Goal: Information Seeking & Learning: Compare options

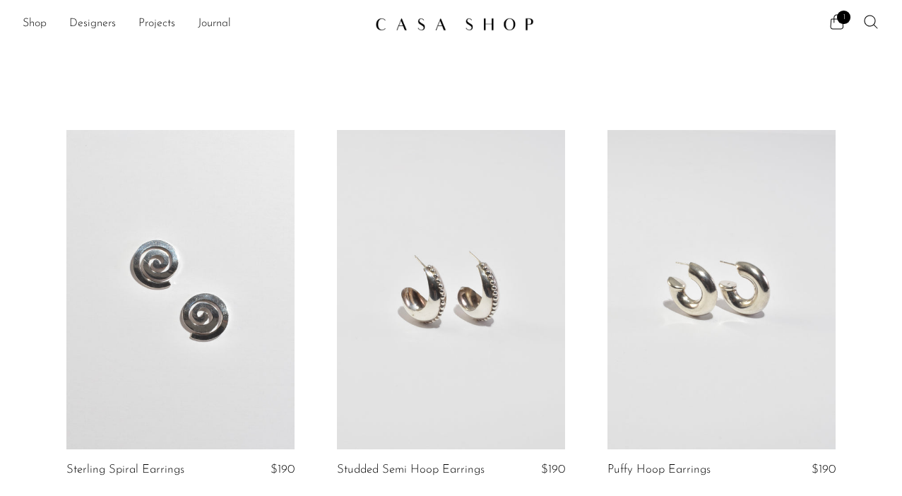
scroll to position [870, 0]
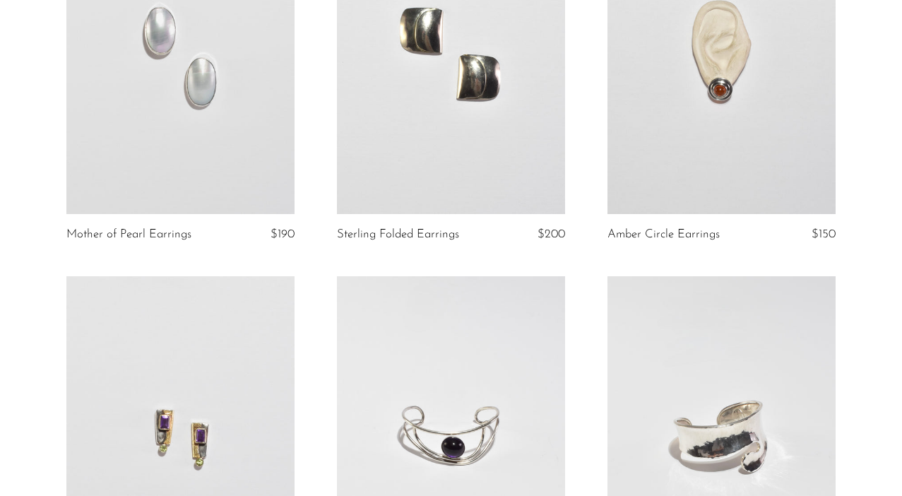
scroll to position [634, 0]
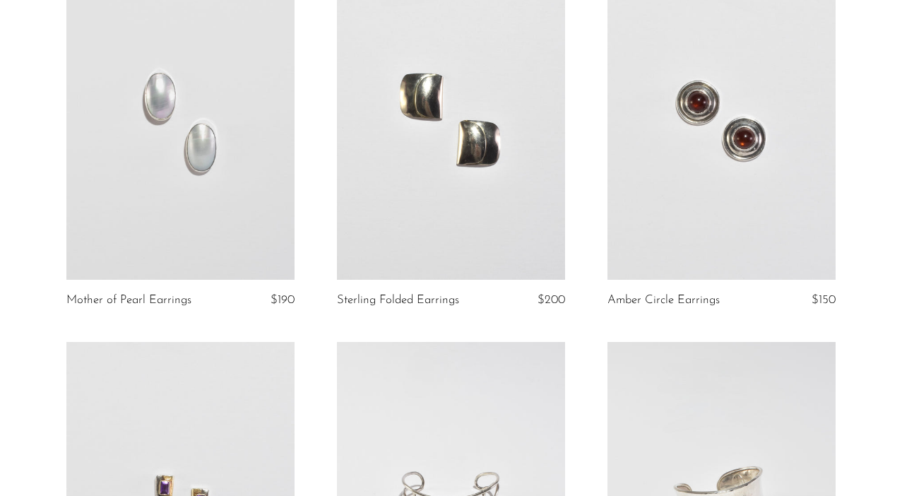
scroll to position [550, 0]
click at [659, 166] on link at bounding box center [722, 121] width 228 height 319
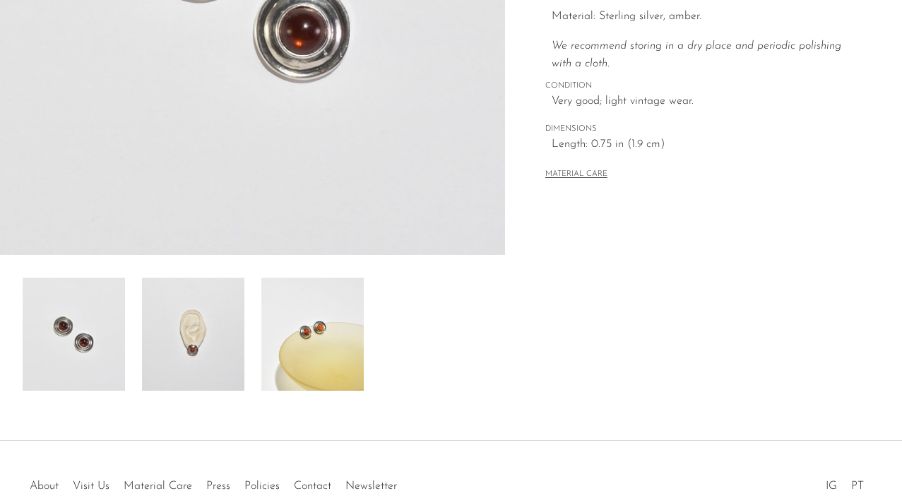
click at [209, 321] on img at bounding box center [193, 334] width 102 height 113
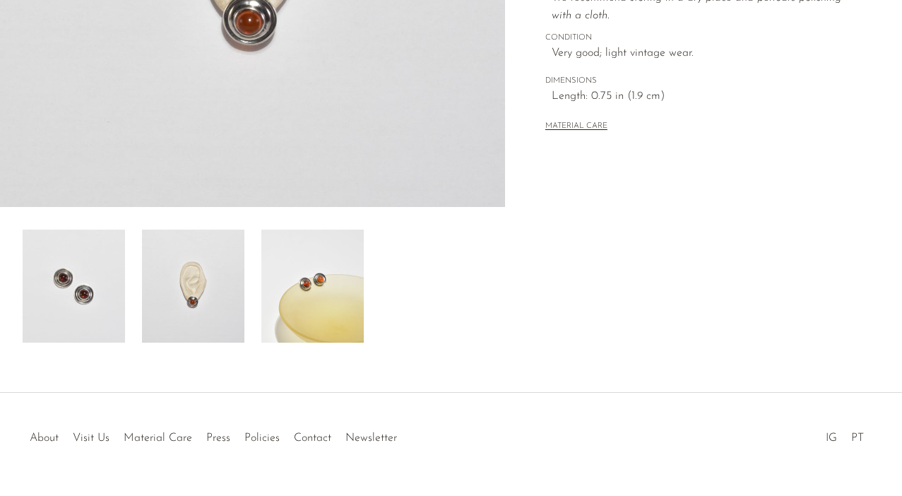
click at [299, 303] on img at bounding box center [312, 286] width 102 height 113
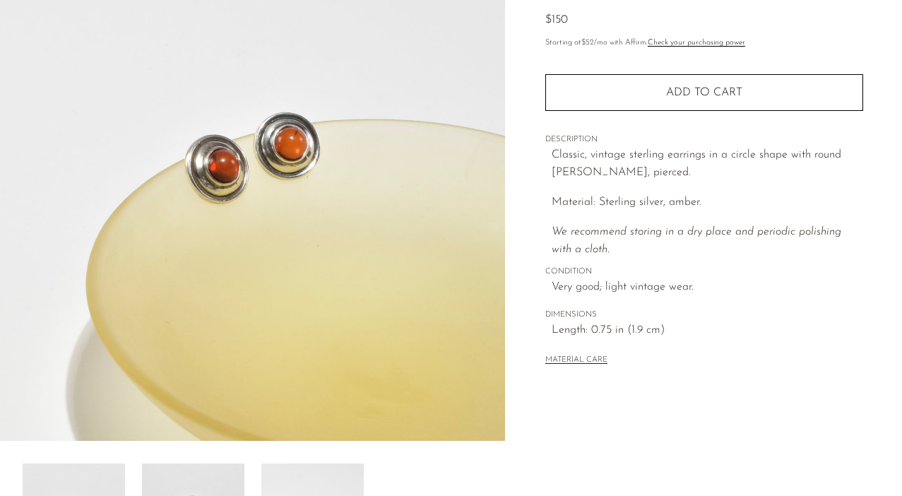
scroll to position [156, 0]
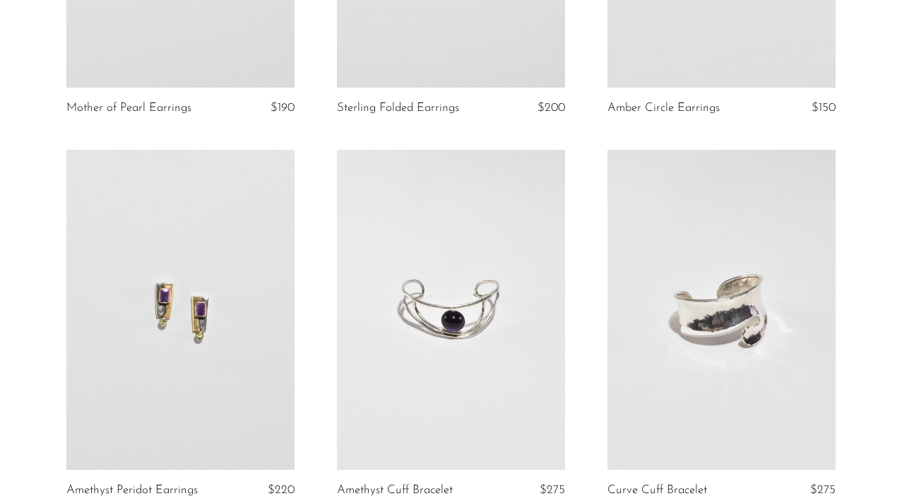
scroll to position [745, 0]
click at [195, 275] on link at bounding box center [180, 308] width 228 height 319
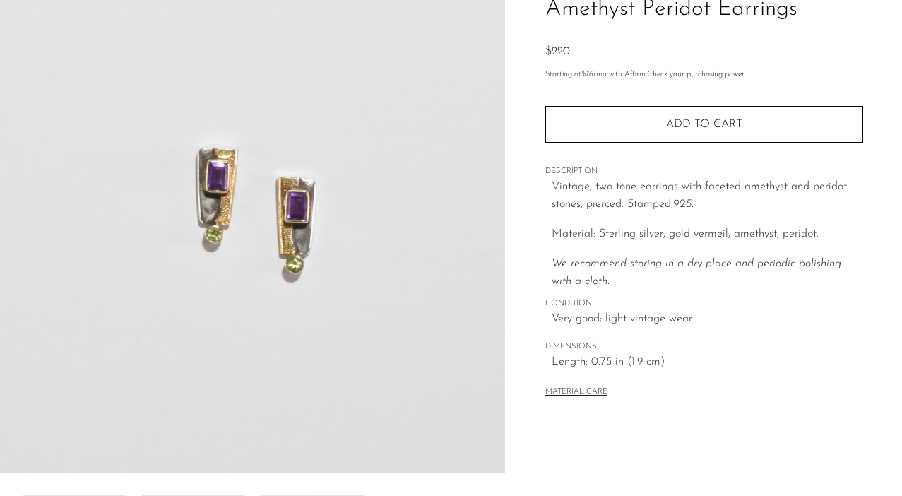
scroll to position [137, 0]
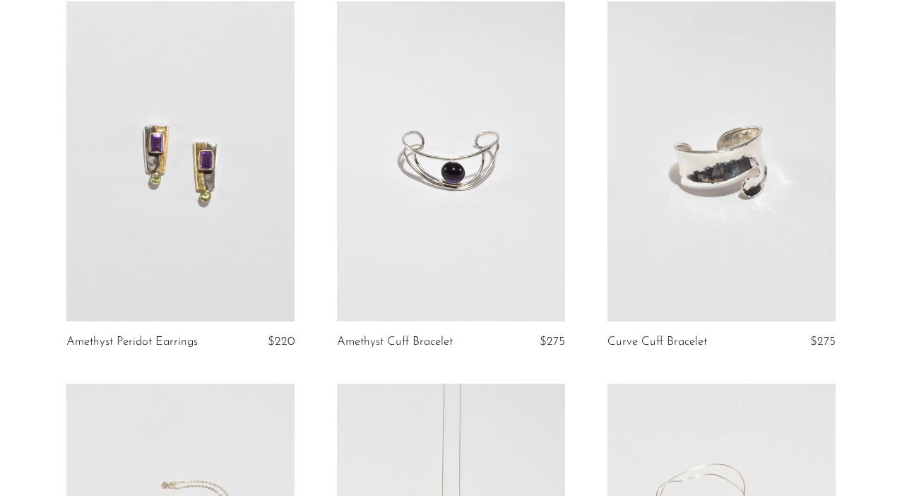
scroll to position [900, 0]
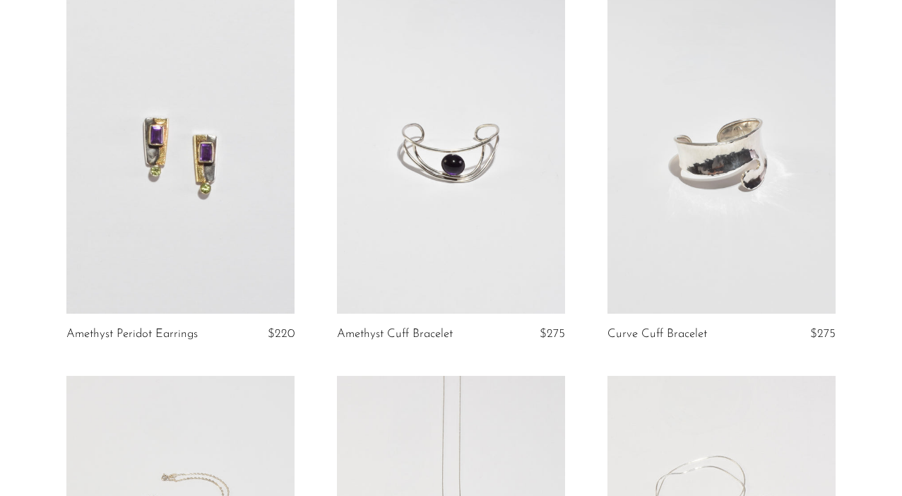
click at [197, 205] on link at bounding box center [180, 153] width 228 height 319
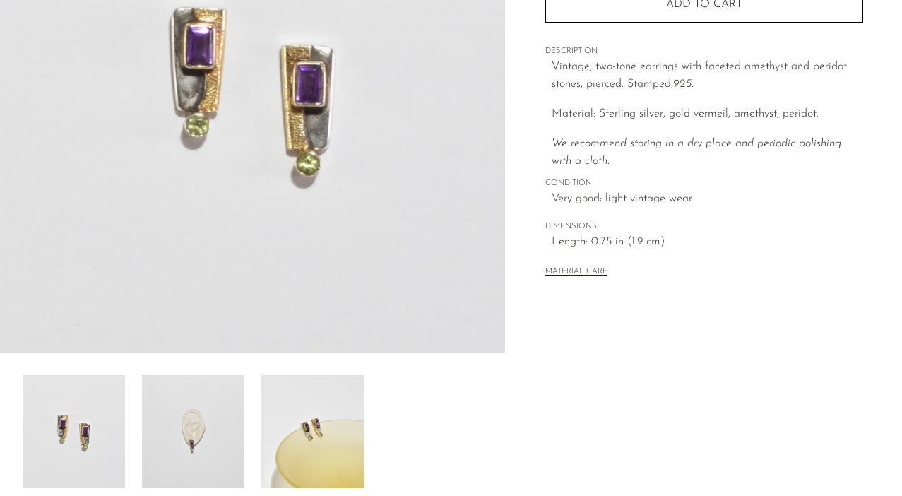
scroll to position [259, 0]
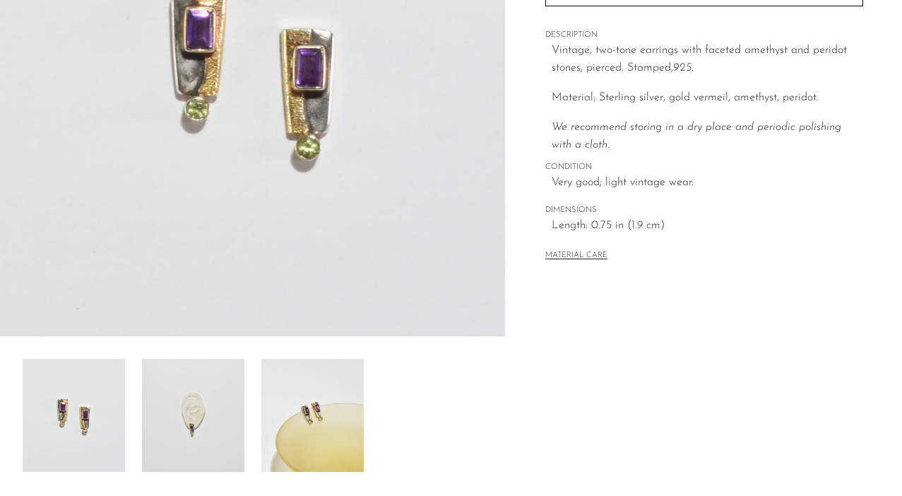
click at [207, 420] on img at bounding box center [193, 415] width 102 height 113
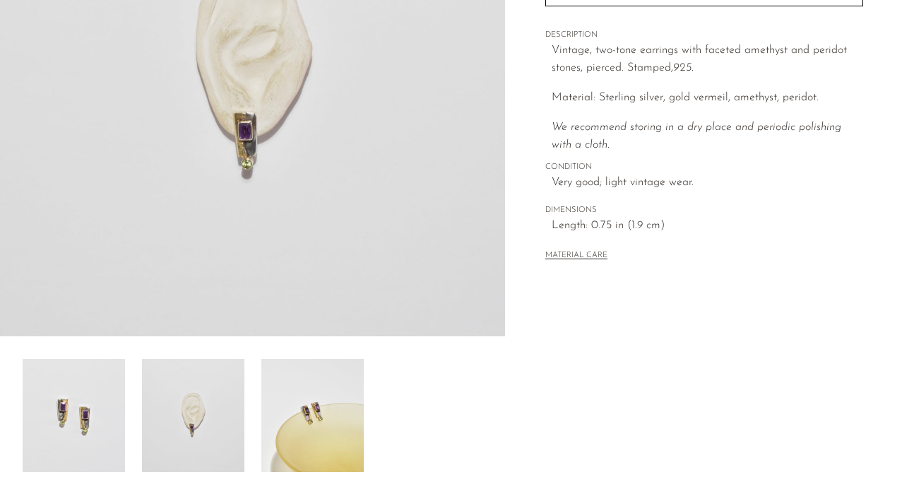
scroll to position [100, 0]
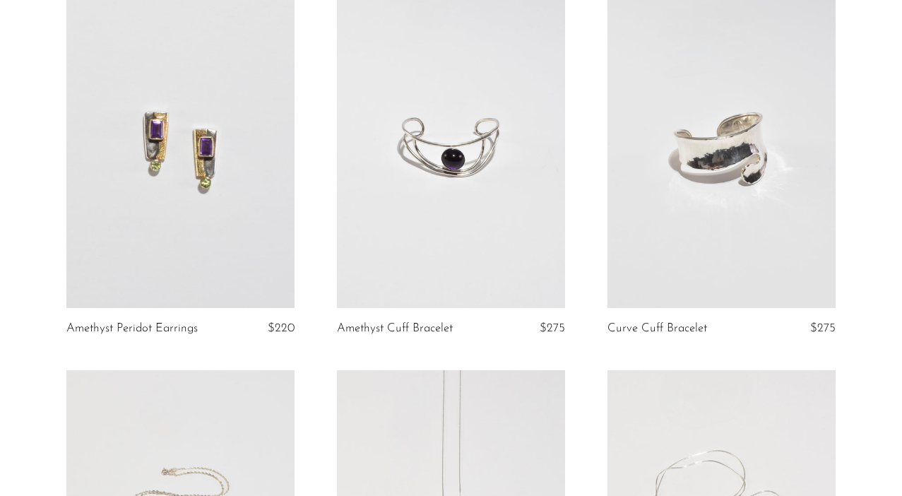
scroll to position [906, 0]
click at [449, 178] on link at bounding box center [451, 146] width 228 height 319
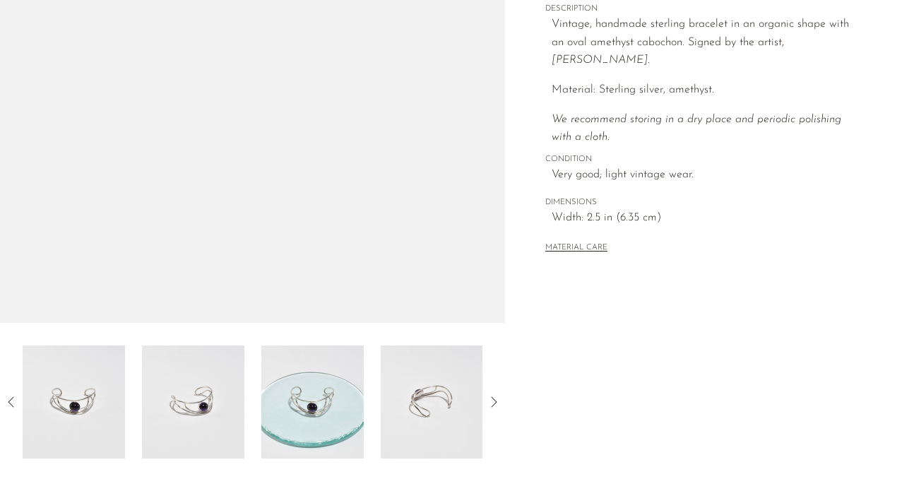
scroll to position [274, 0]
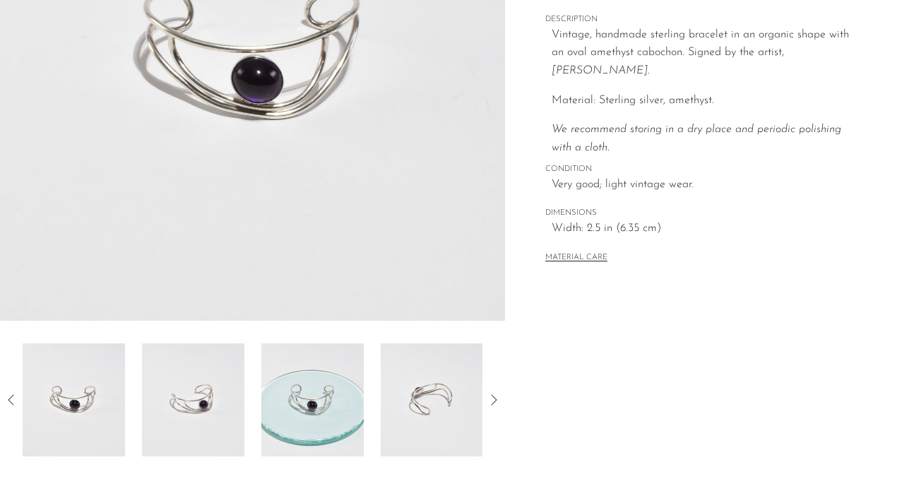
click at [194, 414] on img at bounding box center [193, 399] width 102 height 113
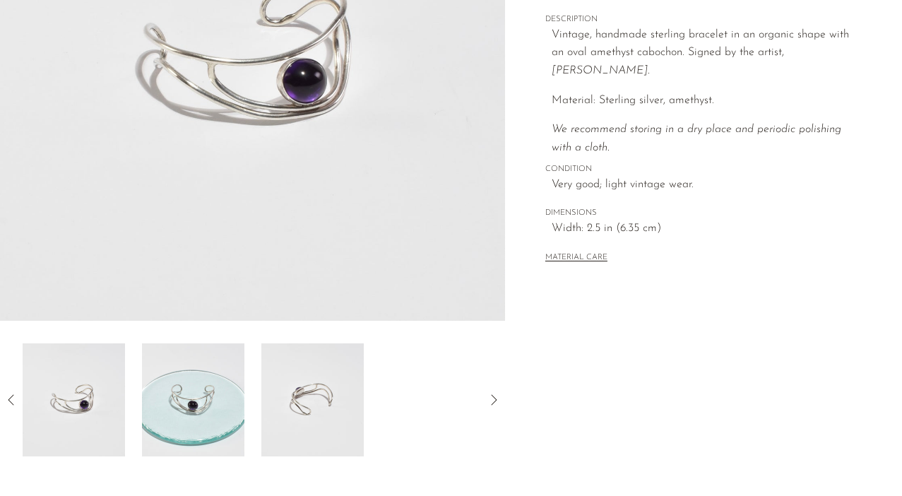
click at [213, 394] on img at bounding box center [193, 399] width 102 height 113
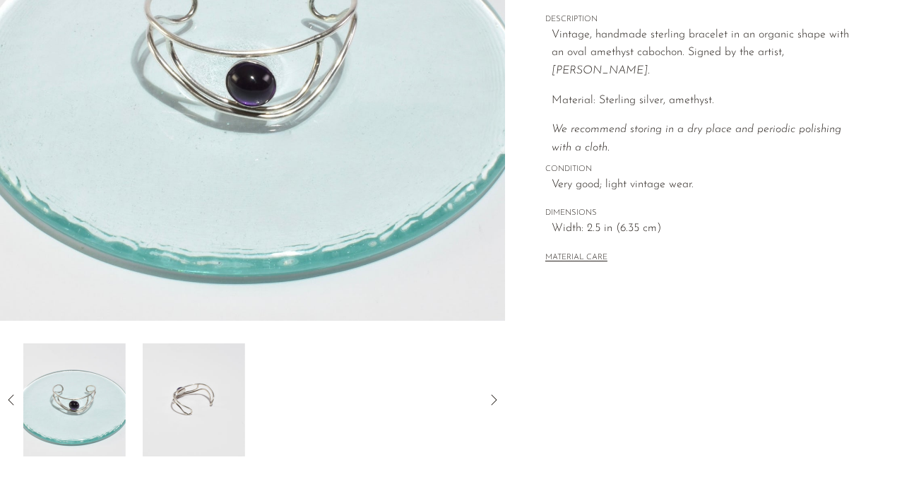
click at [211, 396] on img at bounding box center [194, 399] width 102 height 113
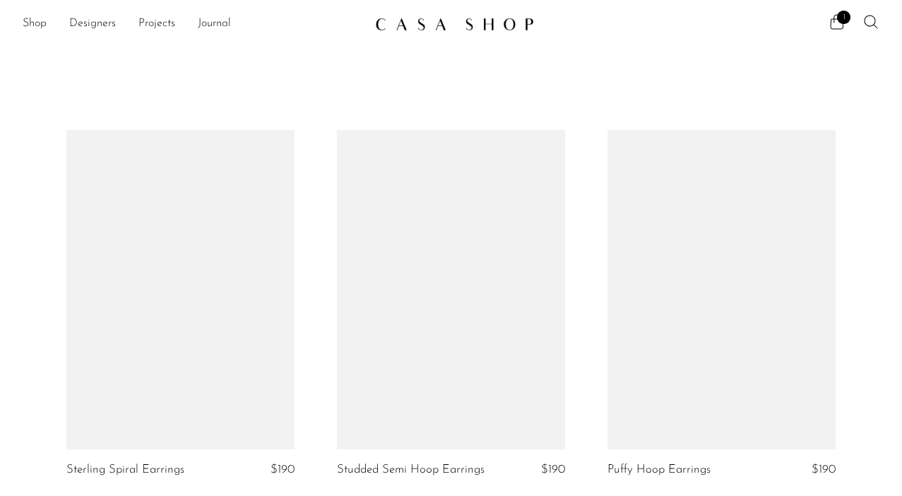
scroll to position [906, 0]
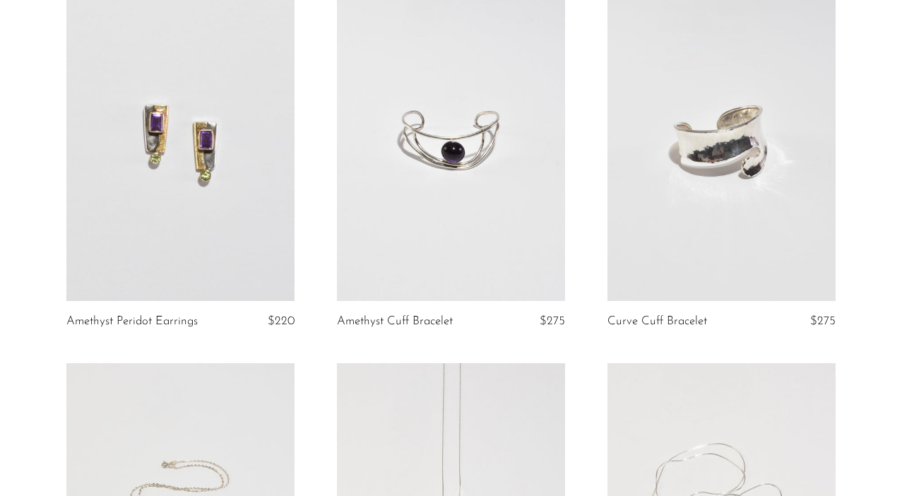
scroll to position [1016, 0]
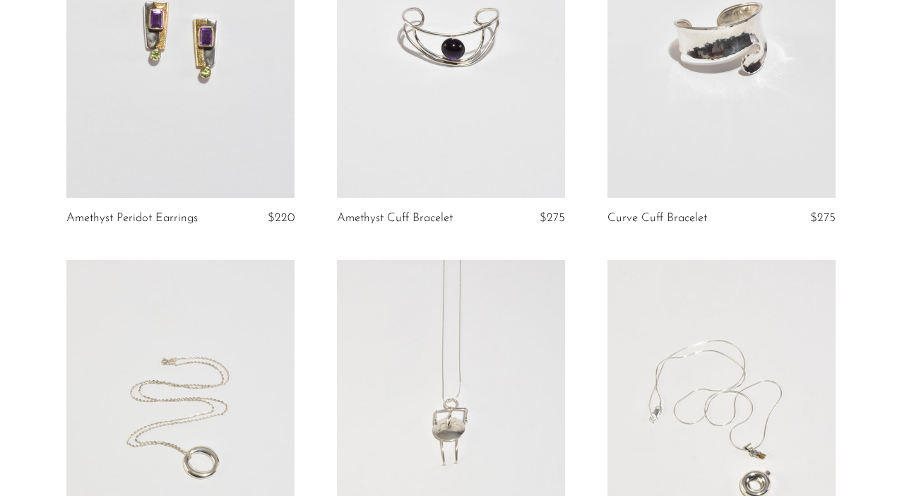
click at [754, 92] on link at bounding box center [722, 37] width 228 height 319
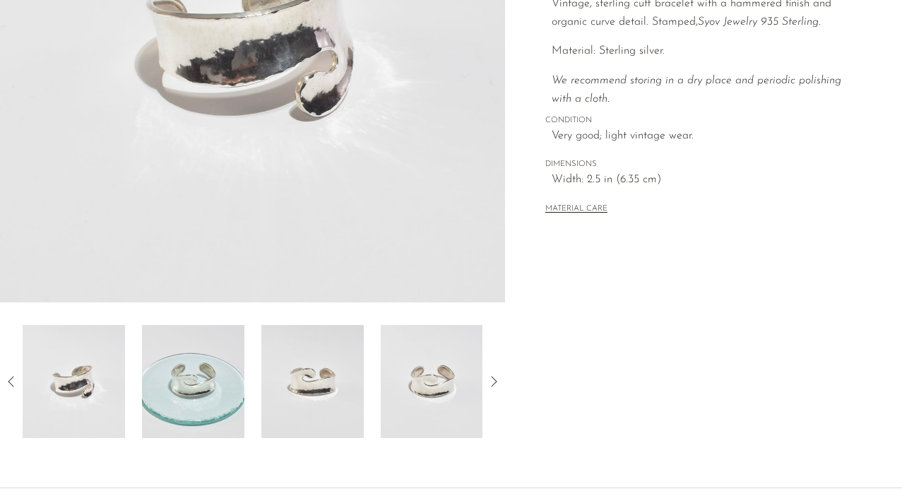
scroll to position [296, 0]
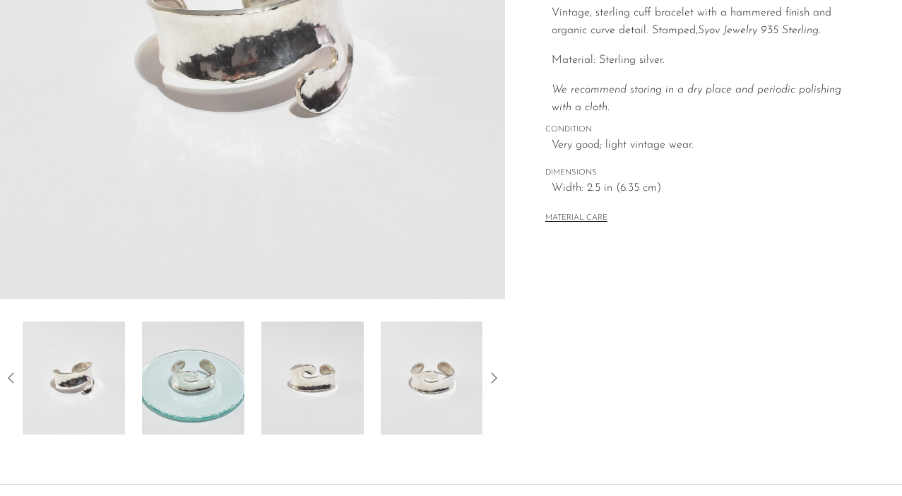
click at [331, 390] on img at bounding box center [312, 377] width 102 height 113
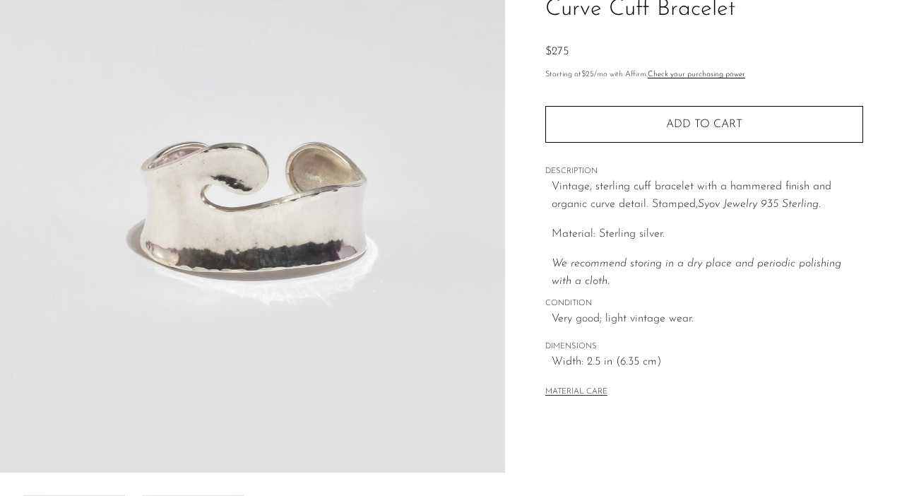
scroll to position [121, 0]
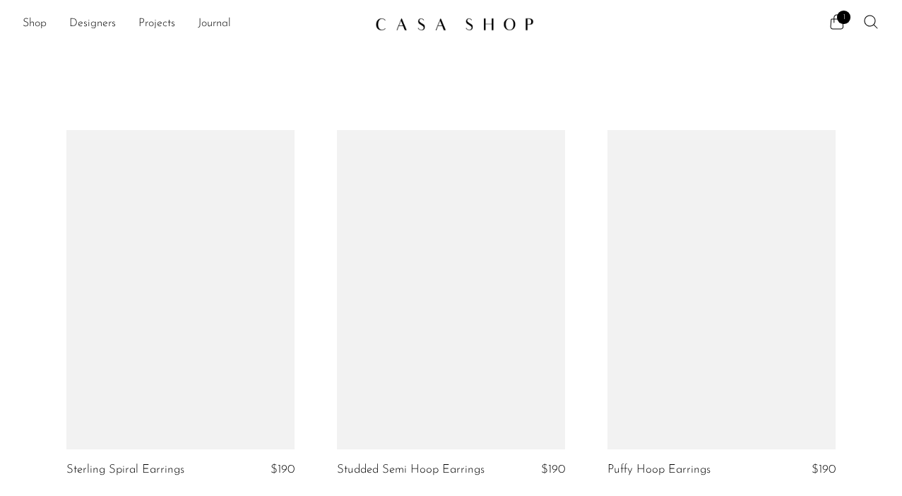
scroll to position [1016, 0]
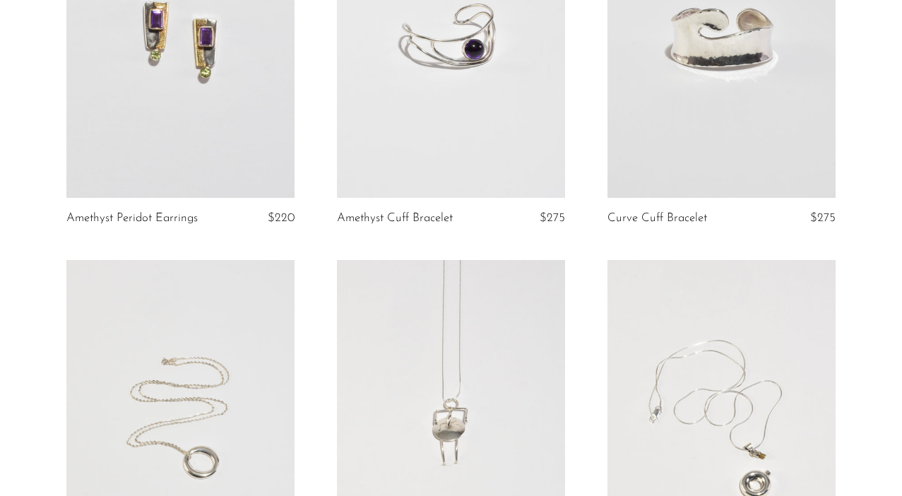
click at [730, 100] on link at bounding box center [722, 37] width 228 height 319
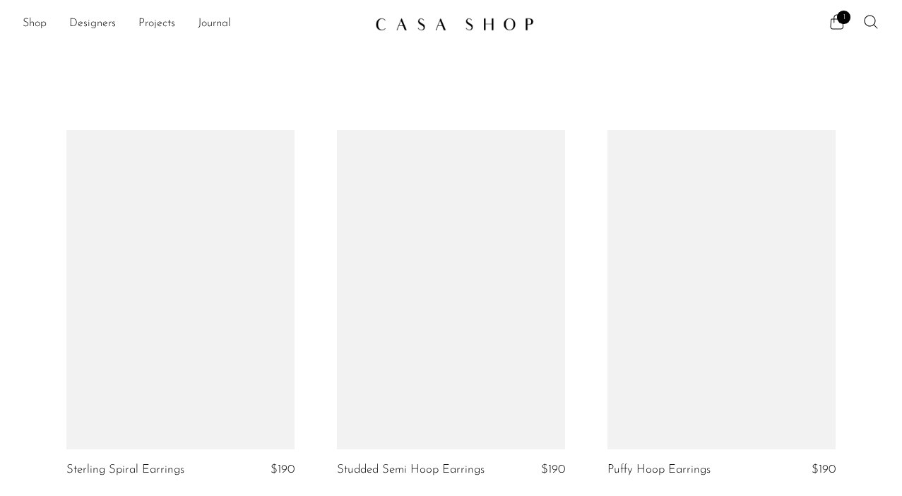
scroll to position [1016, 0]
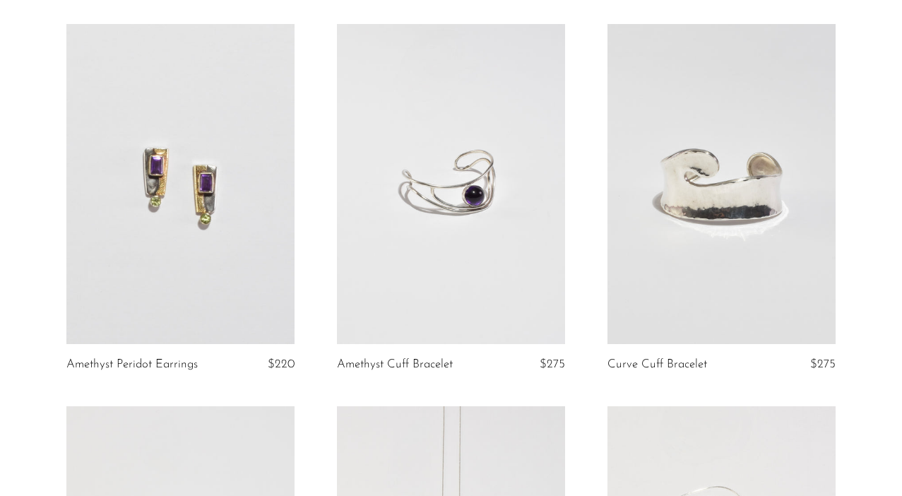
scroll to position [918, 0]
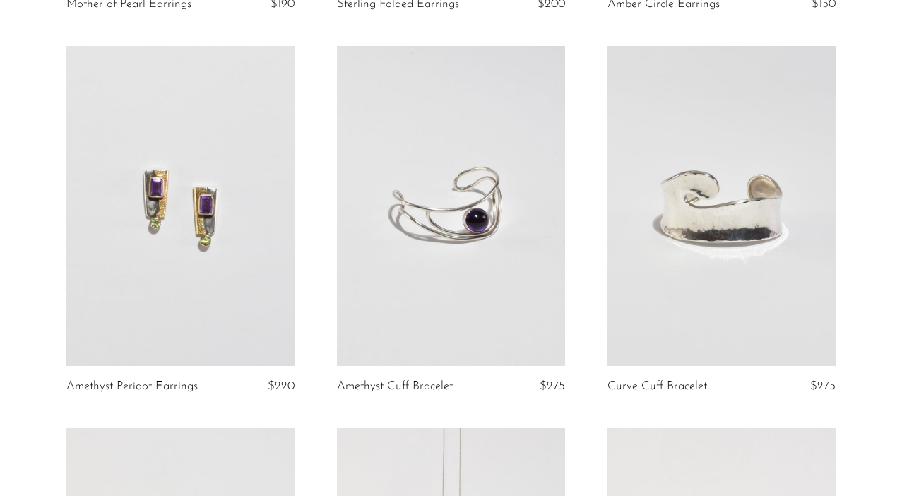
scroll to position [877, 0]
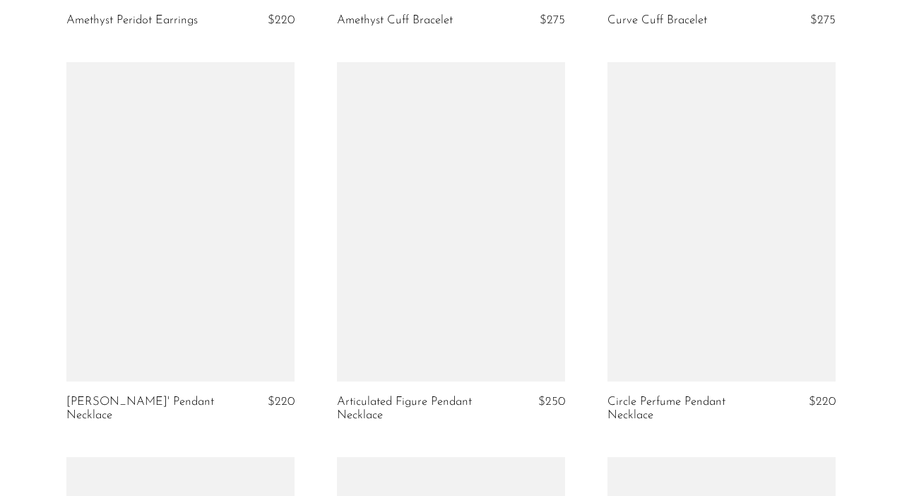
scroll to position [1218, 0]
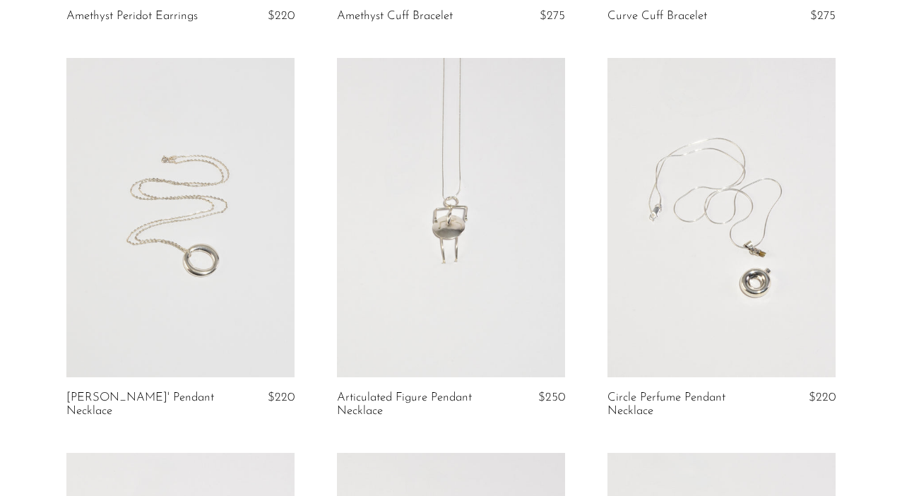
click at [480, 230] on link at bounding box center [451, 217] width 228 height 319
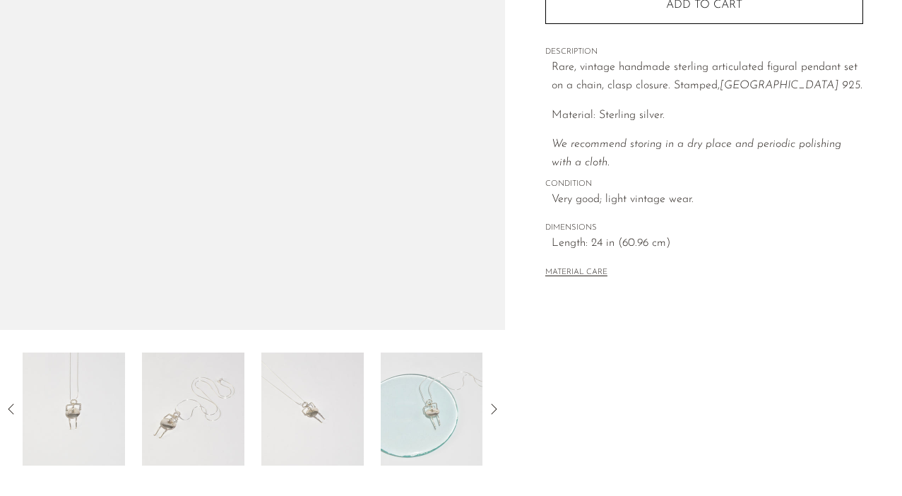
scroll to position [267, 0]
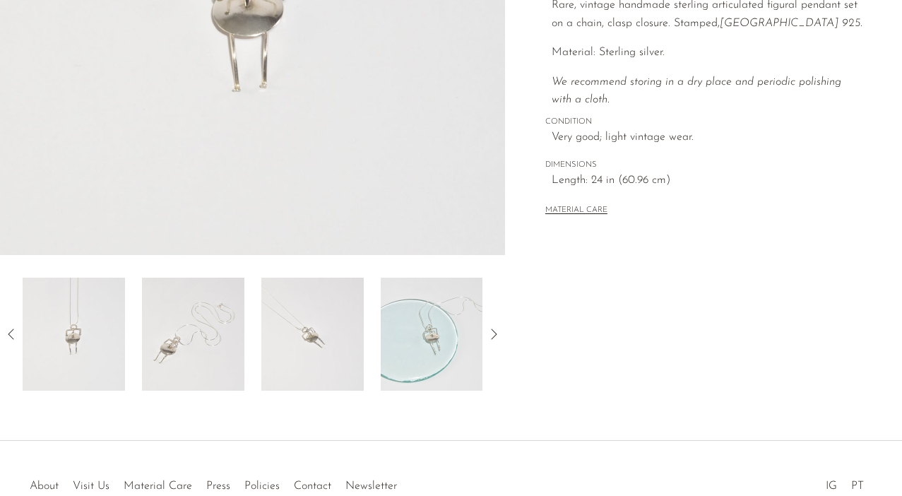
click at [326, 342] on img at bounding box center [312, 334] width 102 height 113
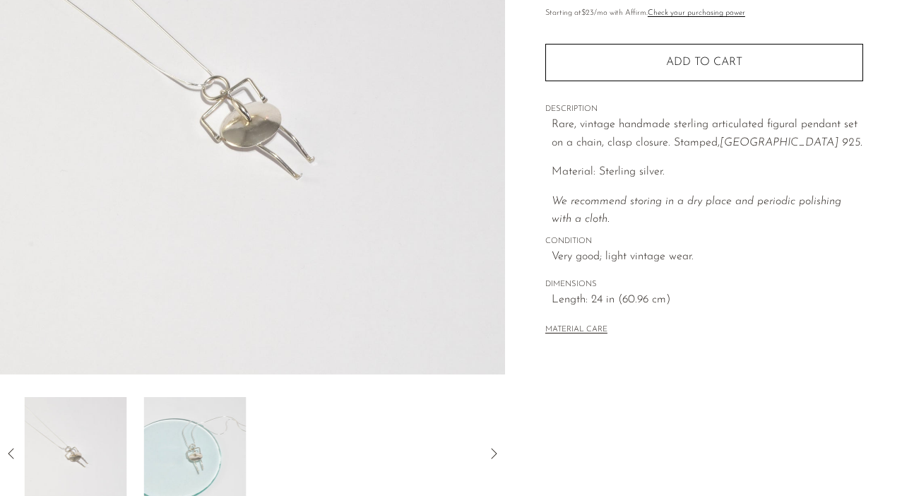
scroll to position [211, 0]
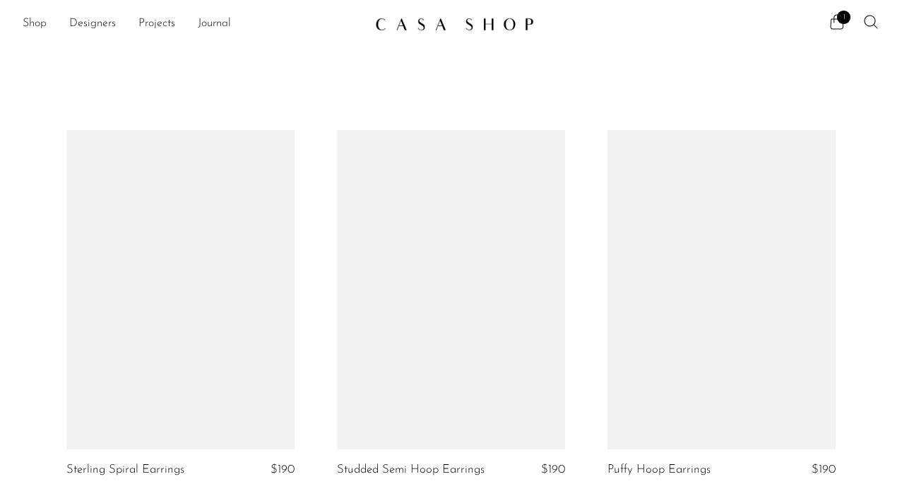
scroll to position [1218, 0]
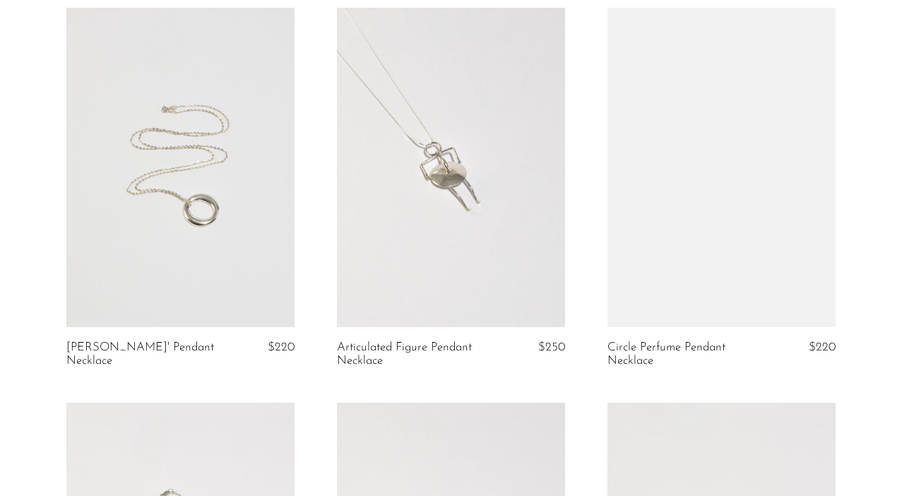
scroll to position [1274, 0]
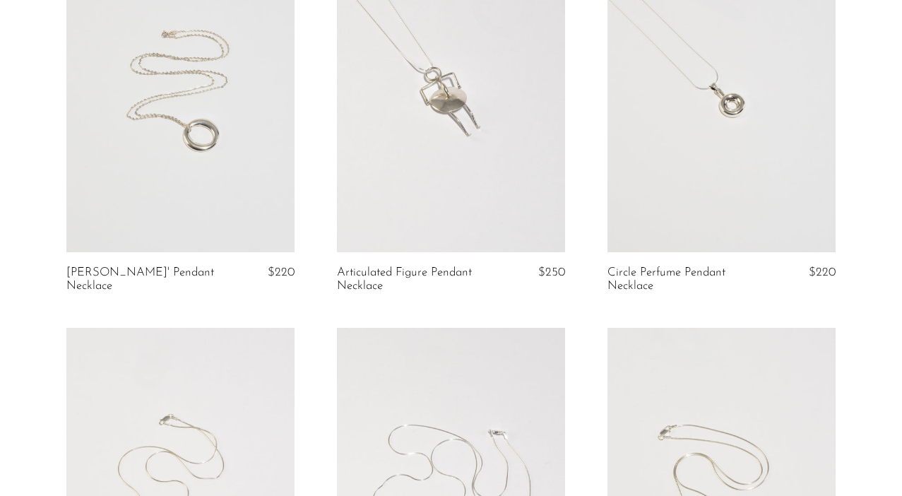
scroll to position [1315, 0]
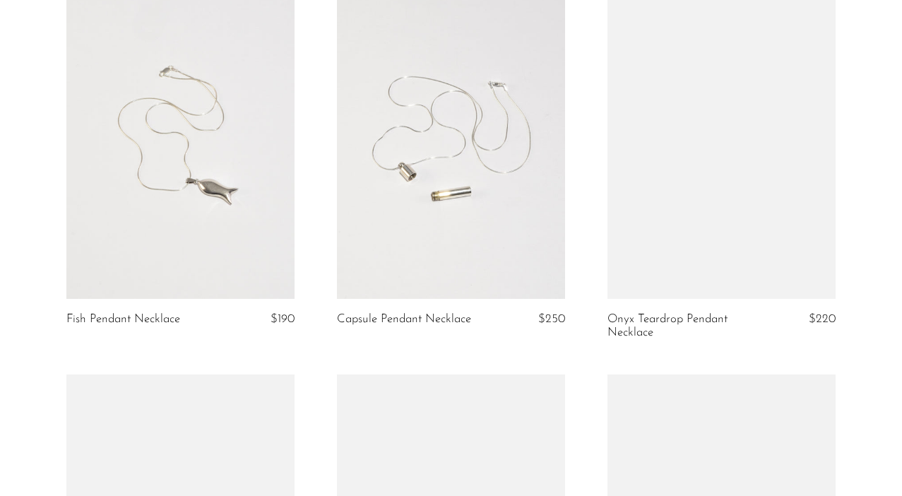
scroll to position [1692, 0]
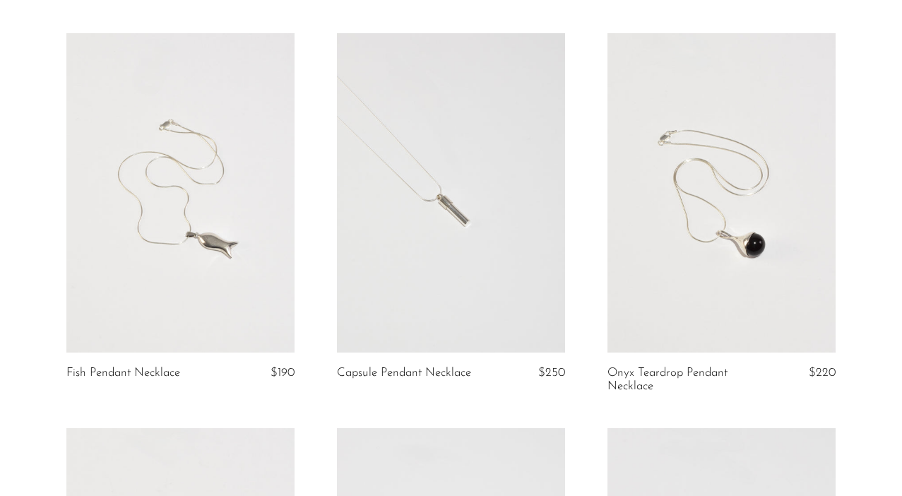
scroll to position [1638, 0]
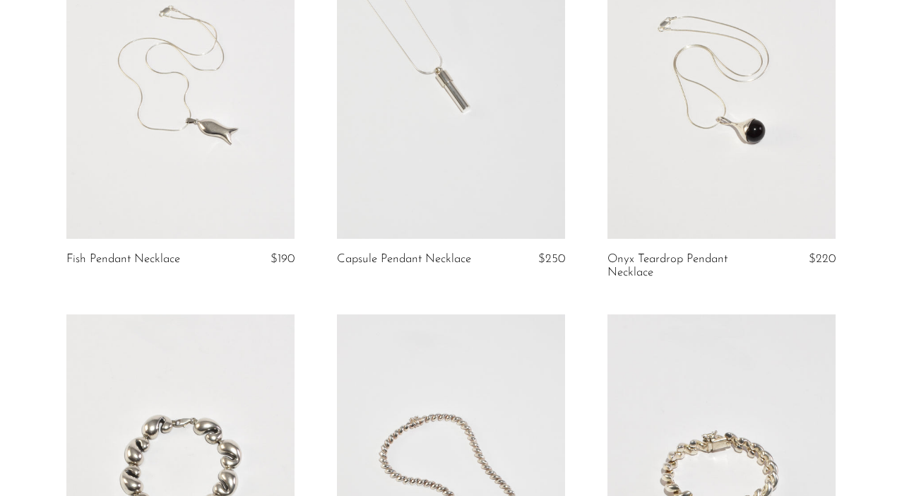
scroll to position [1677, 0]
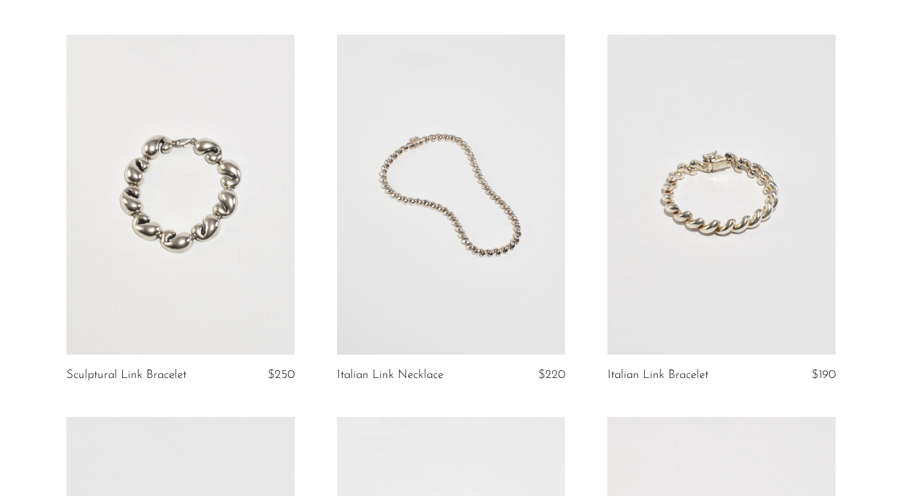
scroll to position [2034, 0]
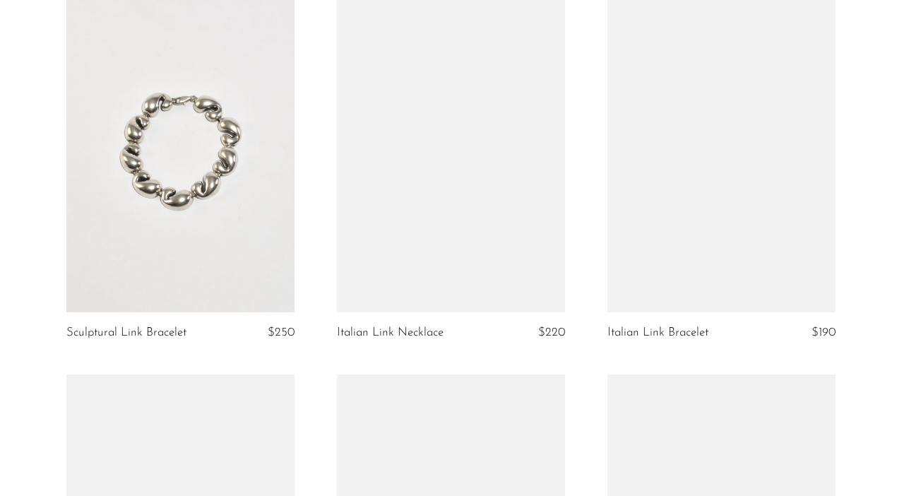
scroll to position [2055, 0]
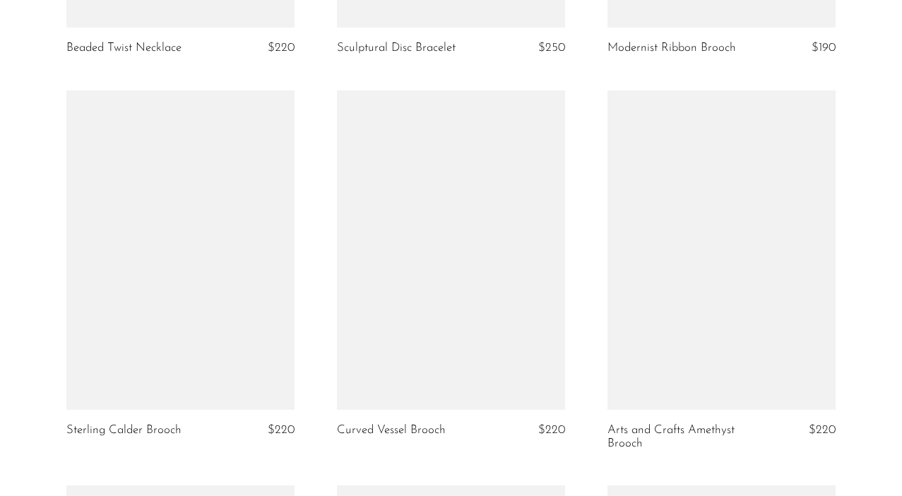
scroll to position [2741, 0]
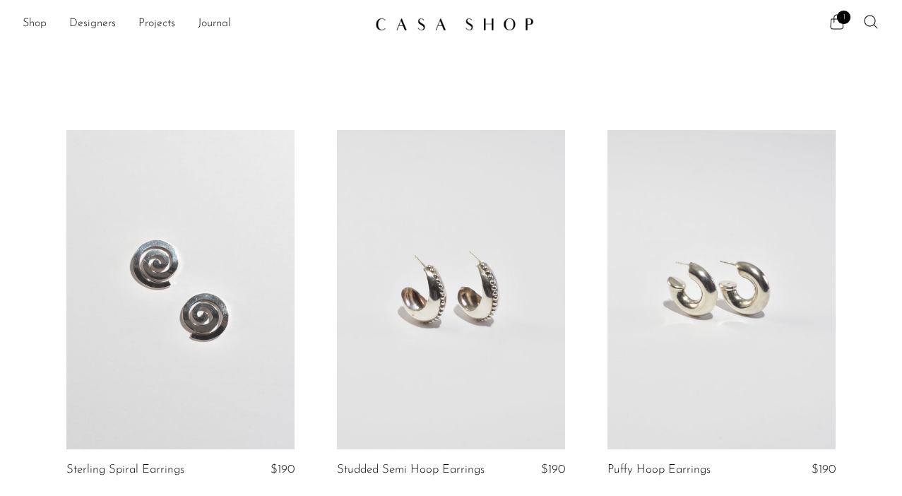
click at [215, 272] on link at bounding box center [180, 289] width 228 height 319
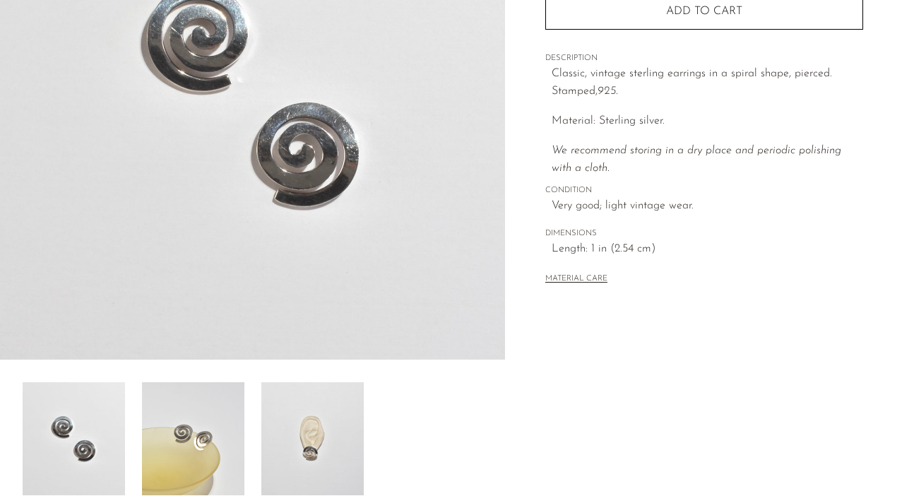
scroll to position [249, 0]
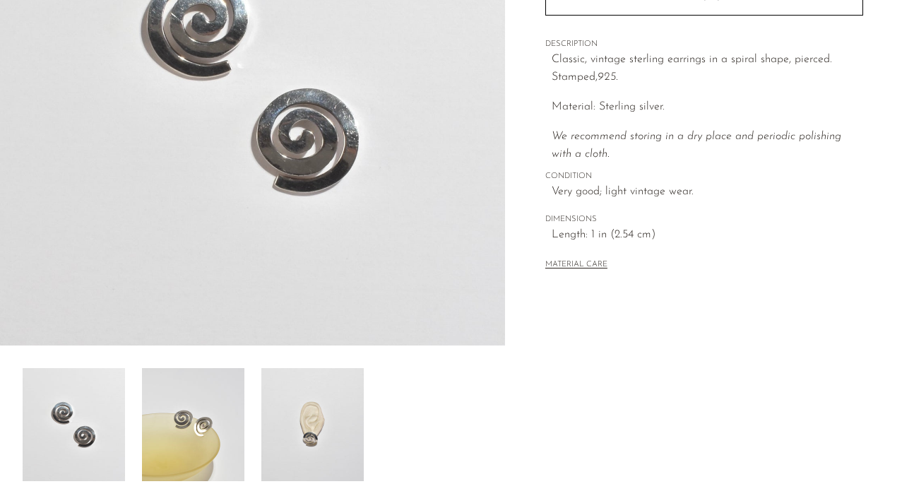
click at [183, 412] on img at bounding box center [193, 424] width 102 height 113
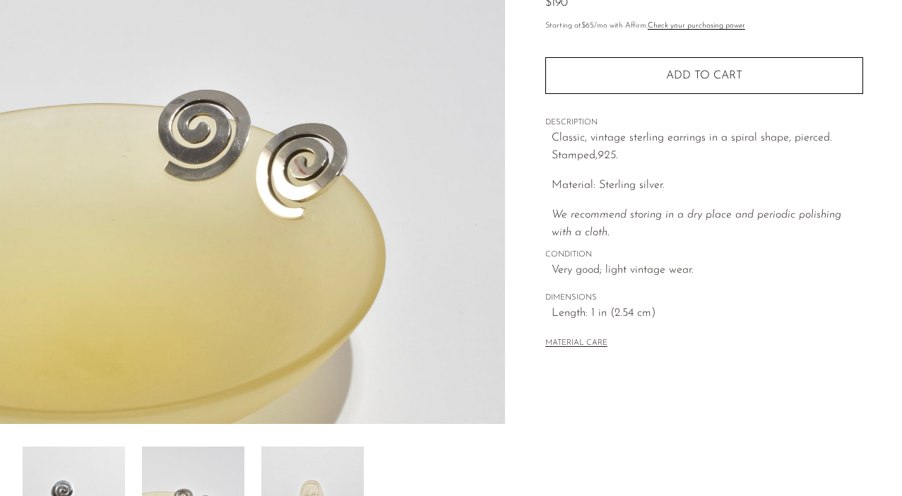
scroll to position [172, 0]
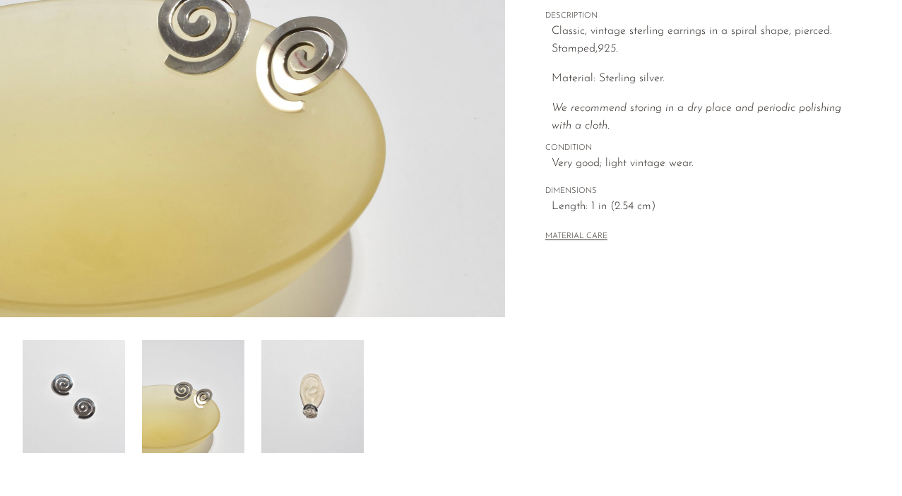
click at [299, 385] on img at bounding box center [312, 396] width 102 height 113
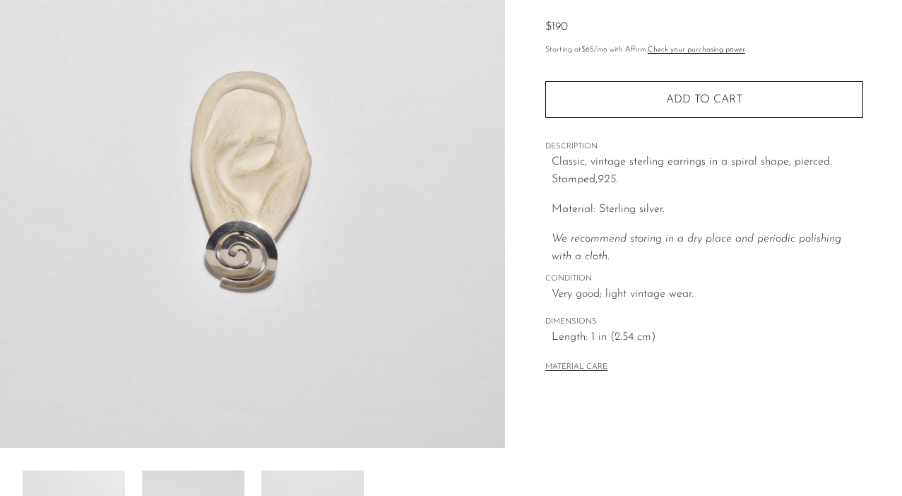
scroll to position [119, 0]
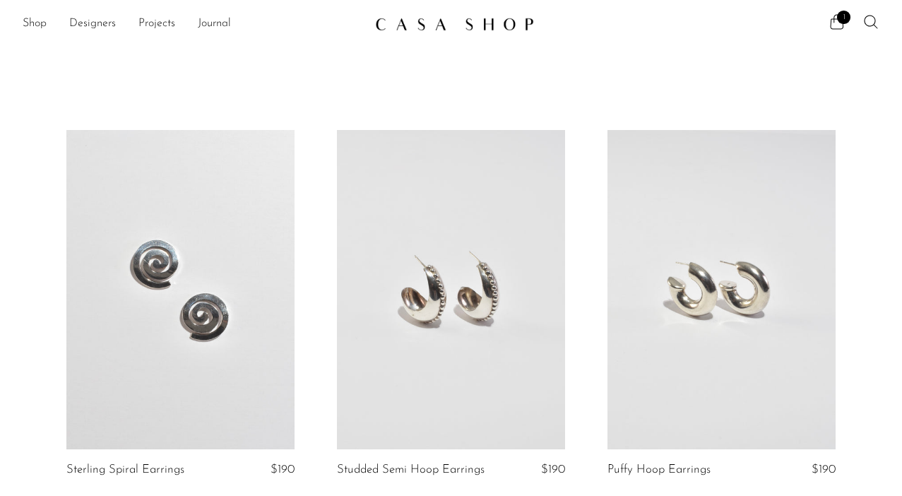
click at [434, 261] on link at bounding box center [451, 289] width 228 height 319
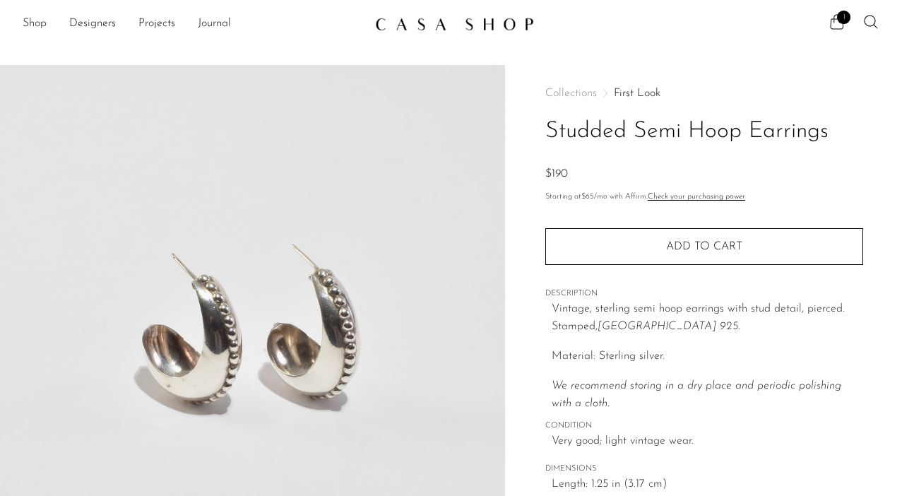
click at [433, 261] on img at bounding box center [252, 330] width 505 height 530
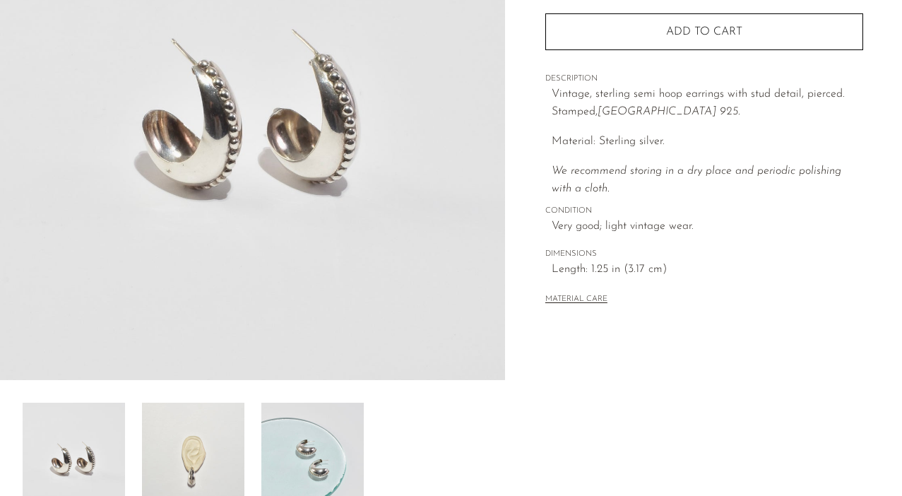
scroll to position [274, 0]
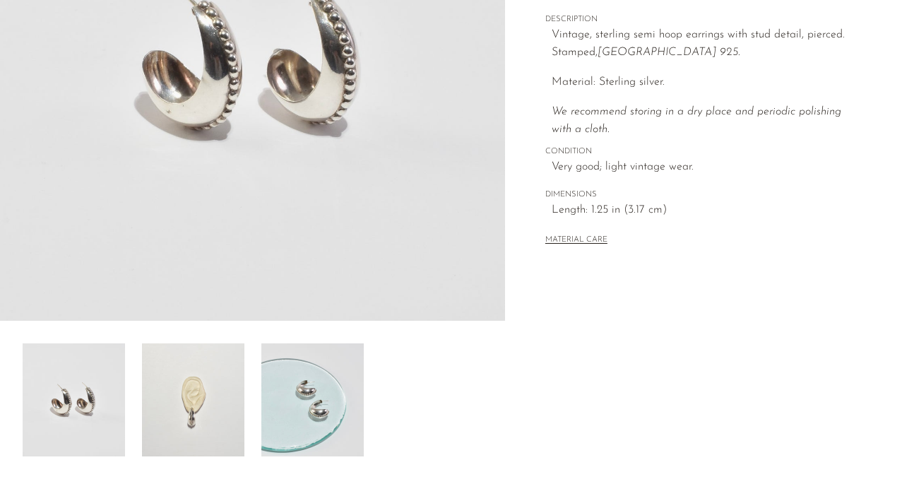
click at [223, 379] on img at bounding box center [193, 399] width 102 height 113
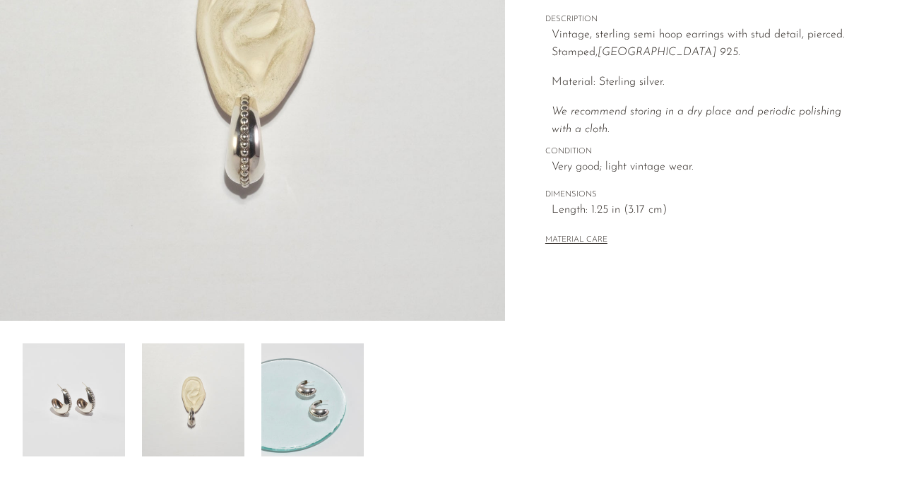
click at [326, 398] on img at bounding box center [312, 399] width 102 height 113
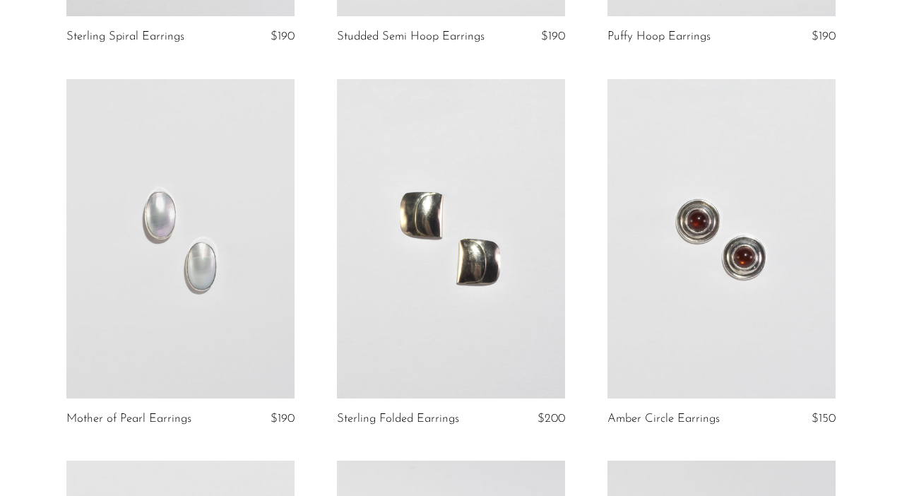
scroll to position [435, 0]
click at [204, 208] on link at bounding box center [180, 236] width 228 height 319
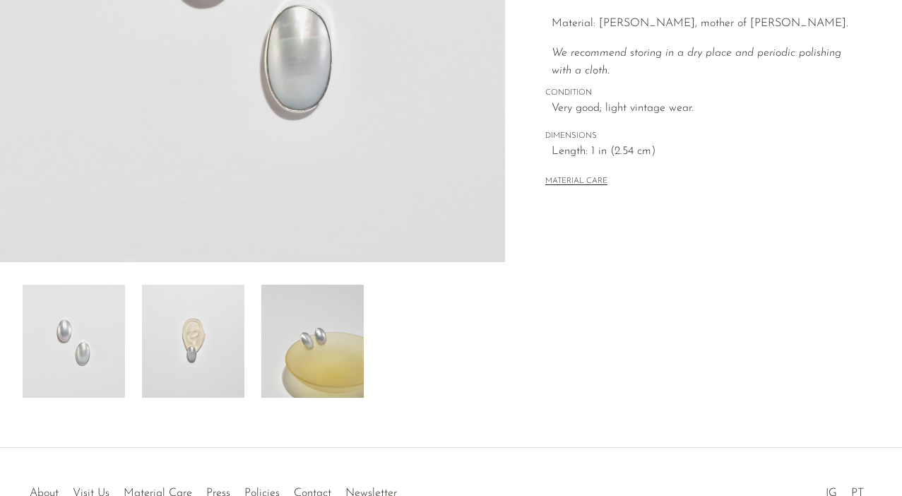
click at [208, 365] on img at bounding box center [193, 341] width 102 height 113
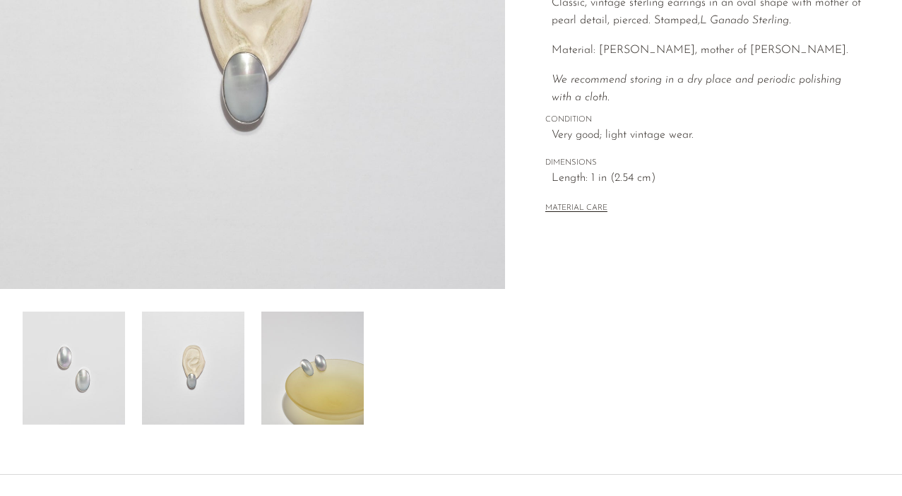
click at [302, 393] on img at bounding box center [312, 368] width 102 height 113
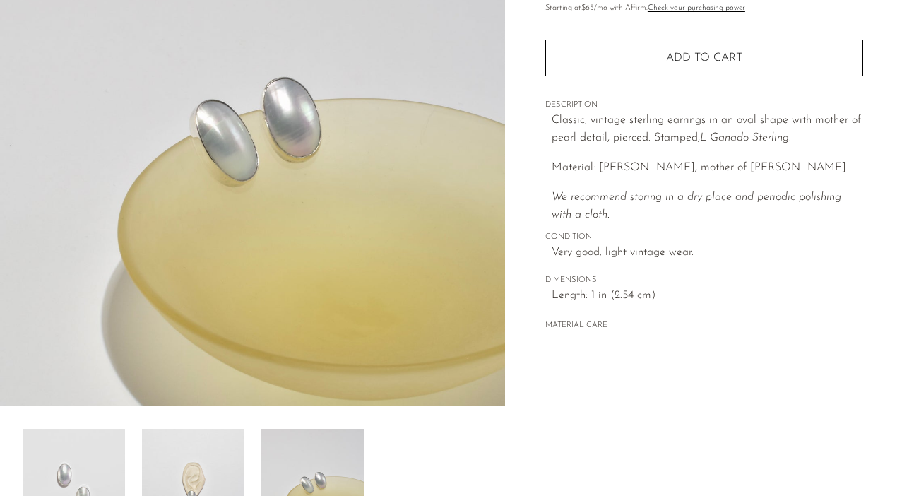
scroll to position [160, 0]
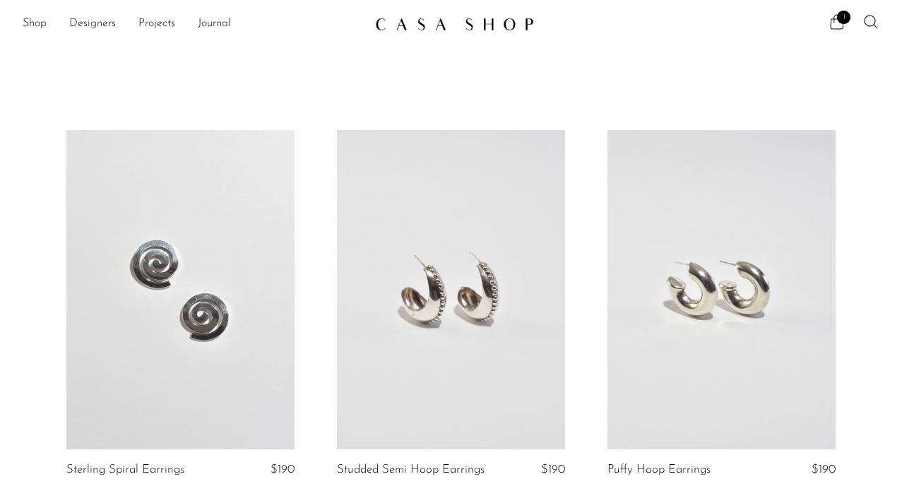
scroll to position [435, 0]
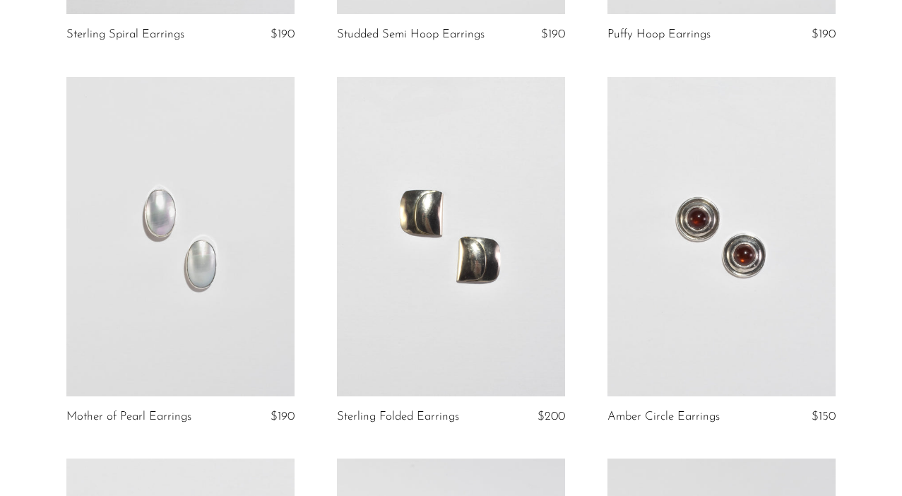
click at [430, 281] on link at bounding box center [451, 236] width 228 height 319
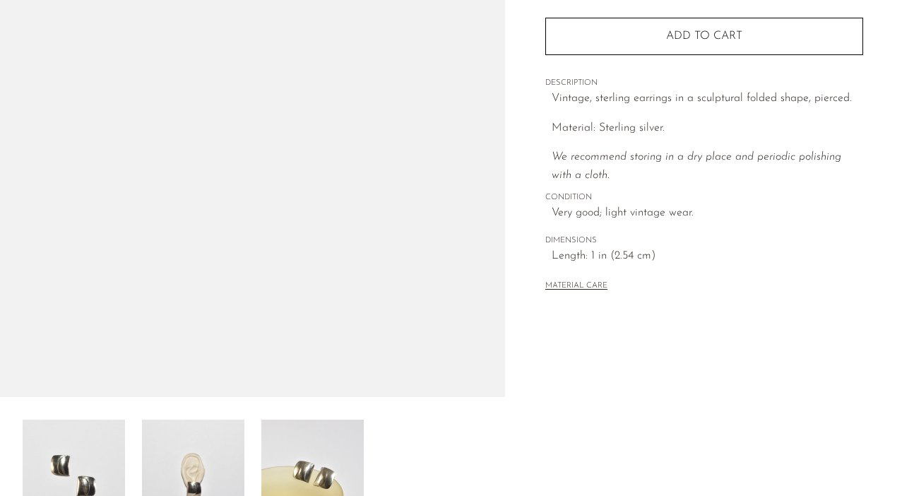
scroll to position [200, 0]
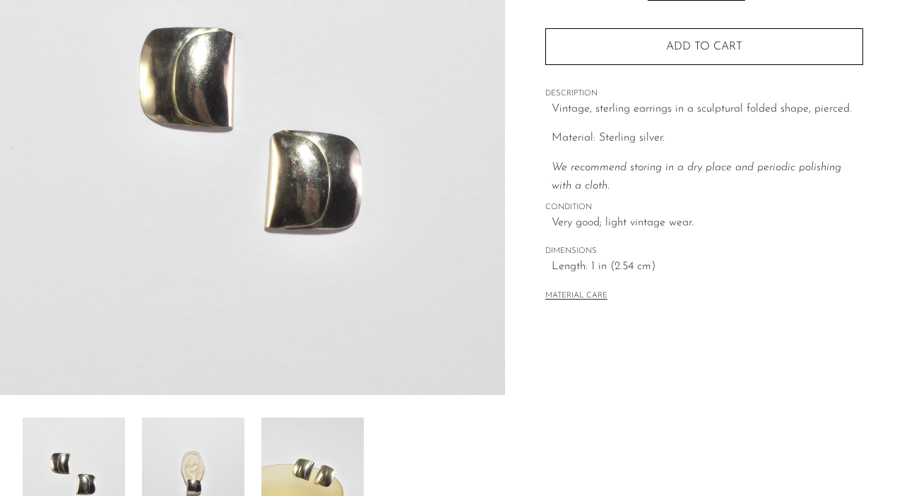
click at [176, 429] on img at bounding box center [193, 474] width 102 height 113
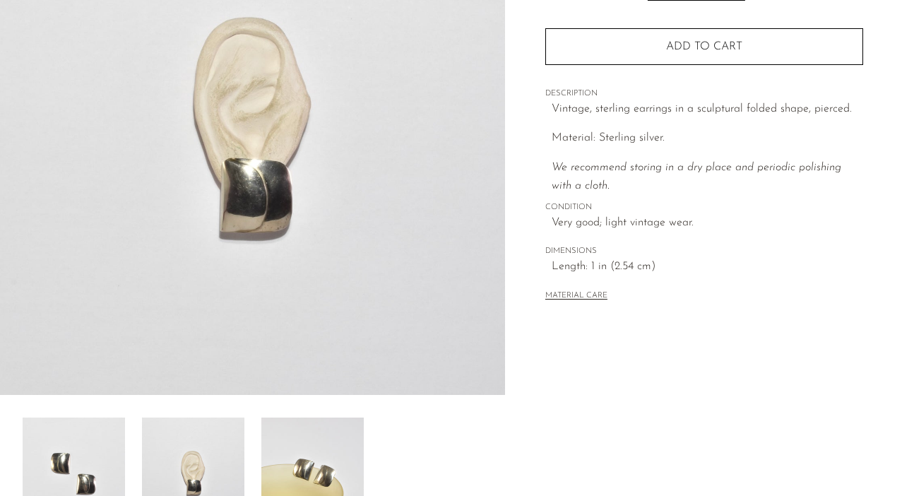
click at [293, 434] on img at bounding box center [312, 474] width 102 height 113
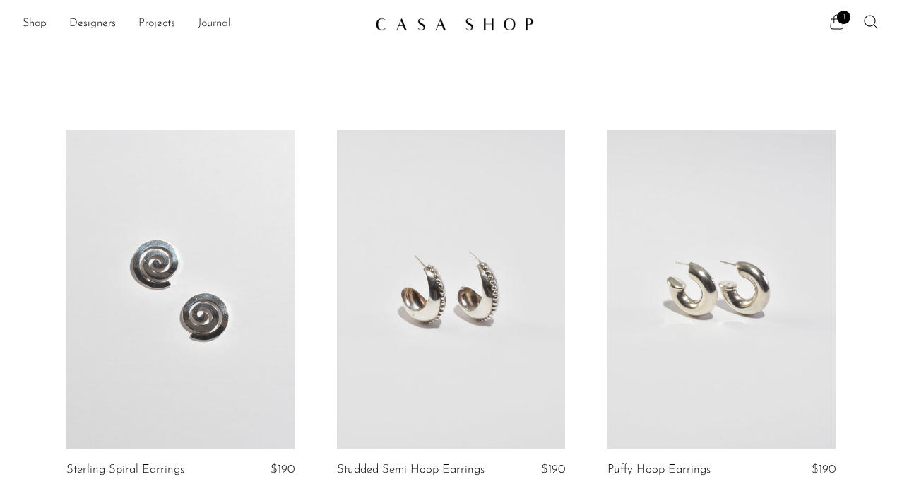
scroll to position [435, 0]
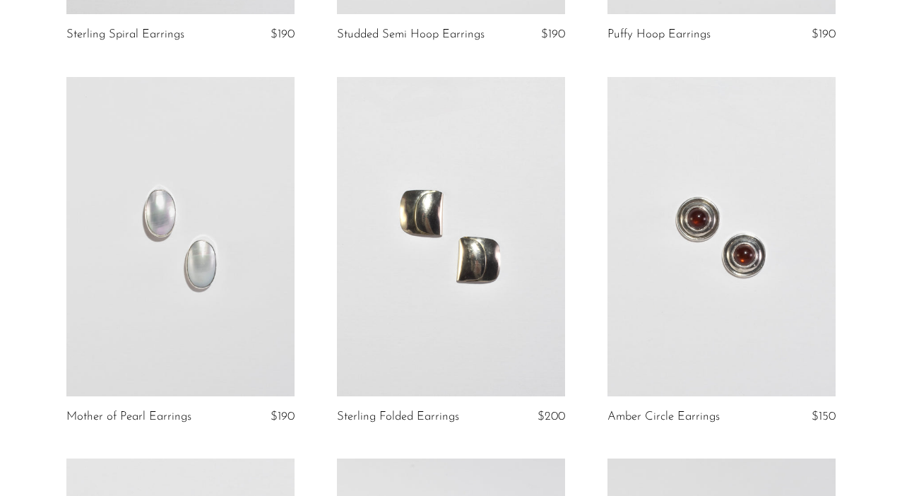
click at [720, 280] on link at bounding box center [722, 236] width 228 height 319
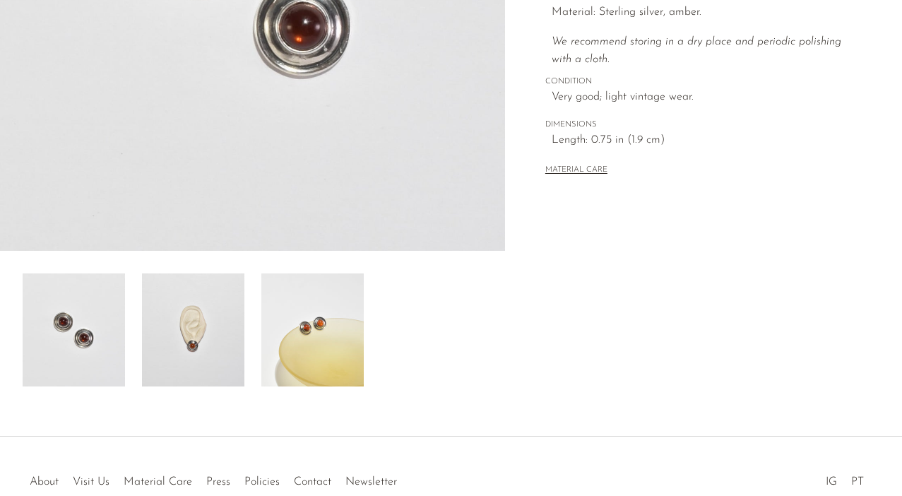
scroll to position [350, 0]
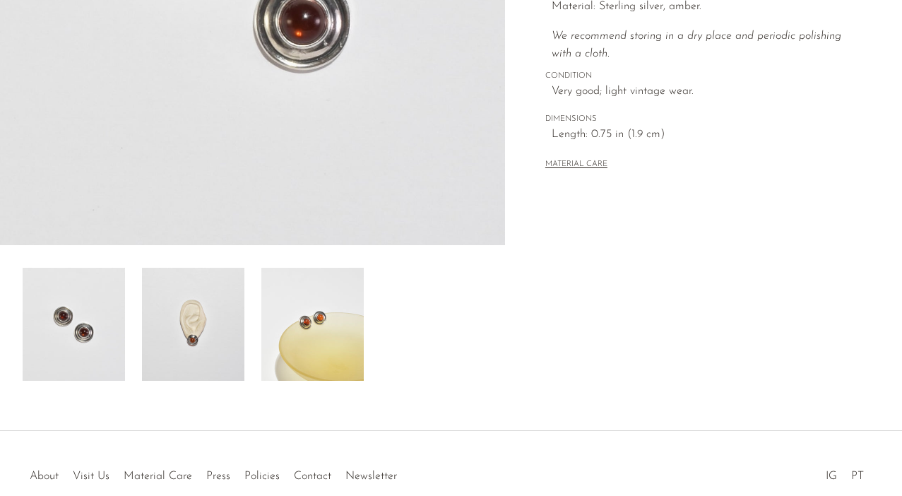
click at [188, 361] on img at bounding box center [193, 324] width 102 height 113
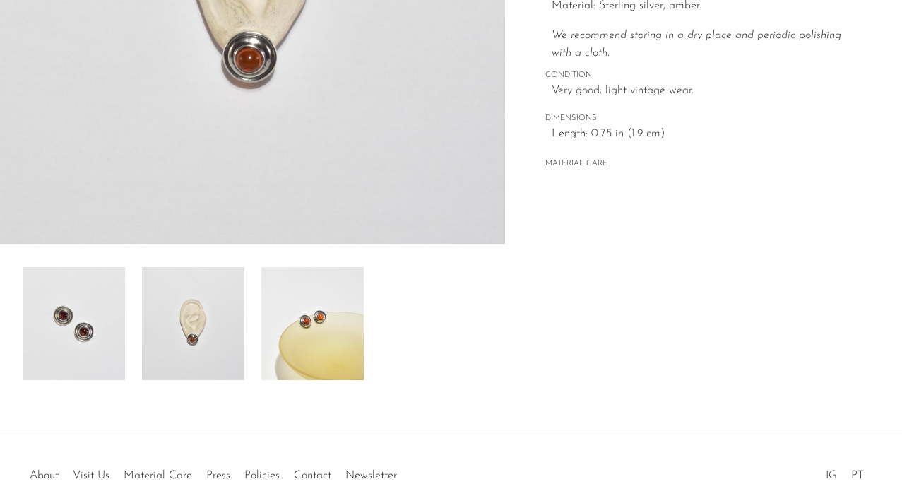
click at [315, 326] on img at bounding box center [312, 323] width 102 height 113
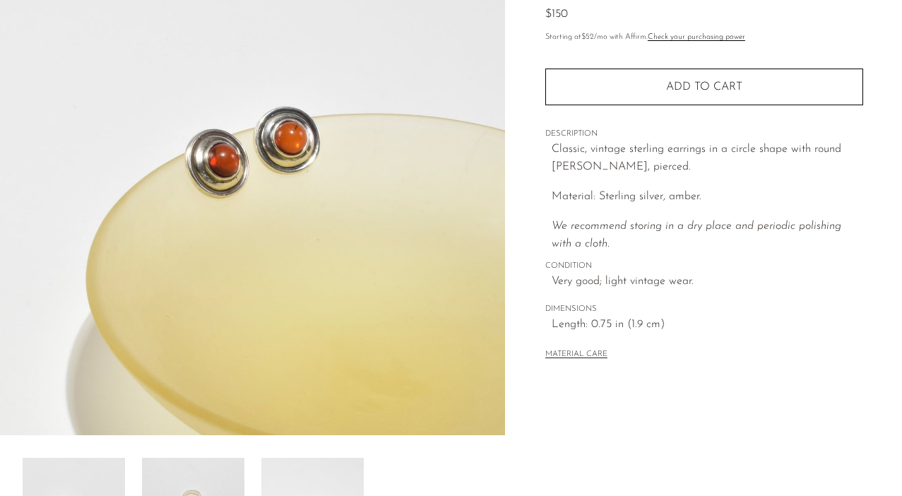
scroll to position [158, 0]
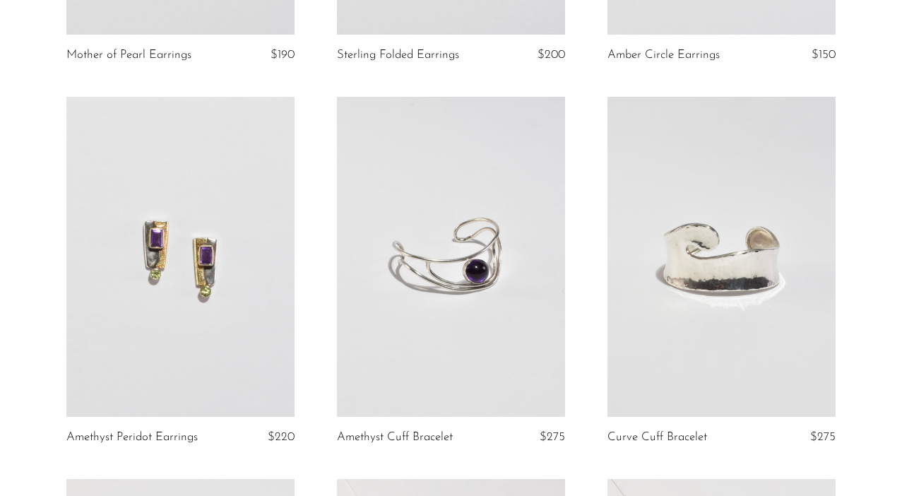
scroll to position [815, 0]
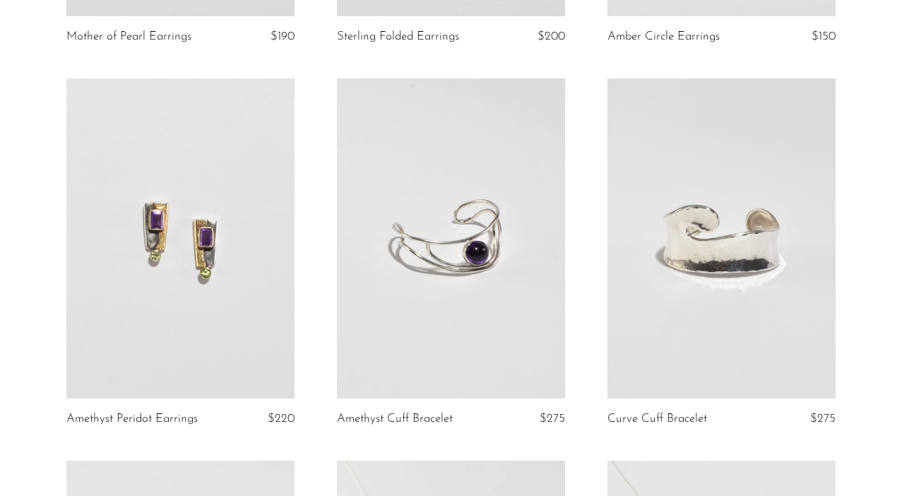
click at [208, 247] on link at bounding box center [180, 237] width 228 height 319
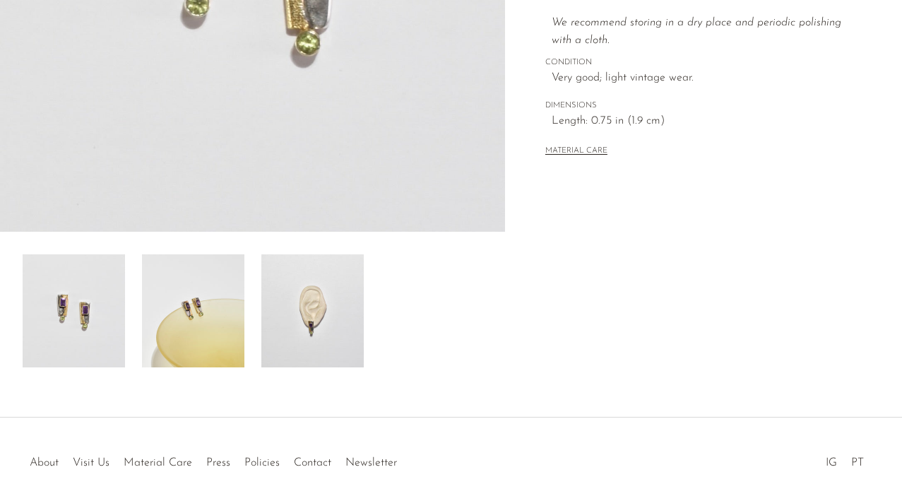
click at [208, 326] on img at bounding box center [193, 310] width 102 height 113
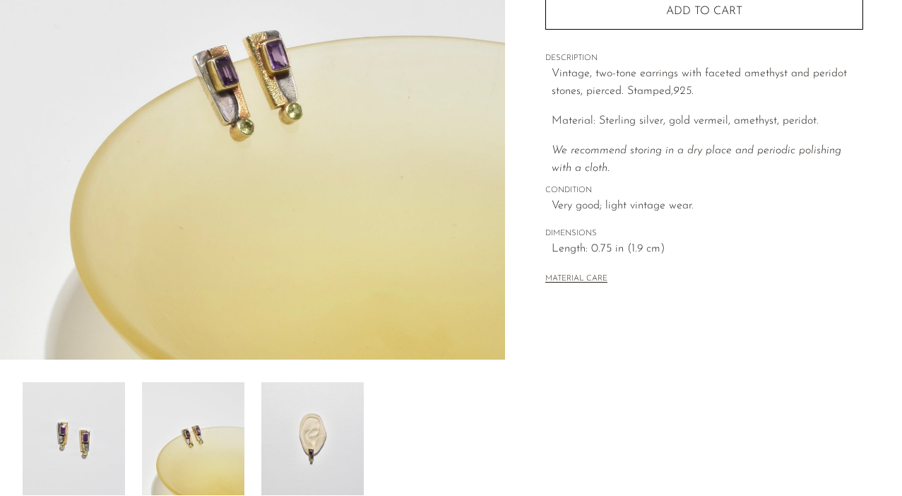
scroll to position [249, 0]
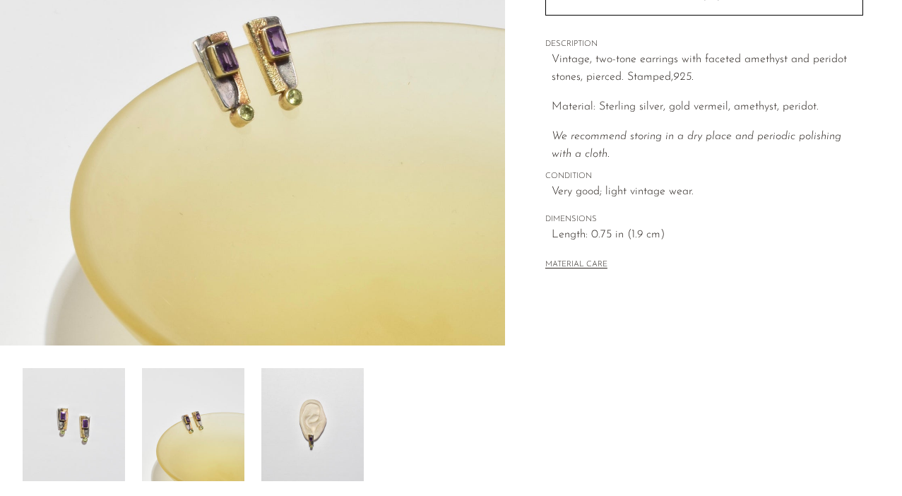
click at [314, 430] on img at bounding box center [312, 424] width 102 height 113
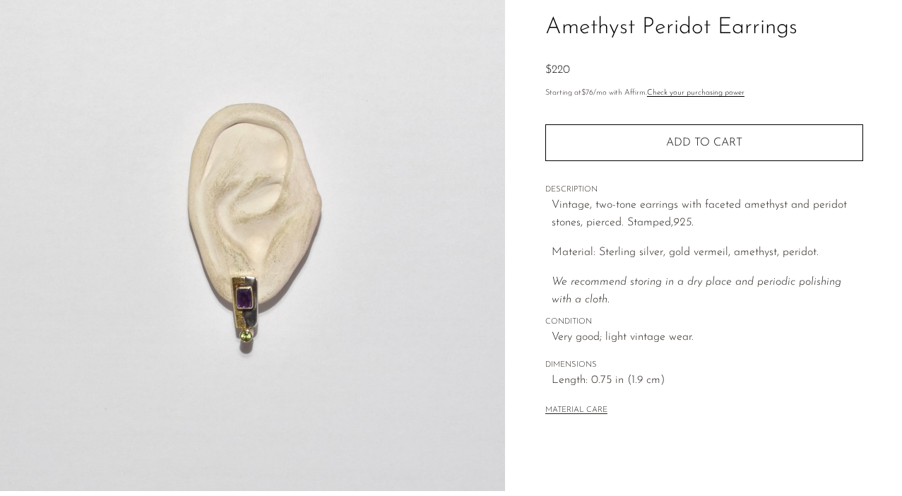
scroll to position [45, 0]
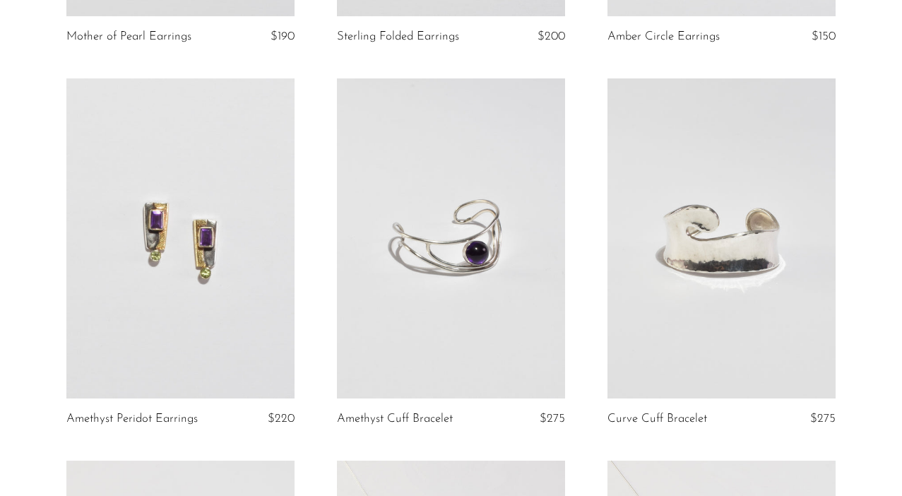
scroll to position [893, 0]
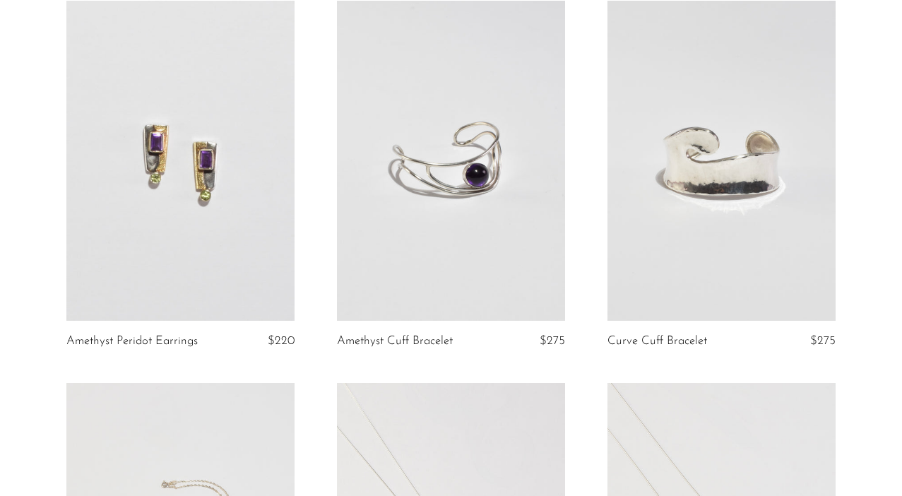
click at [468, 167] on link at bounding box center [451, 160] width 228 height 319
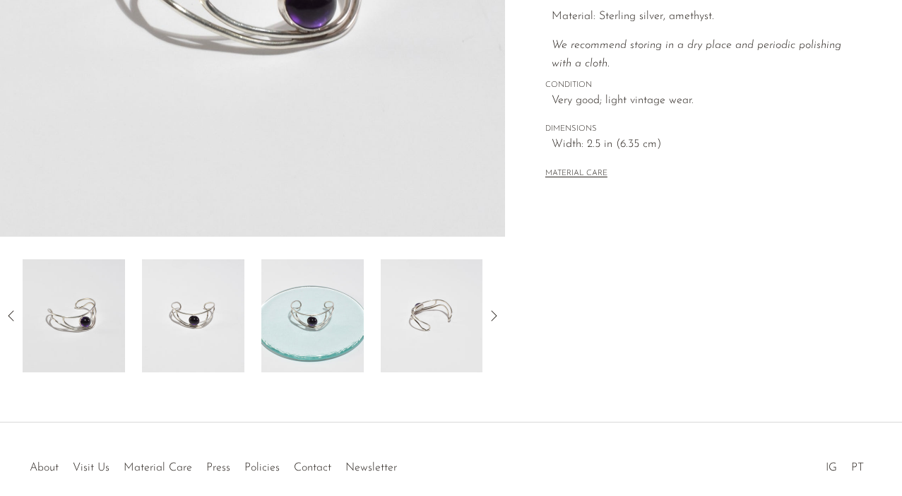
scroll to position [359, 0]
click at [189, 304] on img at bounding box center [193, 315] width 102 height 113
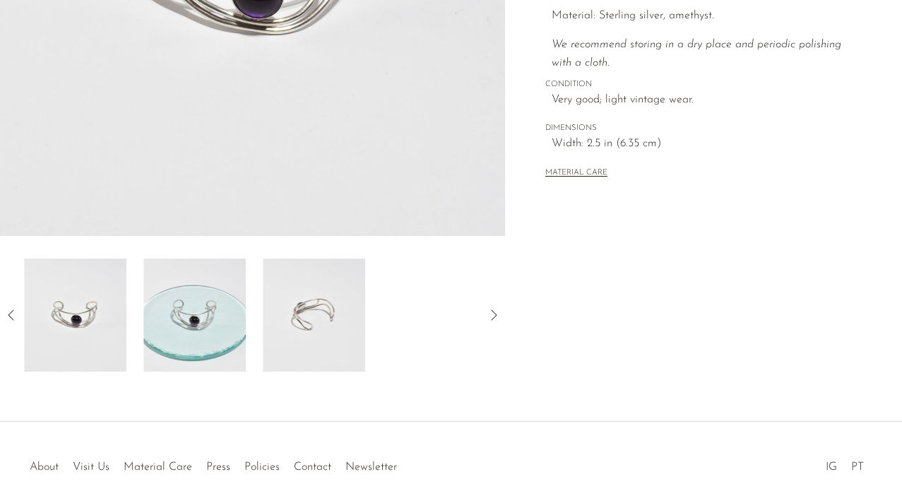
click at [189, 314] on img at bounding box center [194, 315] width 102 height 113
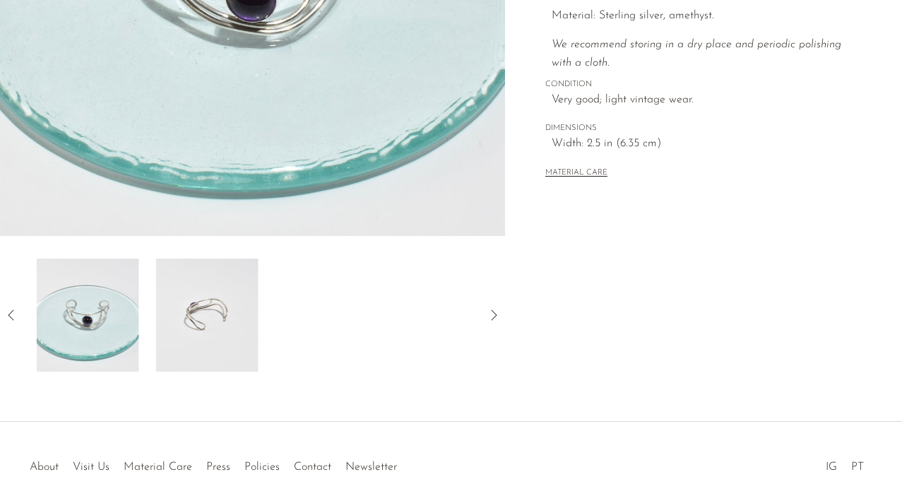
click at [189, 314] on img at bounding box center [207, 315] width 102 height 113
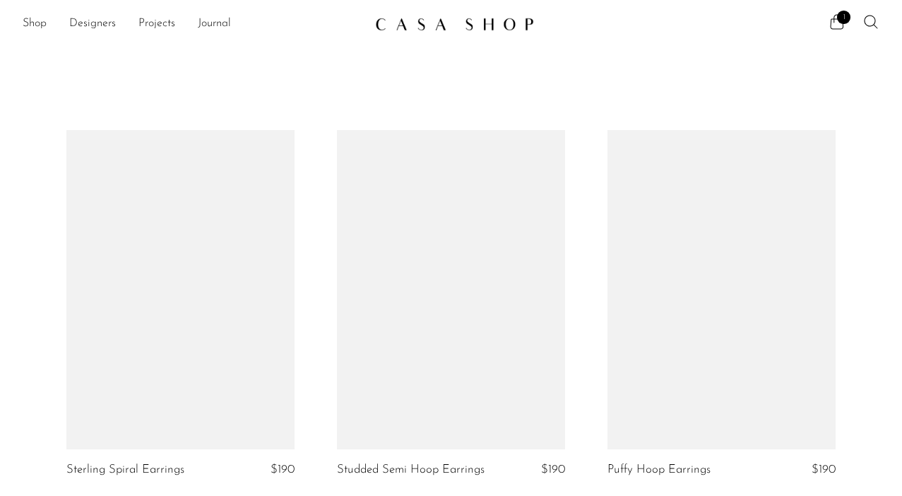
scroll to position [893, 0]
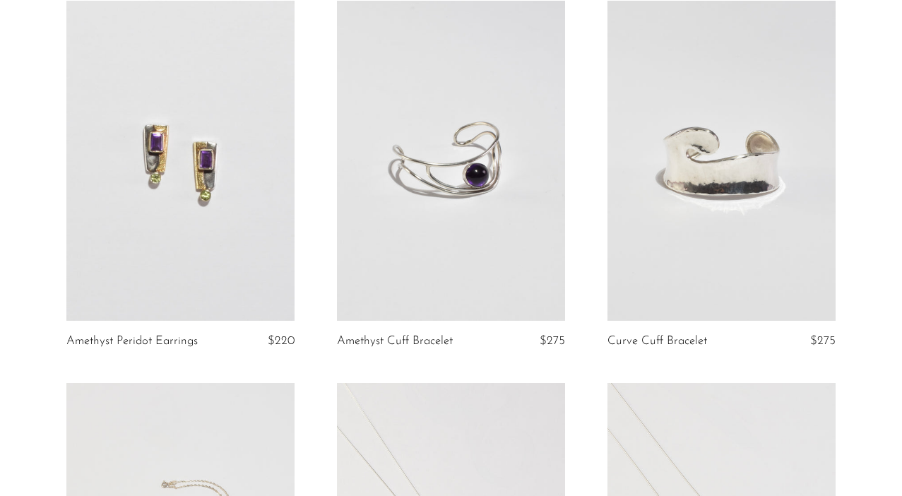
click at [734, 191] on link at bounding box center [722, 160] width 228 height 319
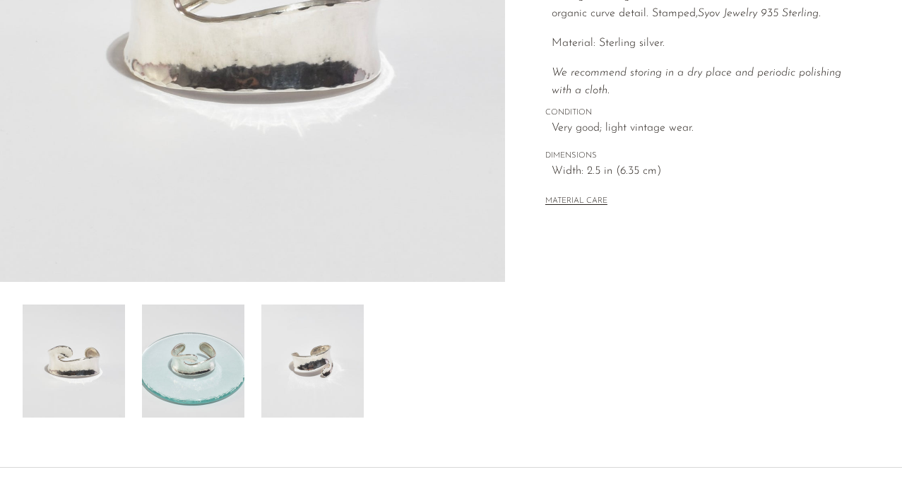
scroll to position [336, 0]
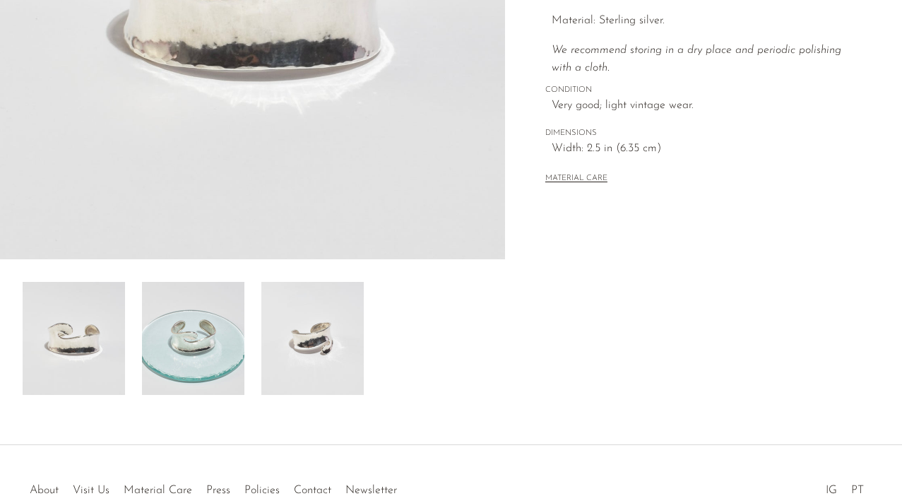
click at [211, 335] on img at bounding box center [193, 338] width 102 height 113
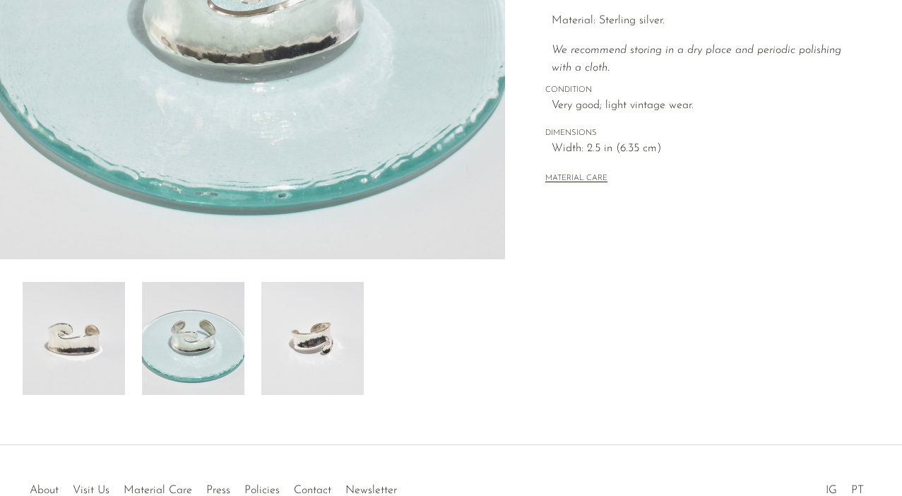
click at [306, 358] on img at bounding box center [312, 338] width 102 height 113
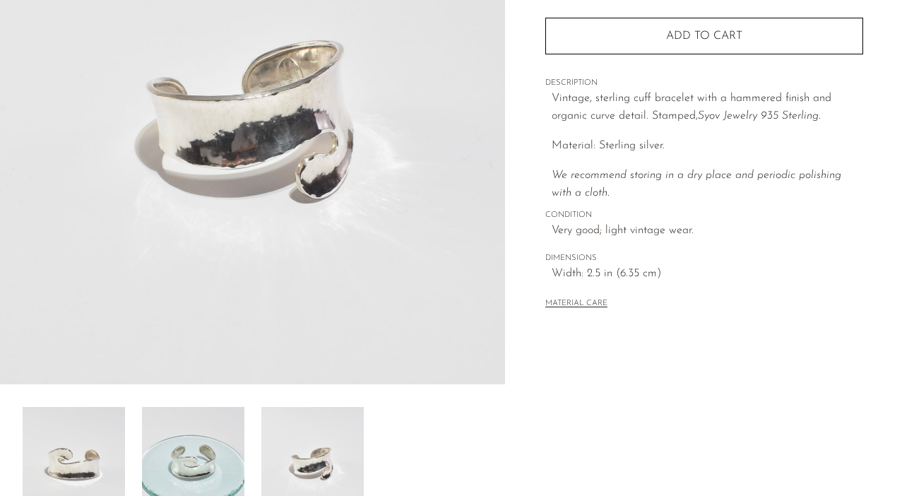
scroll to position [196, 0]
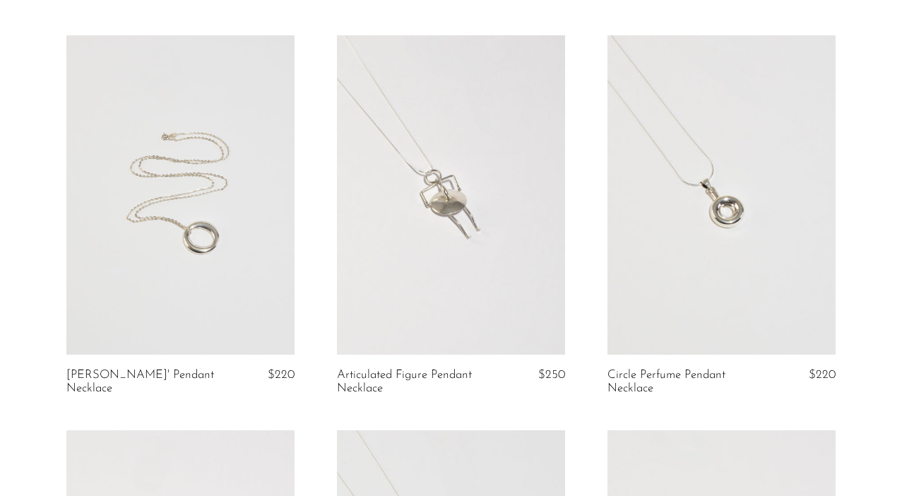
scroll to position [1241, 0]
click at [194, 194] on link at bounding box center [180, 194] width 228 height 319
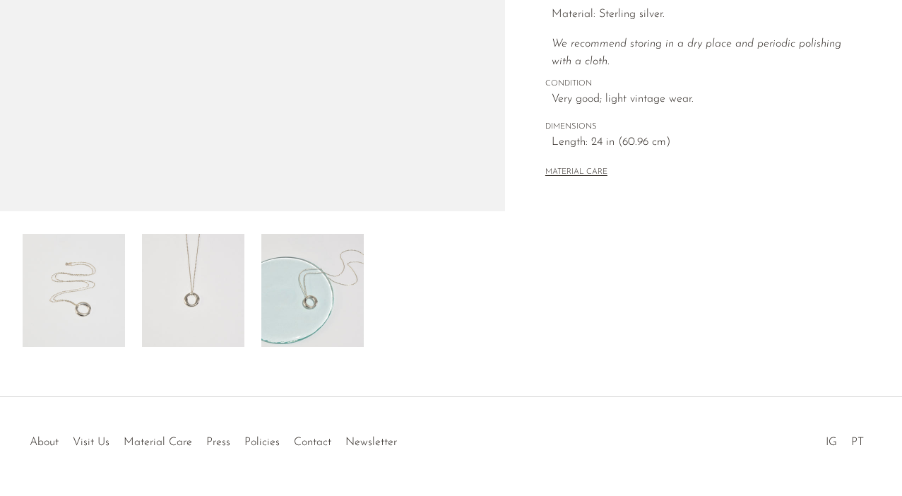
scroll to position [424, 0]
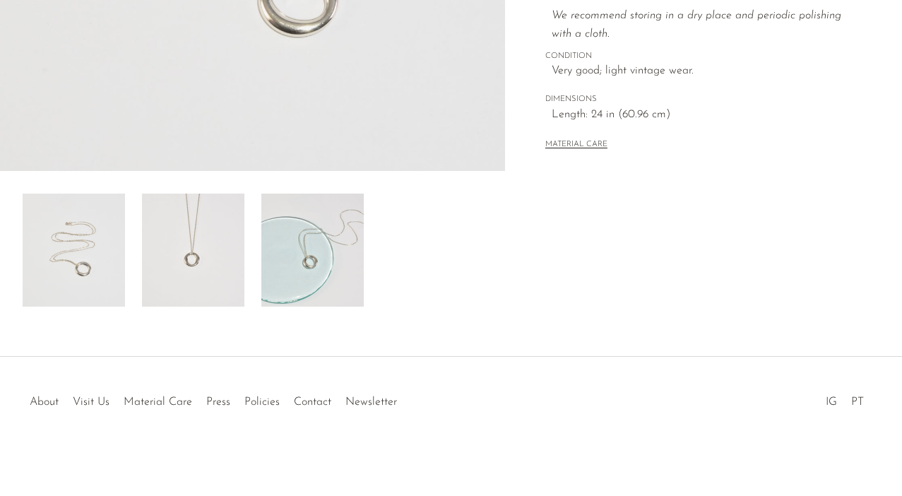
click at [190, 213] on img at bounding box center [193, 250] width 102 height 113
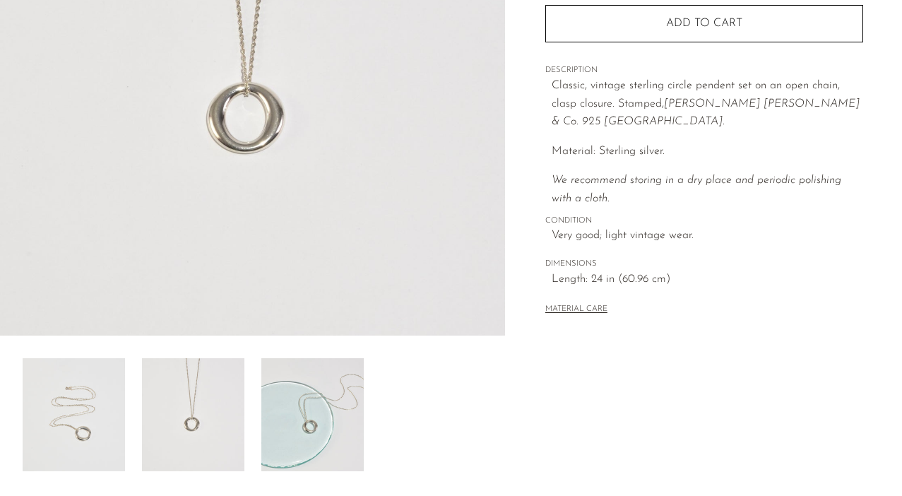
scroll to position [260, 0]
click at [304, 392] on img at bounding box center [312, 413] width 102 height 113
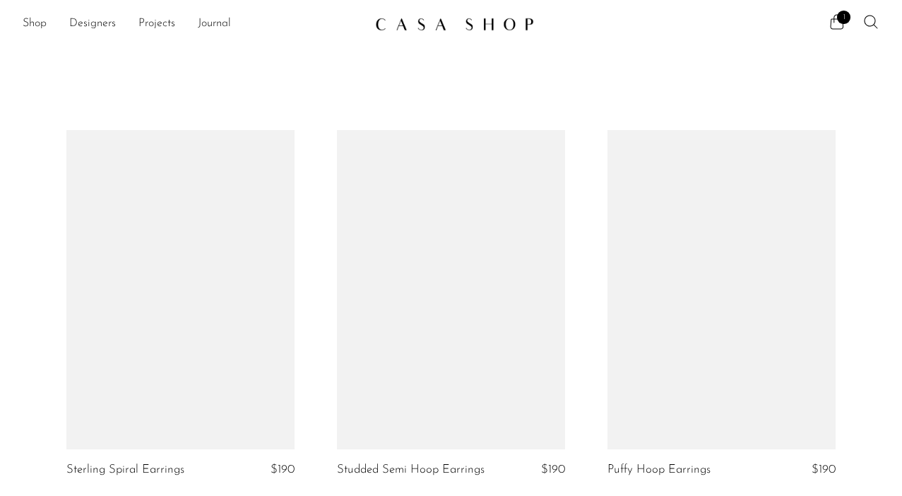
scroll to position [1241, 0]
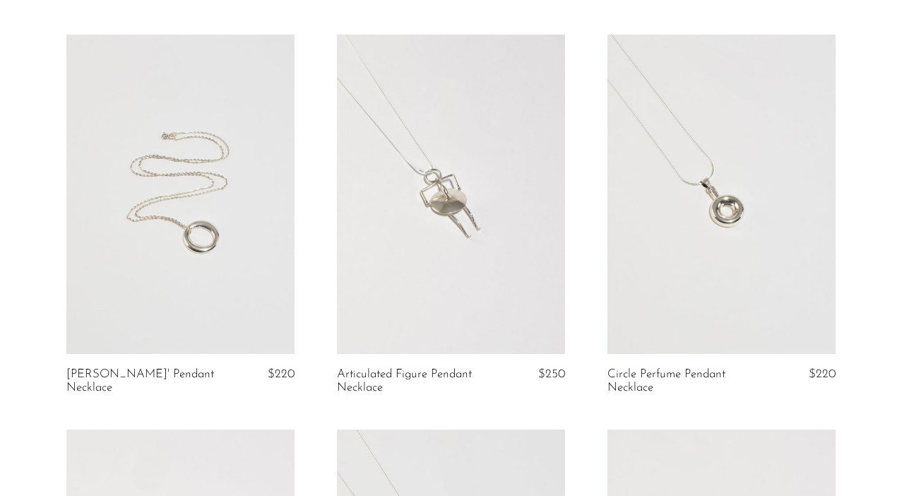
click at [439, 234] on link at bounding box center [451, 194] width 228 height 319
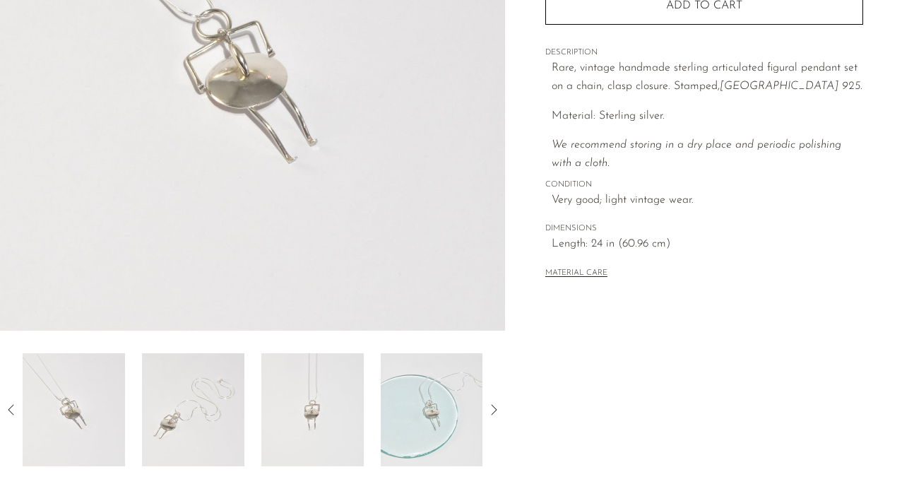
click at [213, 371] on img at bounding box center [193, 409] width 102 height 113
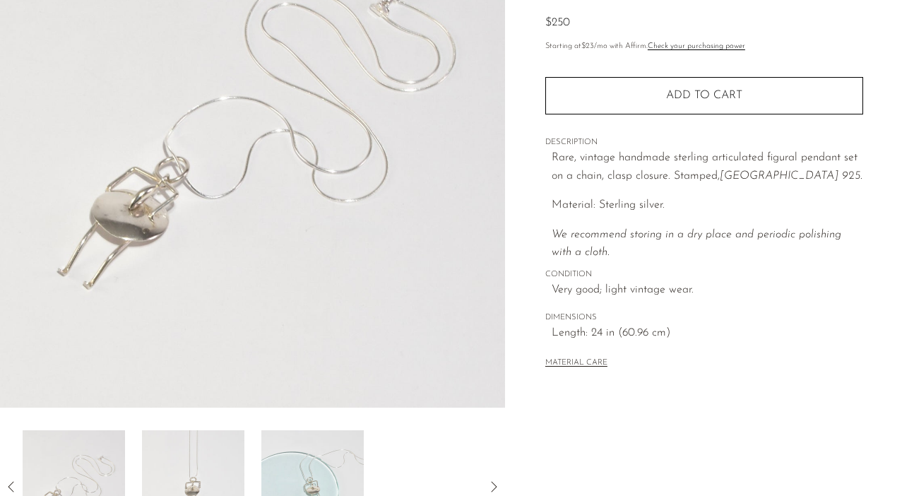
scroll to position [328, 0]
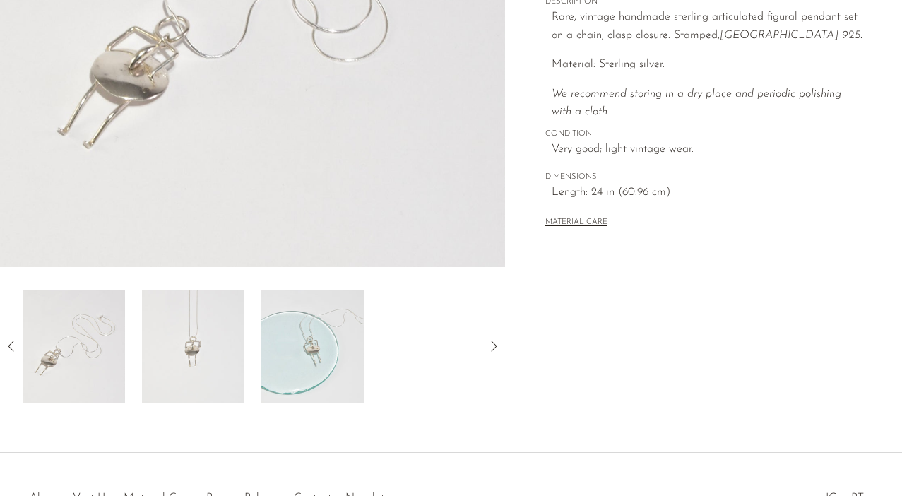
click at [203, 369] on img at bounding box center [193, 346] width 102 height 113
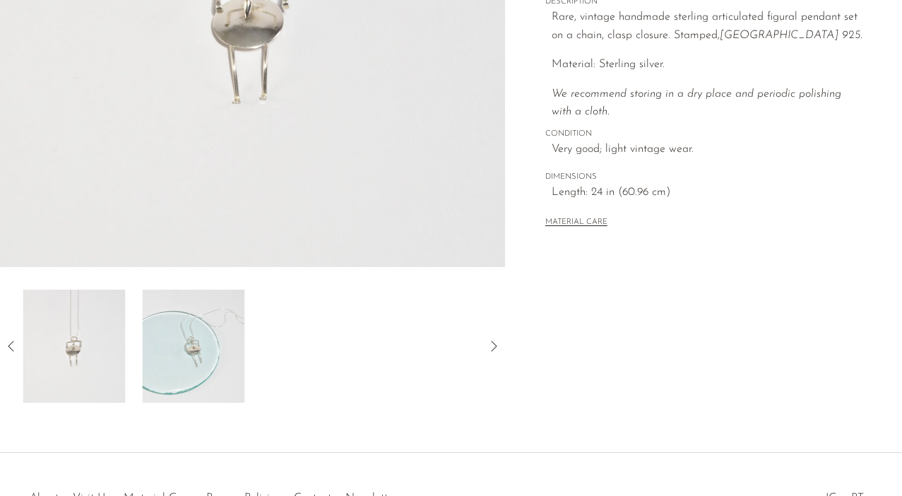
click at [203, 378] on img at bounding box center [193, 346] width 102 height 113
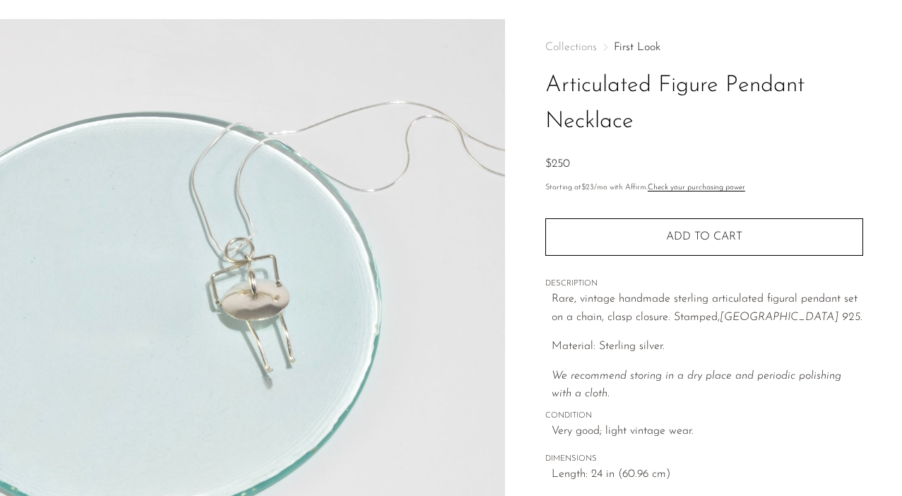
scroll to position [36, 0]
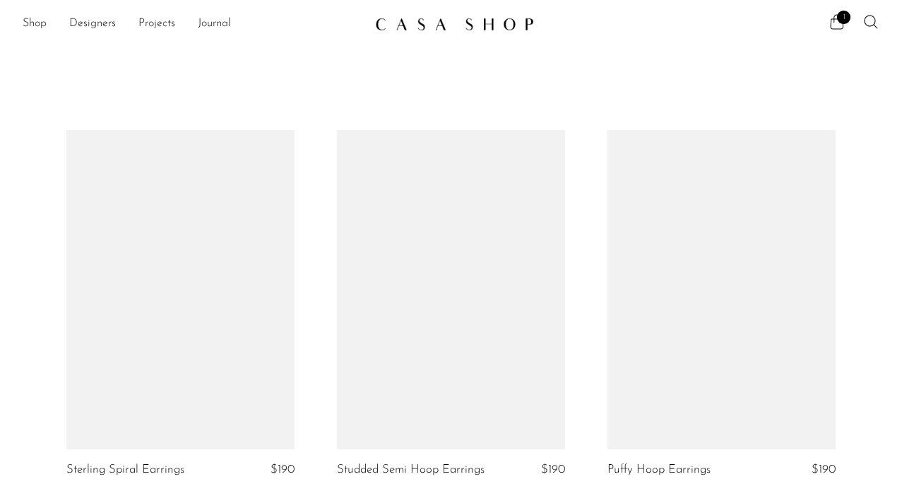
scroll to position [1241, 0]
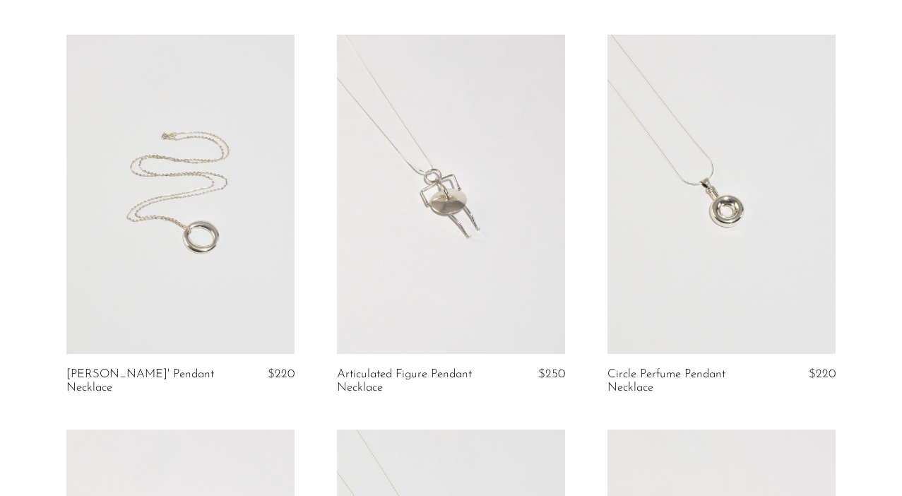
click at [669, 208] on link at bounding box center [722, 194] width 228 height 319
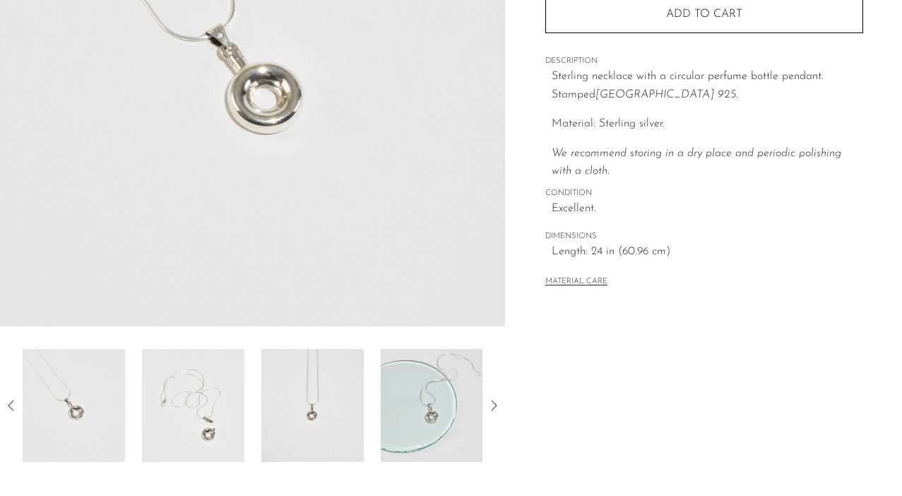
scroll to position [307, 0]
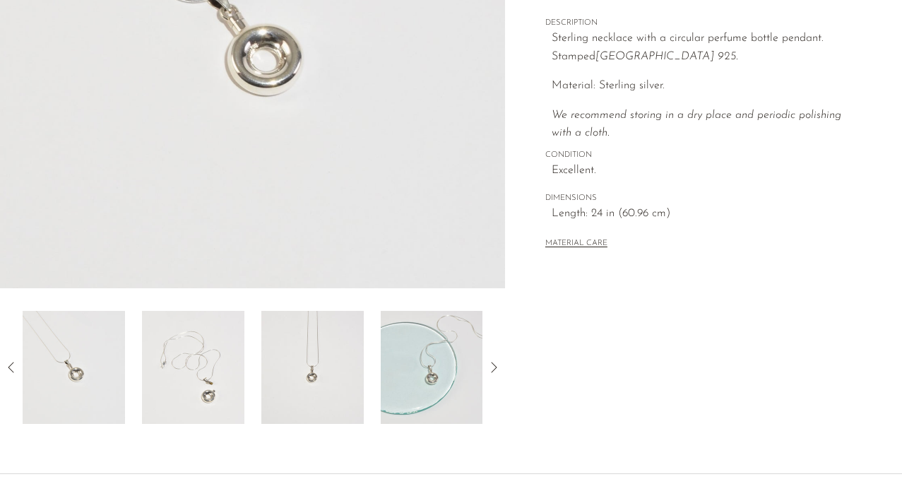
click at [215, 350] on img at bounding box center [193, 367] width 102 height 113
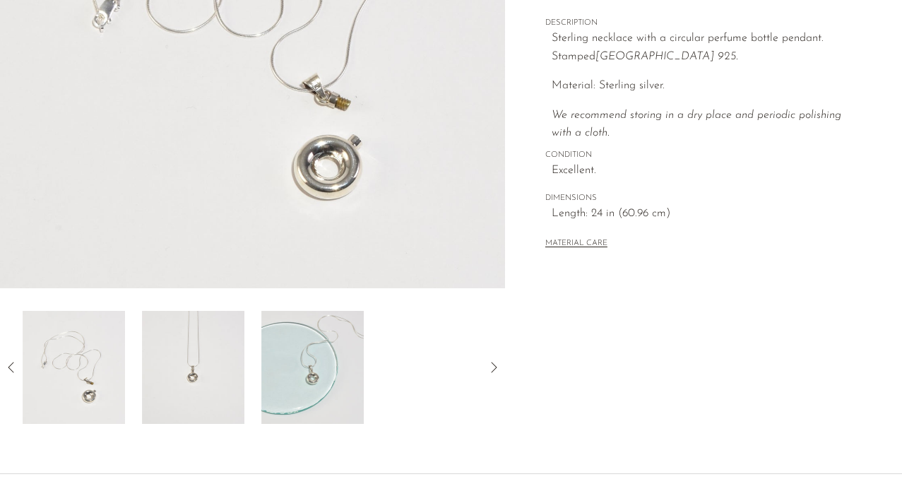
click at [199, 354] on img at bounding box center [193, 367] width 102 height 113
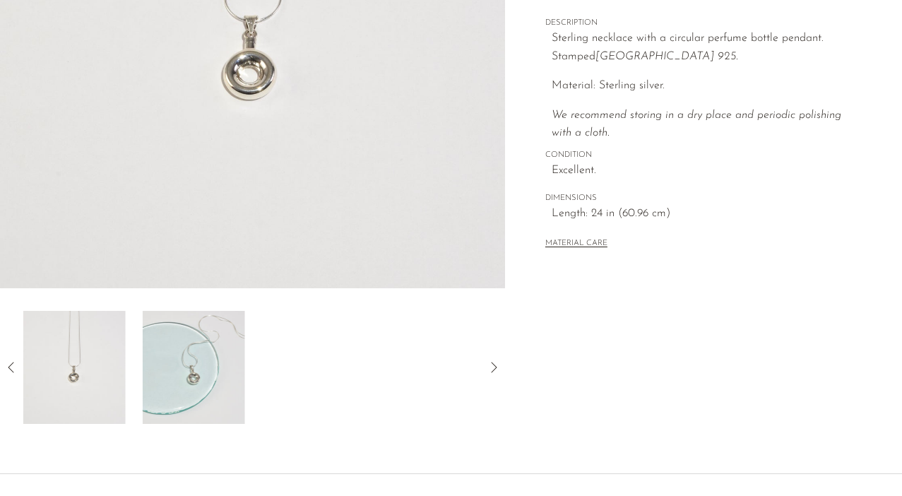
click at [199, 354] on img at bounding box center [194, 367] width 102 height 113
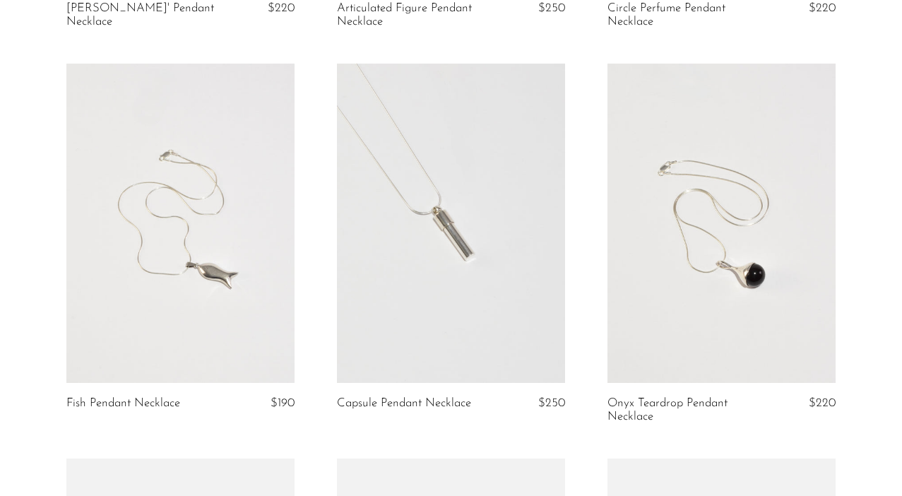
scroll to position [1630, 0]
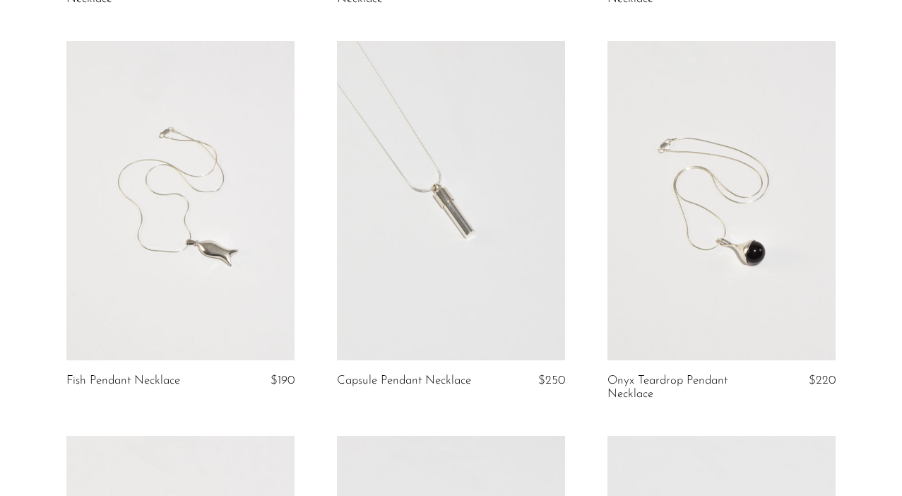
click at [197, 178] on link at bounding box center [180, 200] width 228 height 319
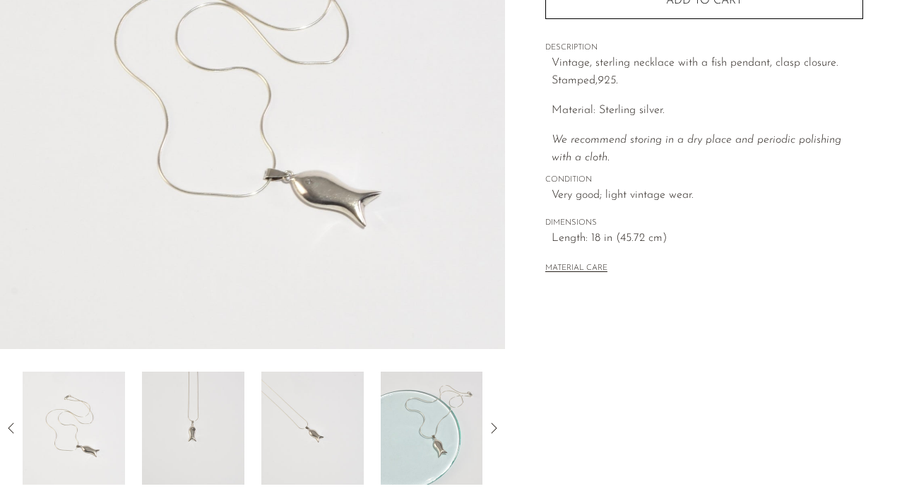
scroll to position [275, 0]
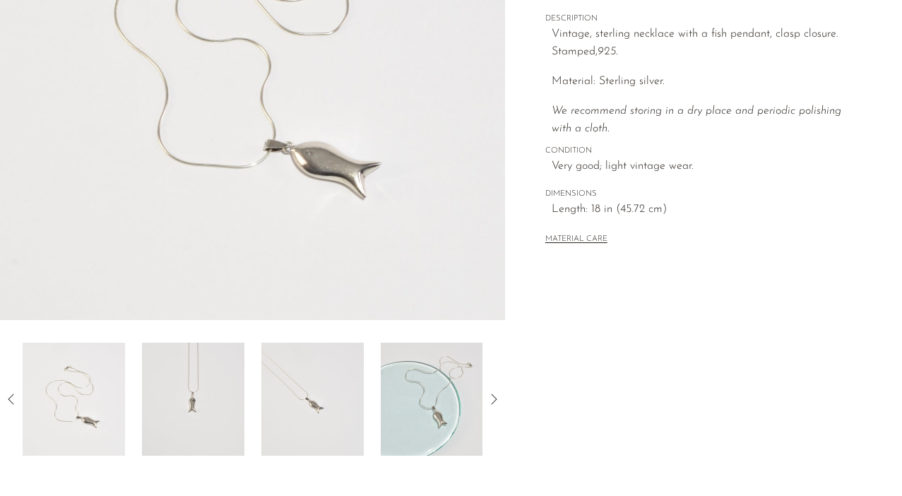
click at [179, 416] on img at bounding box center [193, 399] width 102 height 113
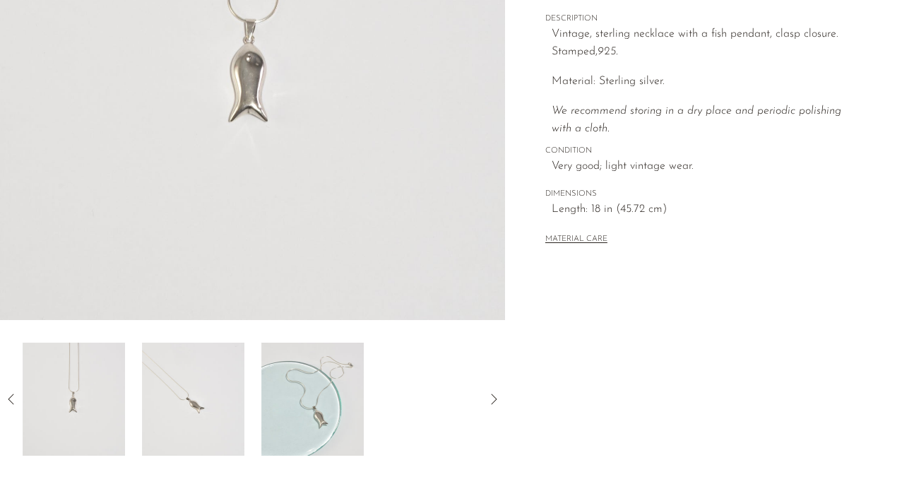
click at [183, 415] on img at bounding box center [193, 399] width 102 height 113
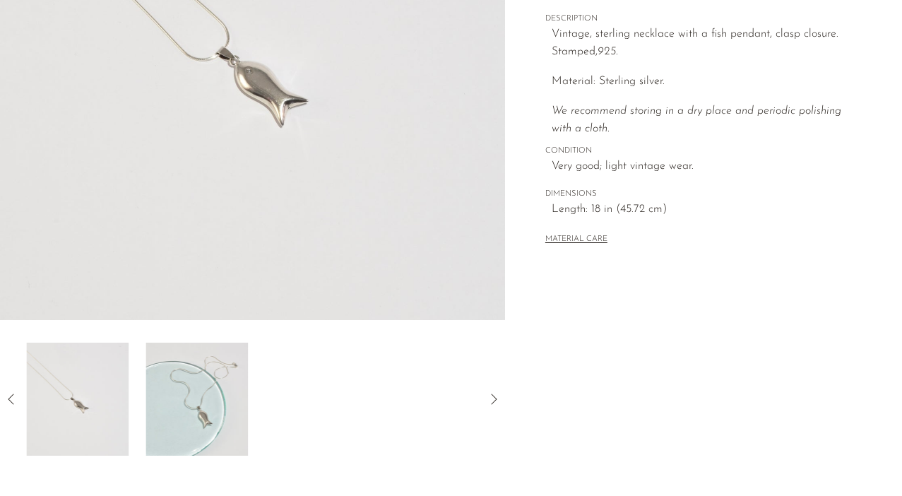
click at [215, 408] on img at bounding box center [197, 399] width 102 height 113
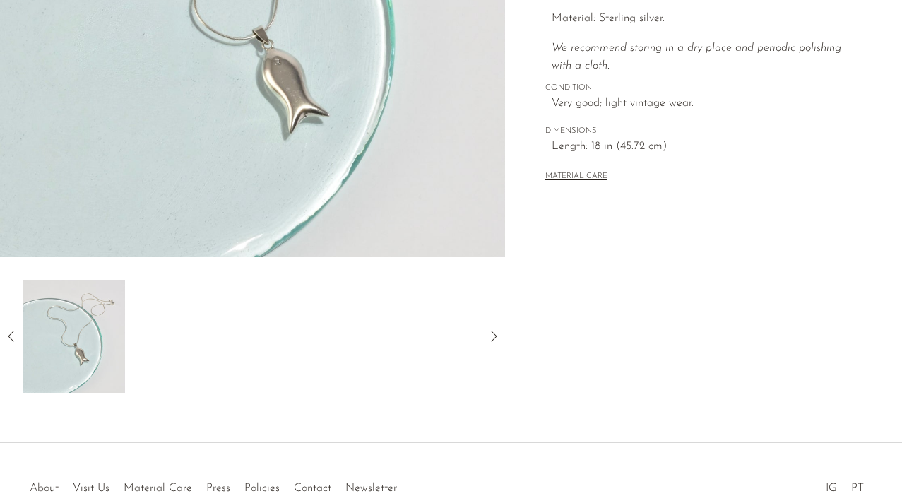
scroll to position [338, 0]
click at [58, 374] on img at bounding box center [74, 335] width 102 height 113
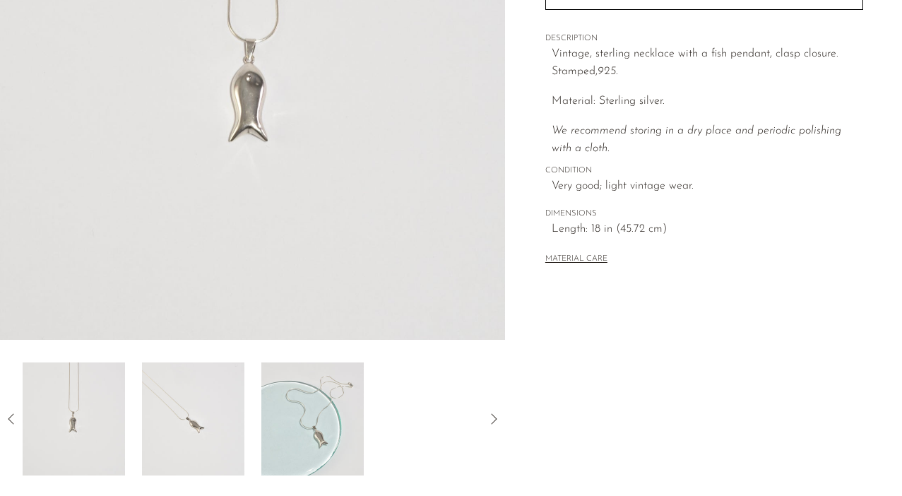
scroll to position [237, 0]
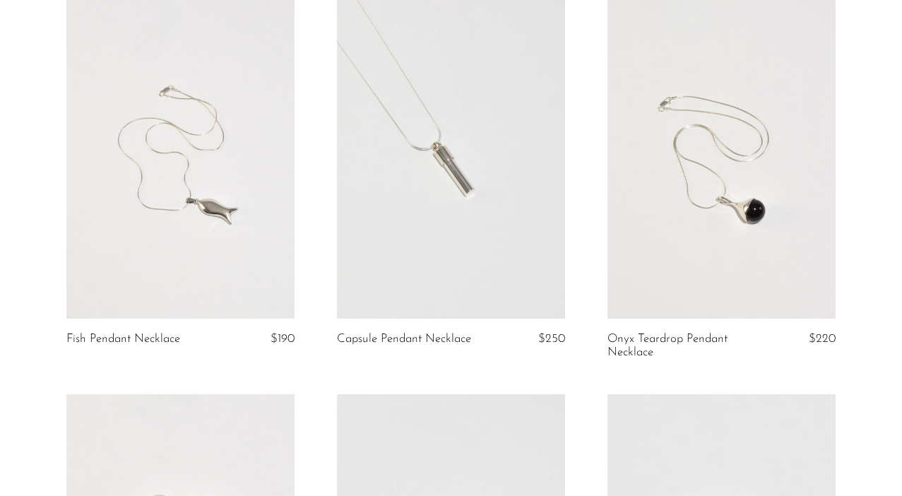
scroll to position [1678, 0]
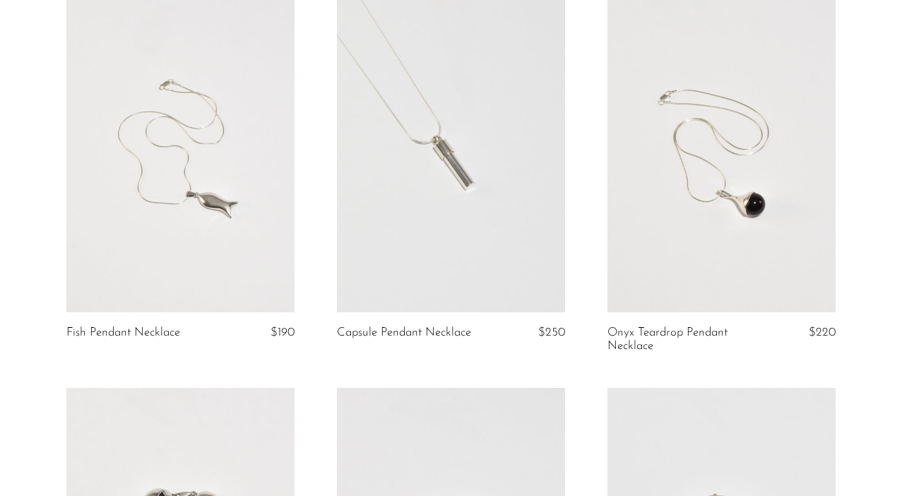
click at [478, 189] on link at bounding box center [451, 152] width 228 height 319
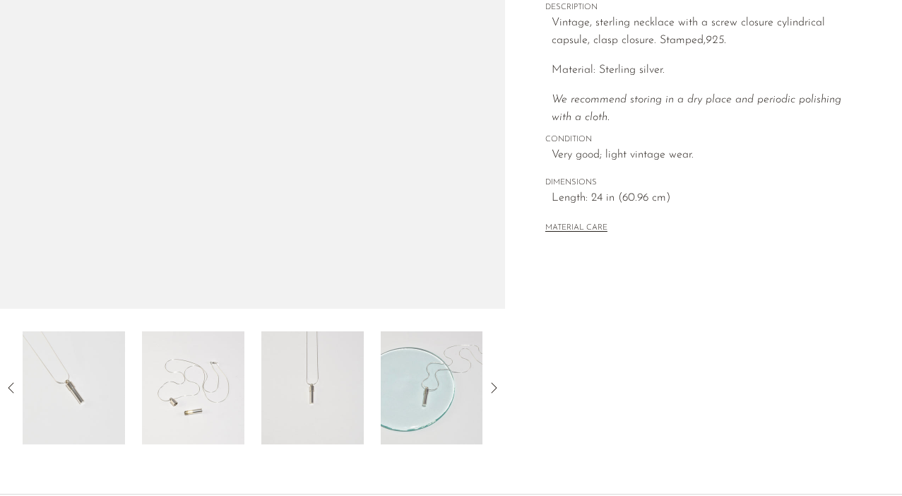
scroll to position [424, 0]
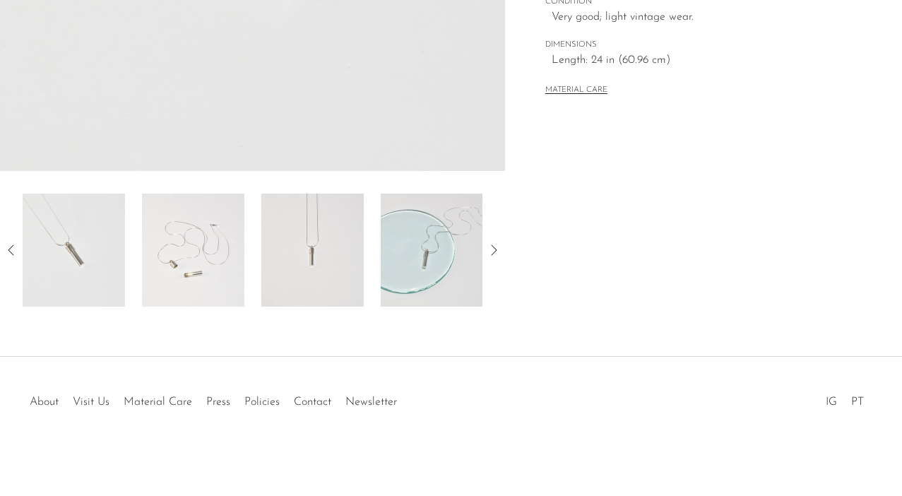
click at [211, 247] on img at bounding box center [193, 250] width 102 height 113
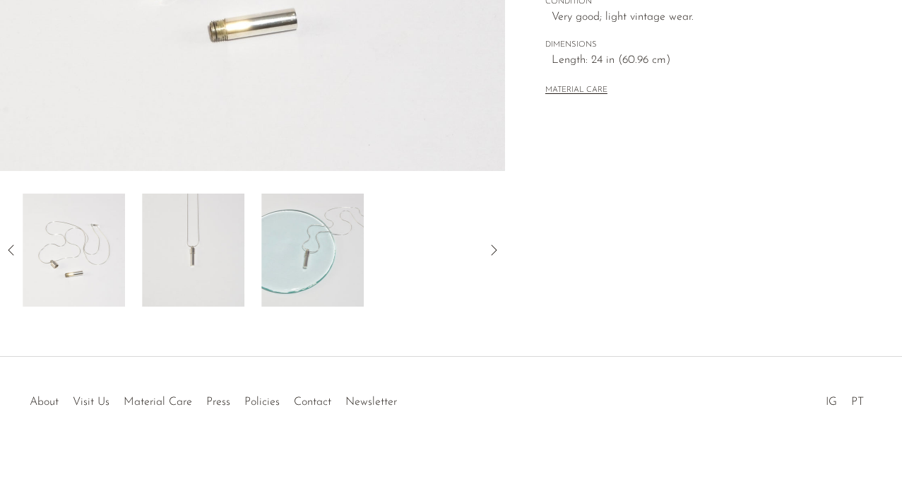
click at [211, 261] on img at bounding box center [193, 250] width 102 height 113
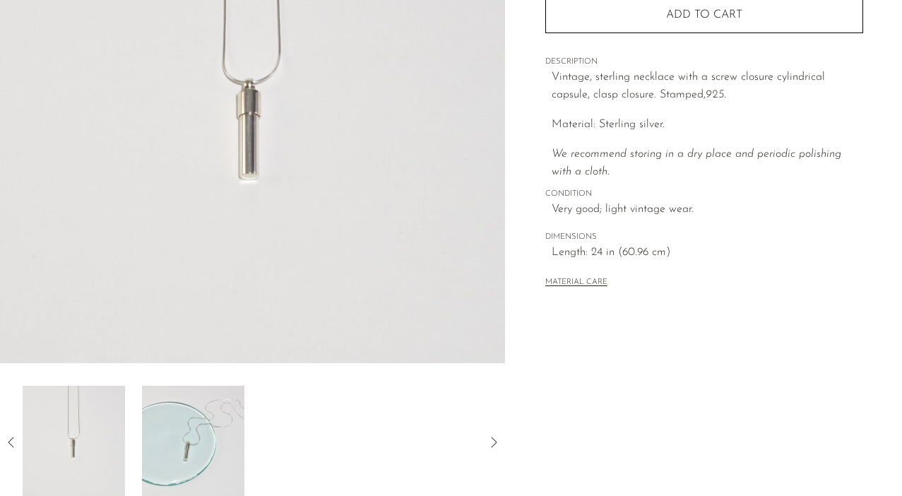
scroll to position [314, 0]
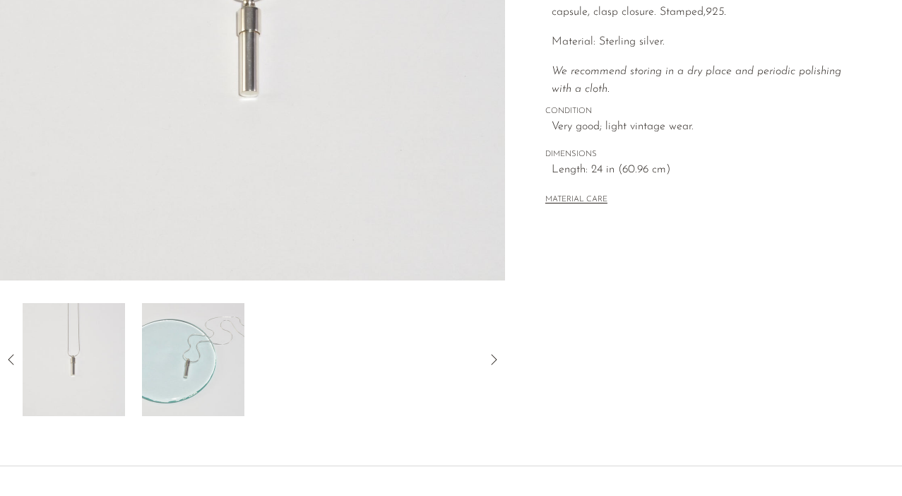
click at [189, 340] on img at bounding box center [193, 359] width 102 height 113
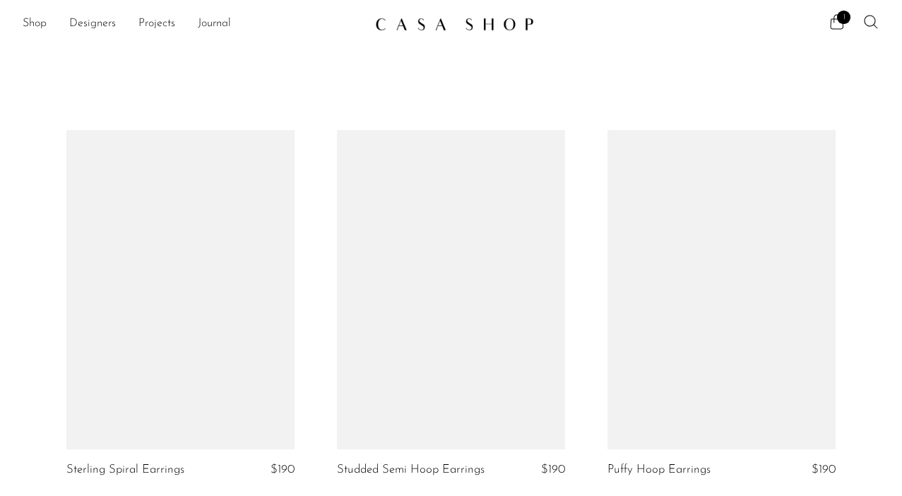
scroll to position [1678, 0]
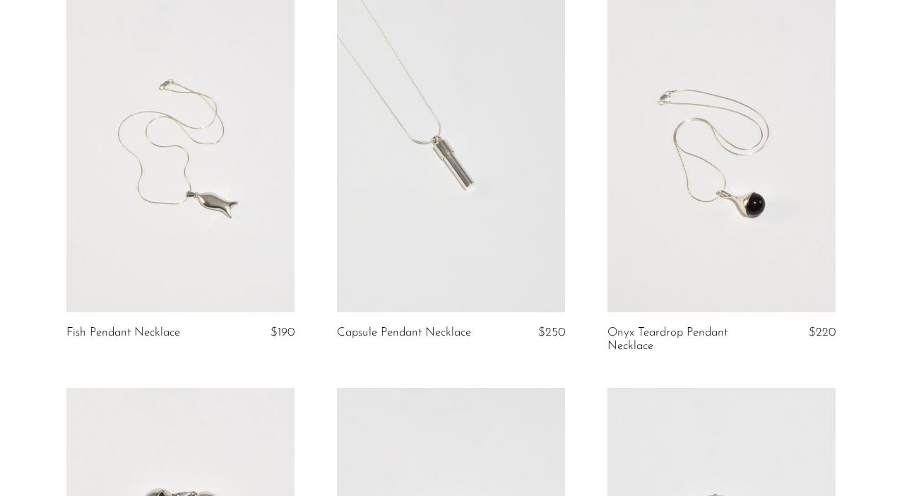
click at [713, 197] on link at bounding box center [722, 152] width 228 height 319
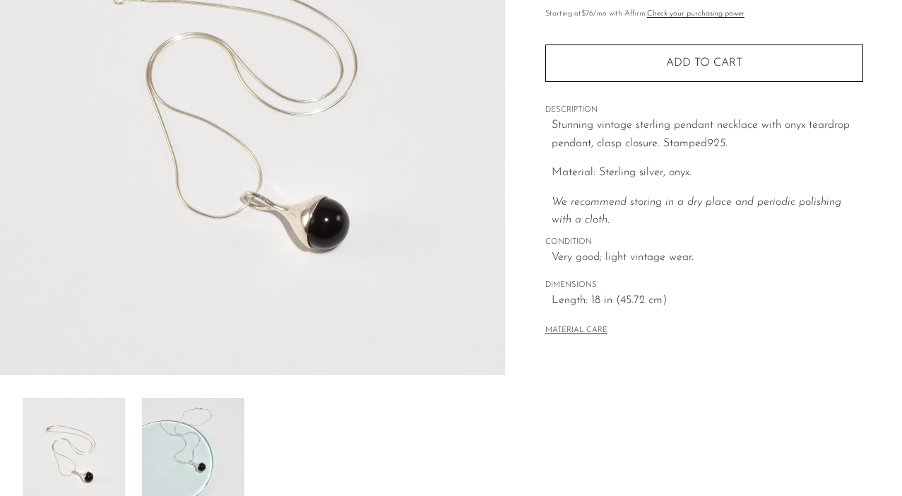
scroll to position [301, 0]
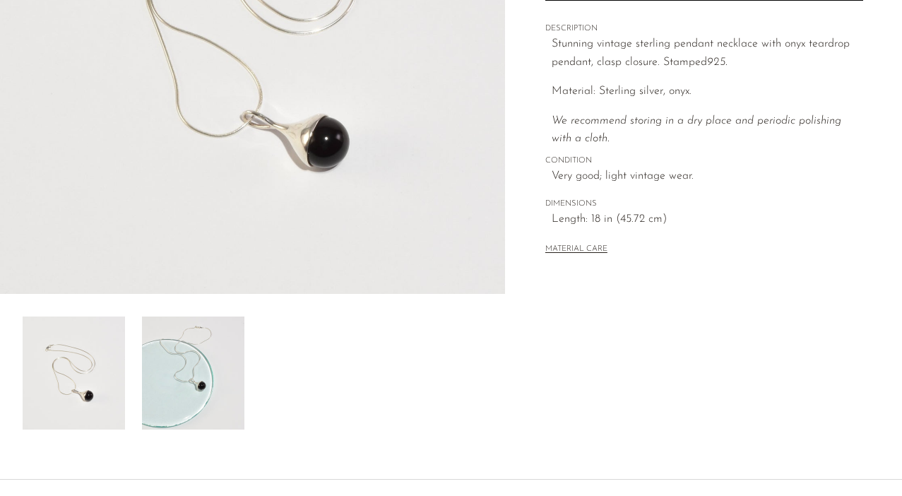
click at [204, 356] on img at bounding box center [193, 372] width 102 height 113
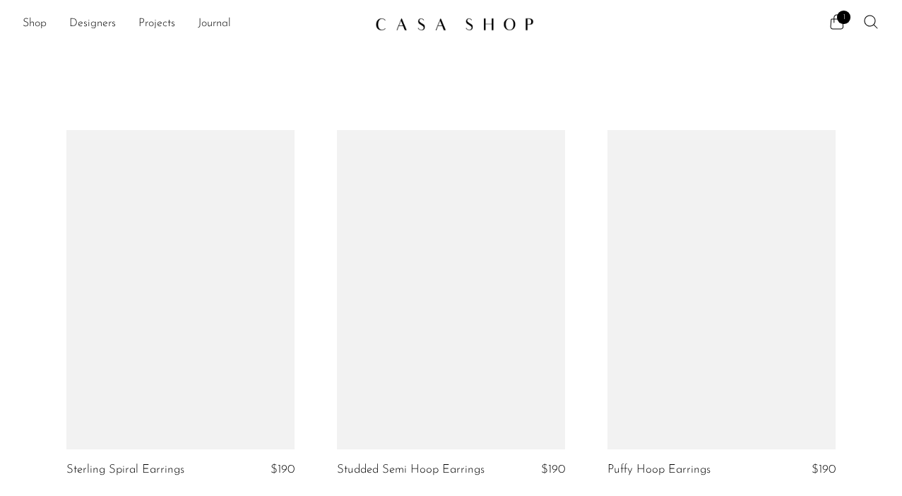
scroll to position [1678, 0]
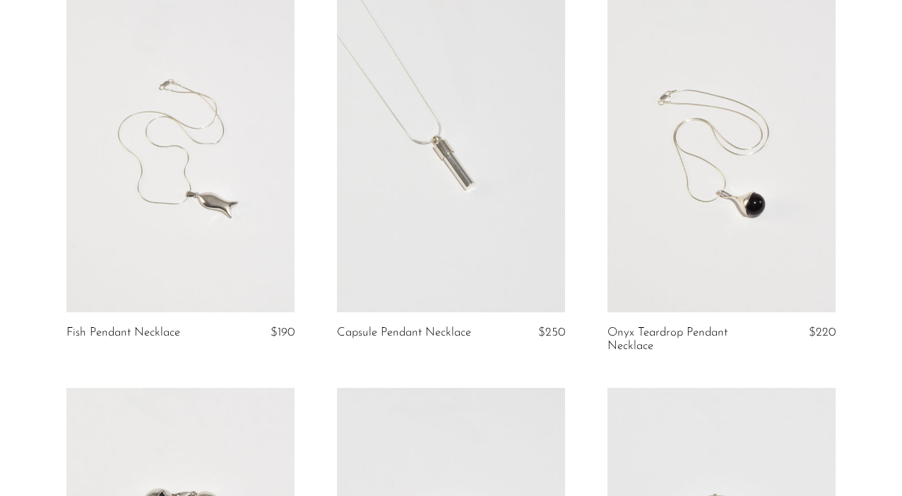
click at [753, 191] on link at bounding box center [722, 152] width 228 height 319
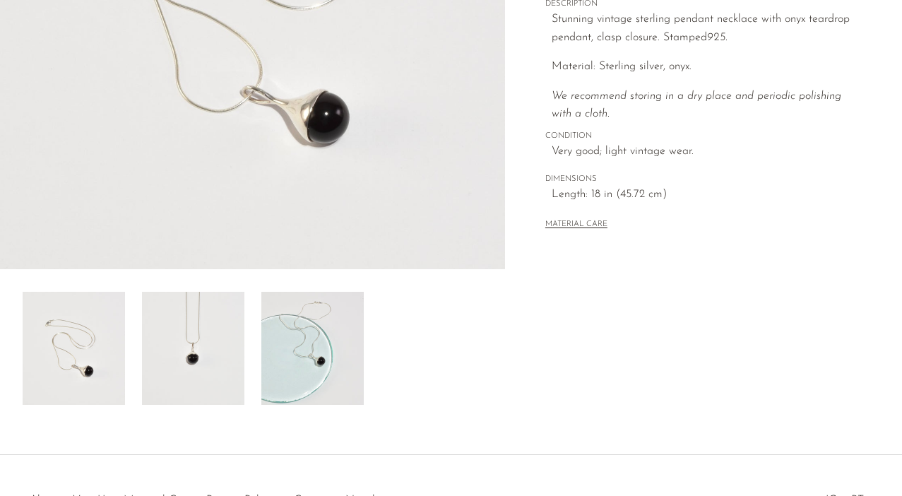
scroll to position [323, 0]
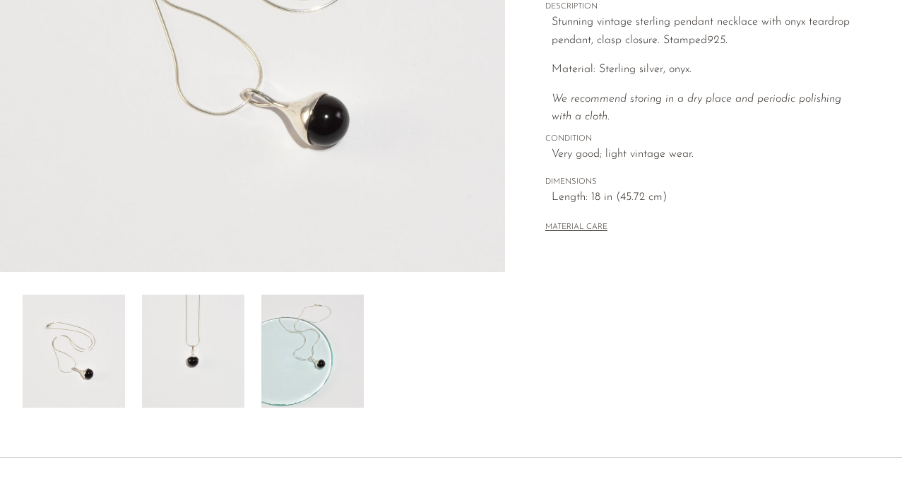
click at [187, 350] on img at bounding box center [193, 351] width 102 height 113
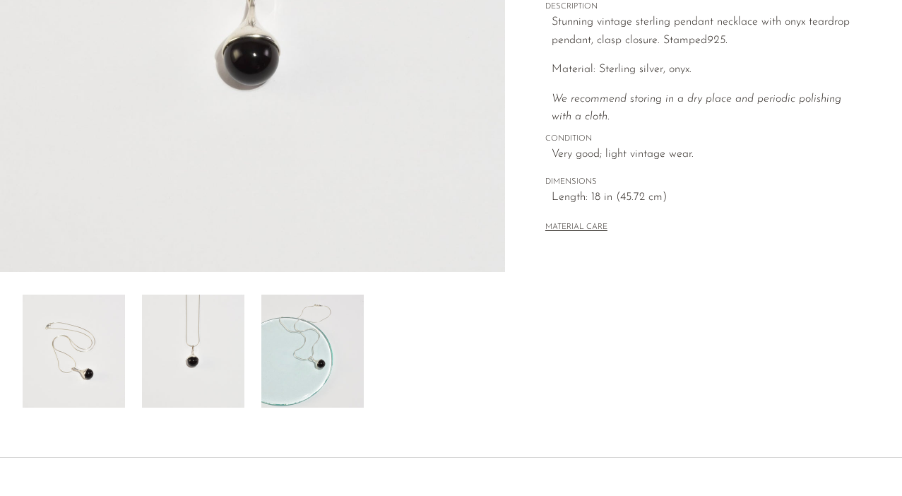
click at [319, 366] on img at bounding box center [312, 351] width 102 height 113
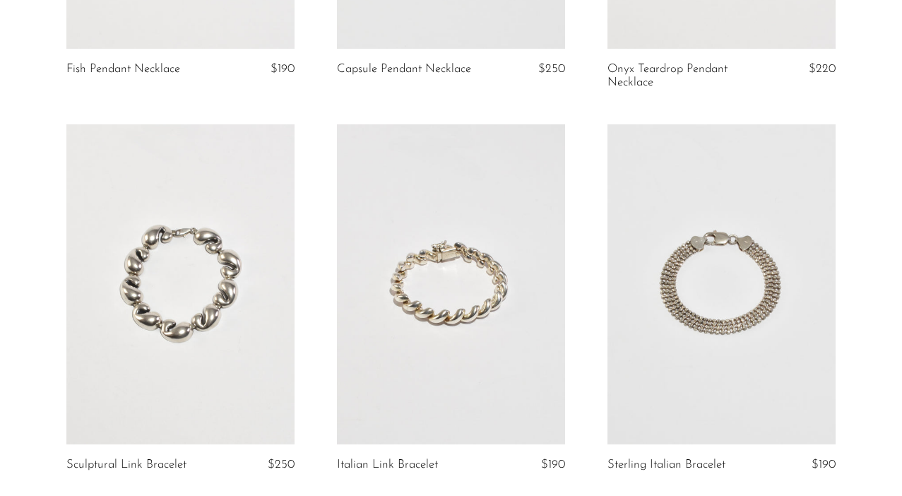
scroll to position [1943, 0]
click at [224, 265] on link at bounding box center [180, 282] width 228 height 319
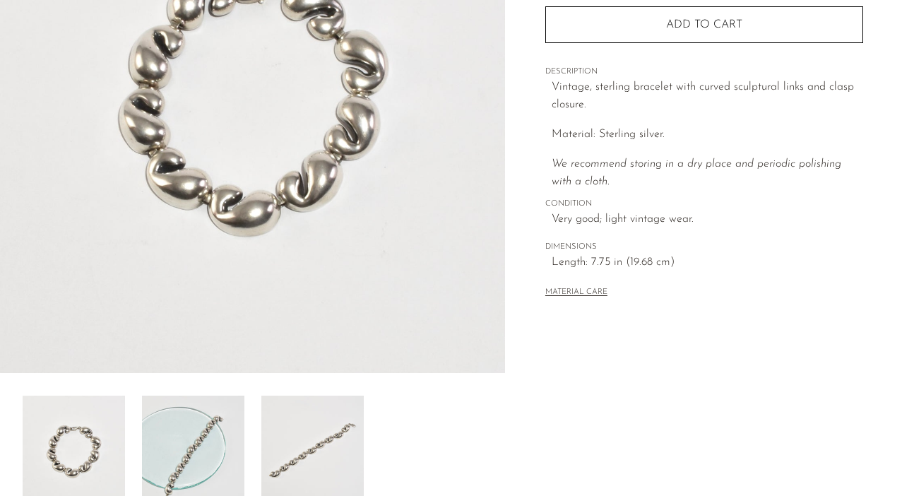
scroll to position [346, 0]
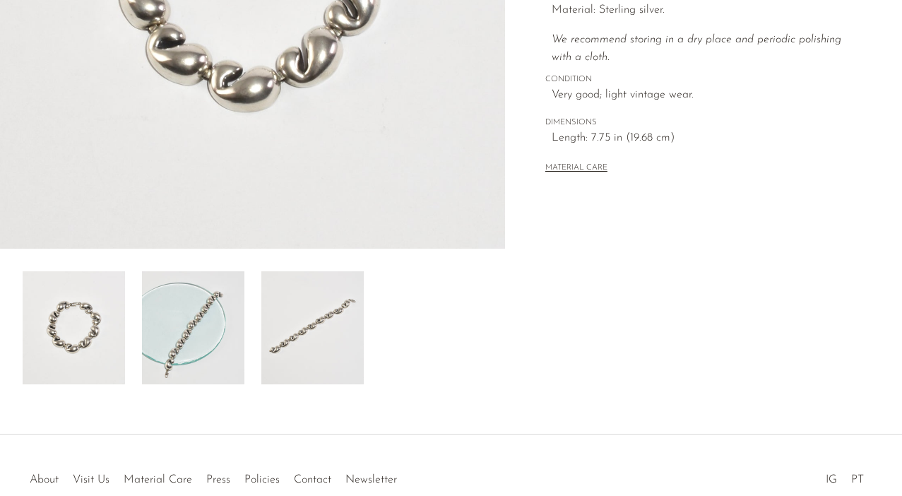
click at [216, 319] on img at bounding box center [193, 327] width 102 height 113
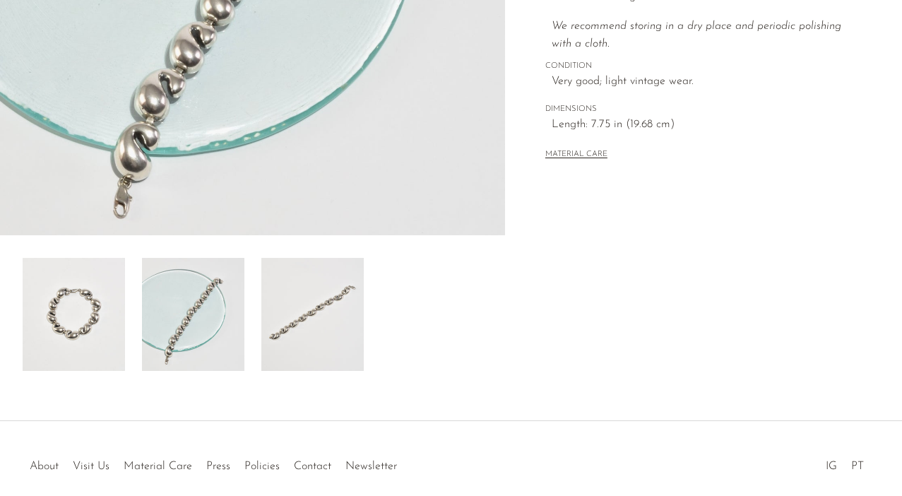
click at [301, 348] on img at bounding box center [312, 314] width 102 height 113
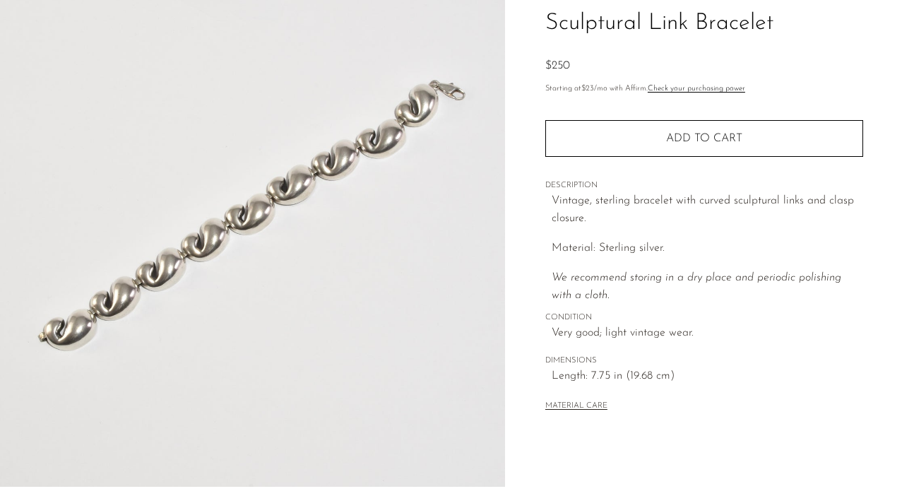
scroll to position [110, 0]
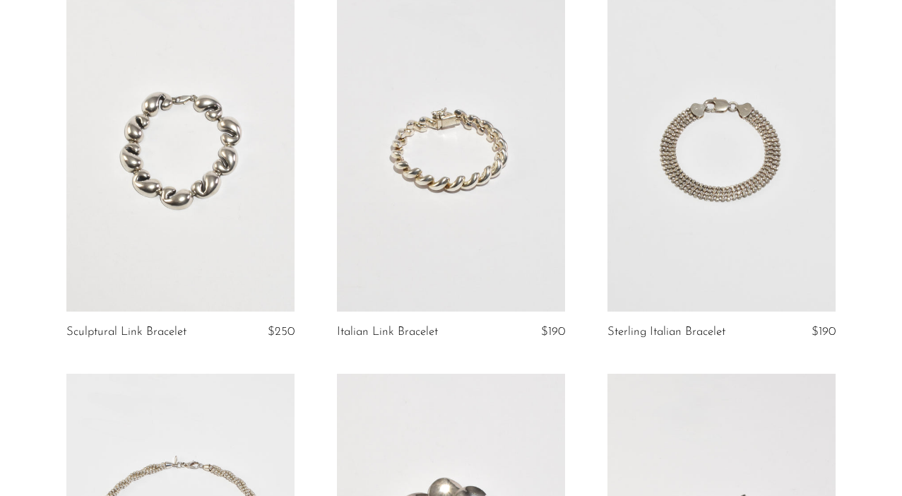
scroll to position [2076, 0]
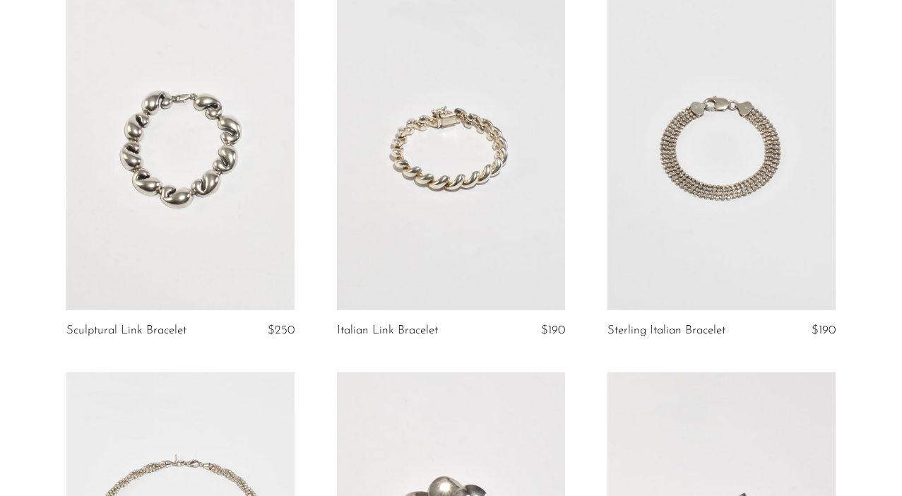
click at [456, 146] on link at bounding box center [451, 149] width 228 height 319
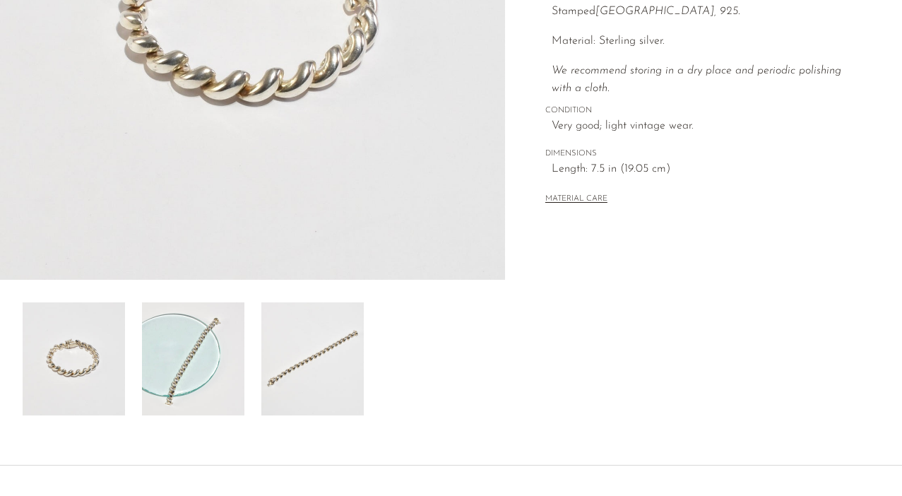
scroll to position [316, 0]
click at [332, 367] on img at bounding box center [312, 358] width 102 height 113
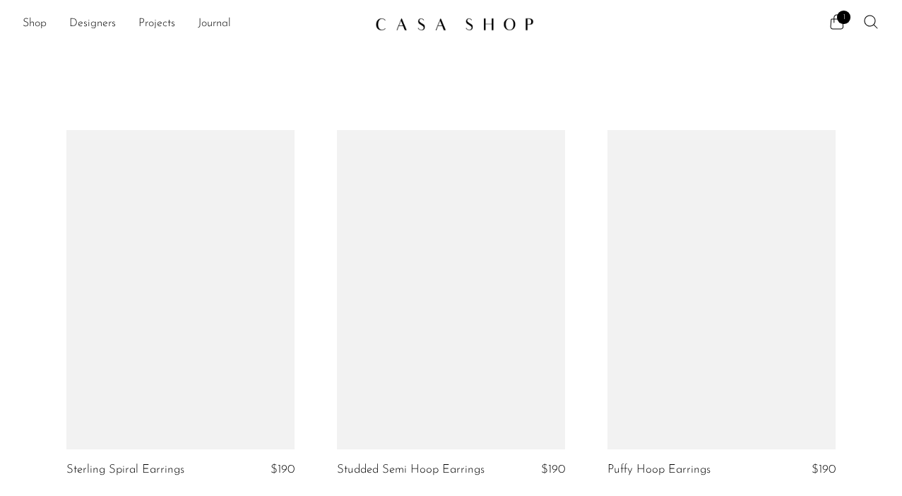
scroll to position [2076, 0]
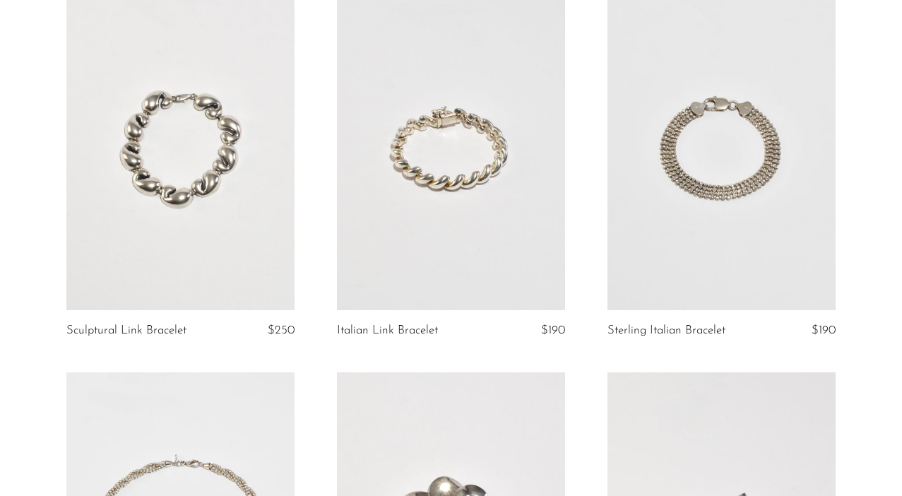
click at [445, 194] on link at bounding box center [451, 149] width 228 height 319
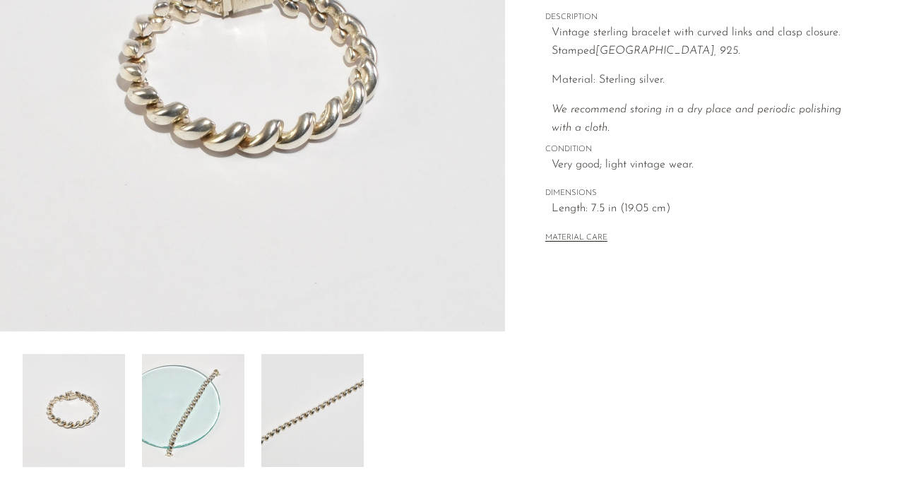
scroll to position [306, 0]
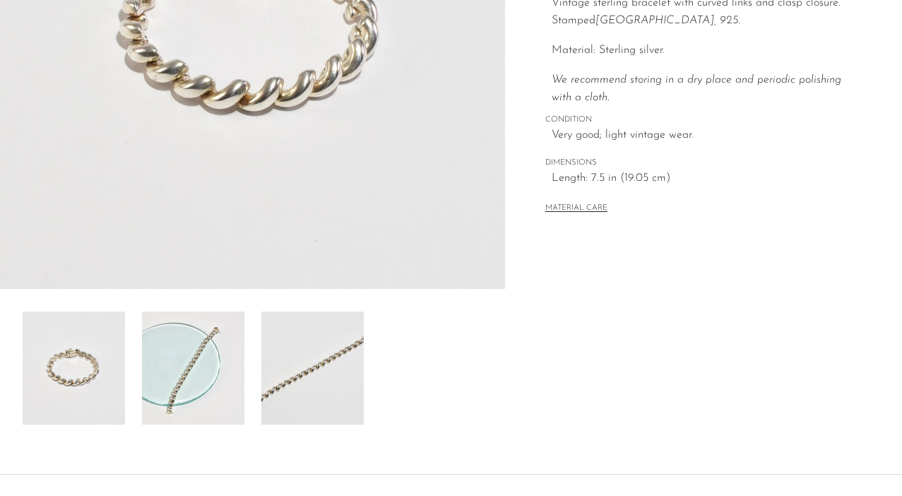
click at [316, 411] on img at bounding box center [312, 368] width 102 height 113
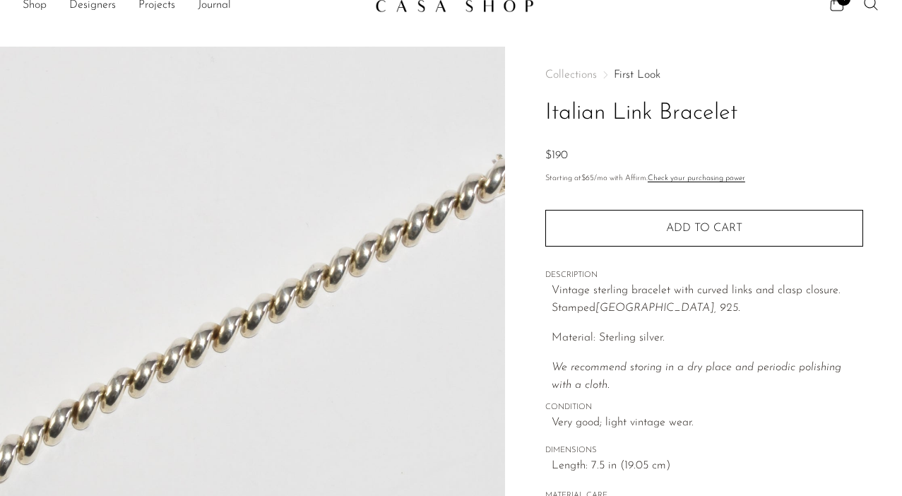
scroll to position [0, 0]
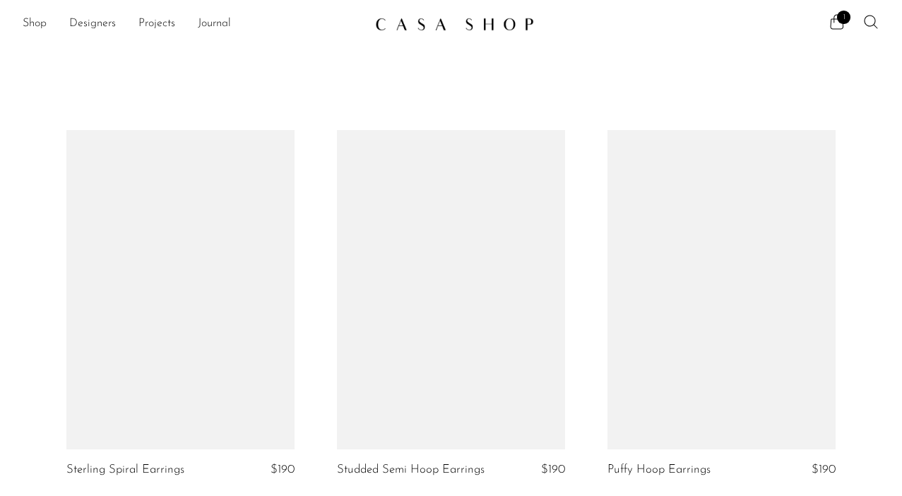
scroll to position [2076, 0]
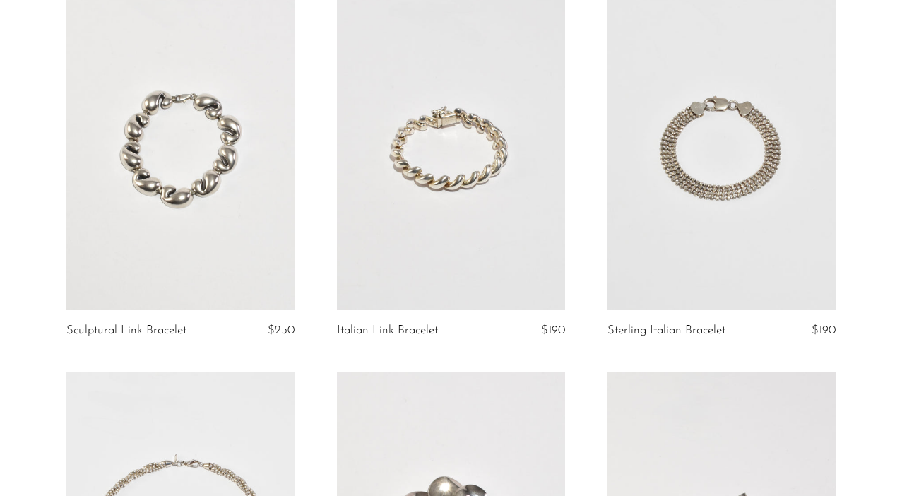
click at [726, 162] on link at bounding box center [722, 149] width 228 height 319
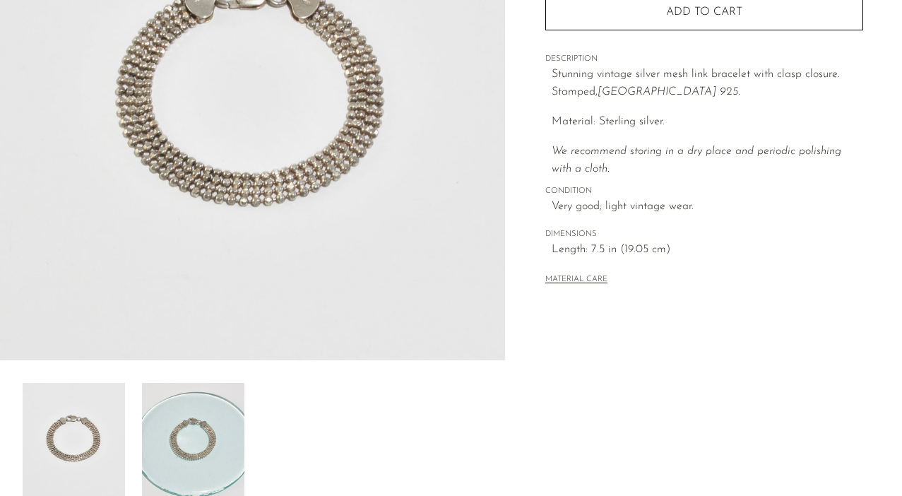
scroll to position [232, 0]
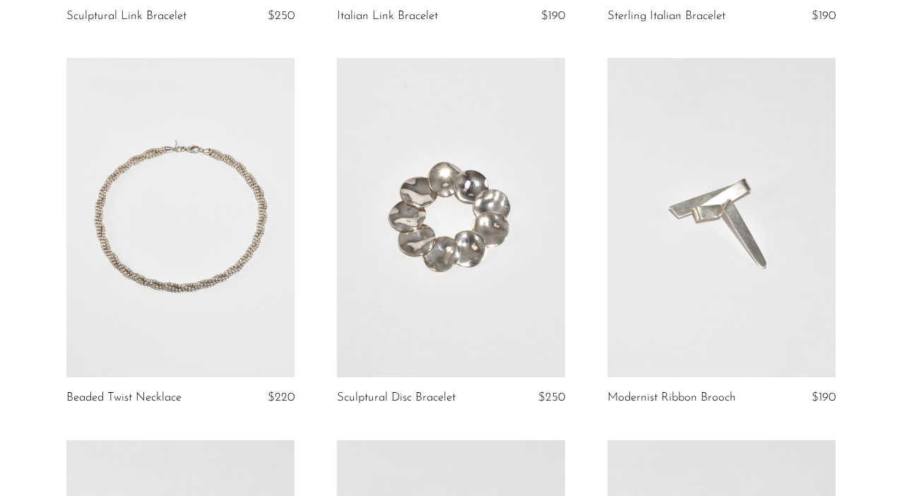
scroll to position [2394, 0]
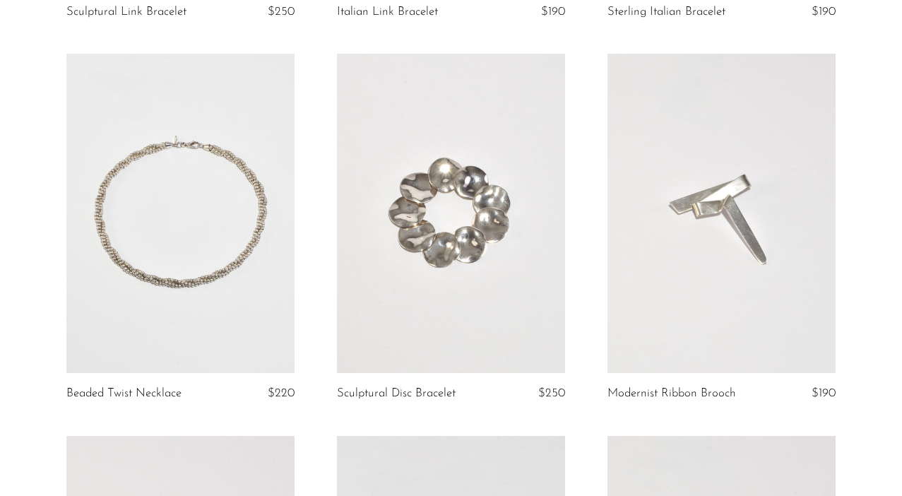
click at [211, 233] on link at bounding box center [180, 213] width 228 height 319
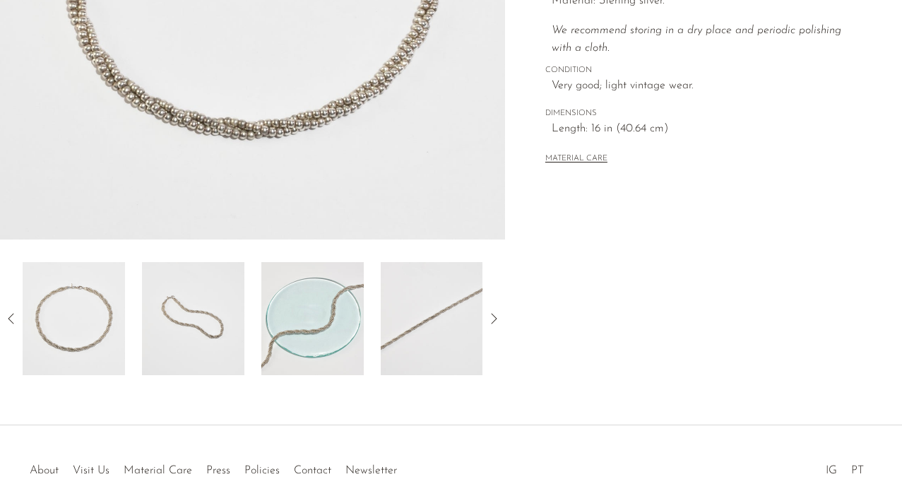
scroll to position [355, 0]
click at [302, 307] on img at bounding box center [312, 319] width 102 height 113
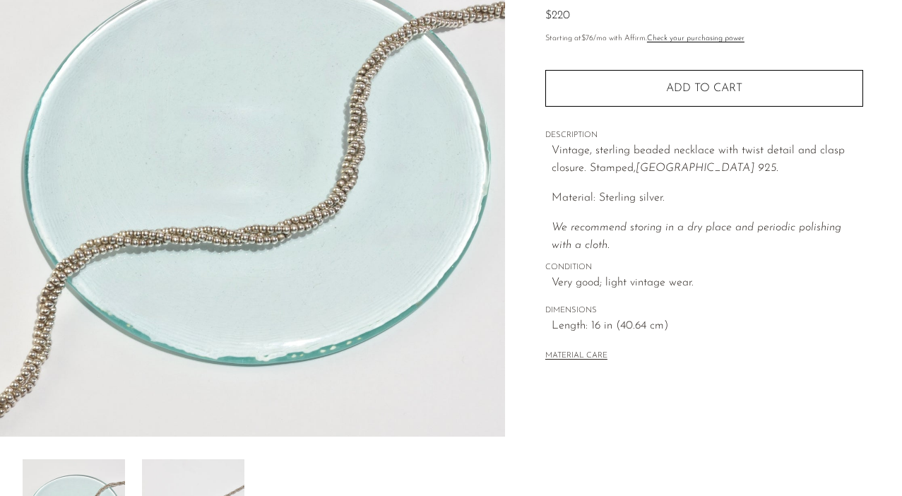
scroll to position [141, 0]
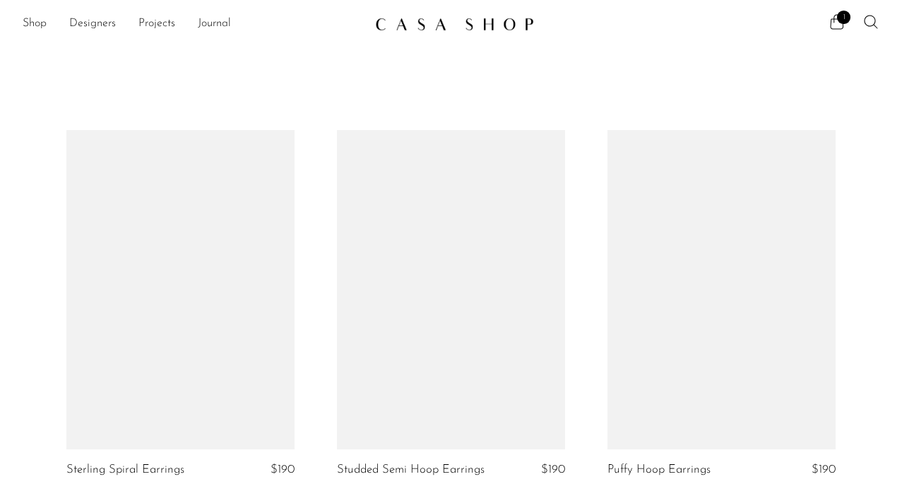
scroll to position [2394, 0]
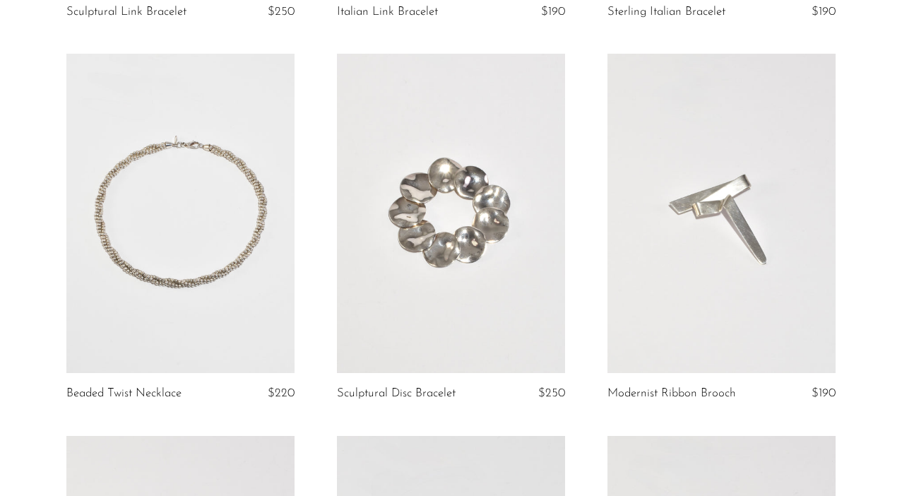
click at [456, 259] on link at bounding box center [451, 213] width 228 height 319
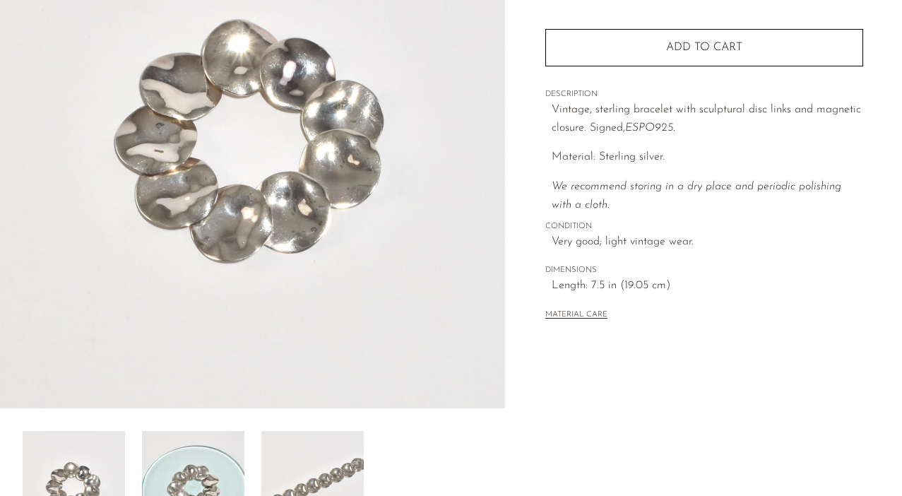
scroll to position [250, 0]
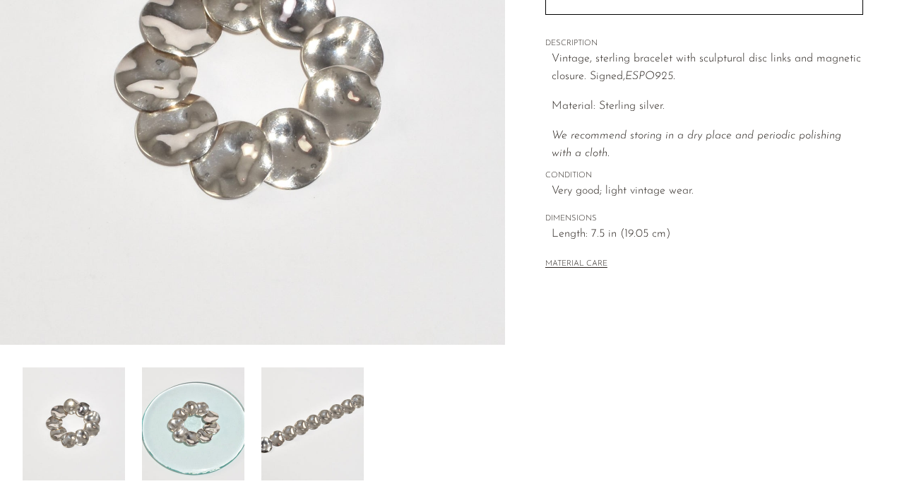
click at [188, 402] on img at bounding box center [193, 423] width 102 height 113
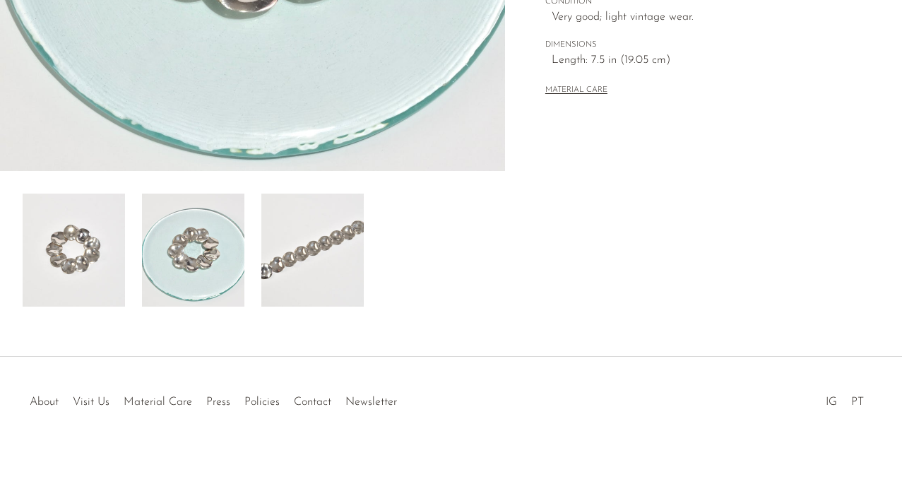
click at [303, 238] on img at bounding box center [312, 250] width 102 height 113
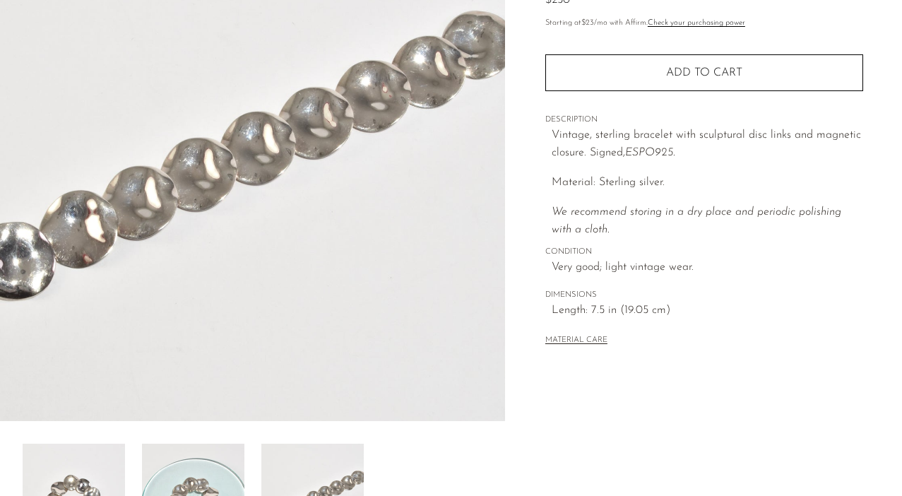
scroll to position [165, 0]
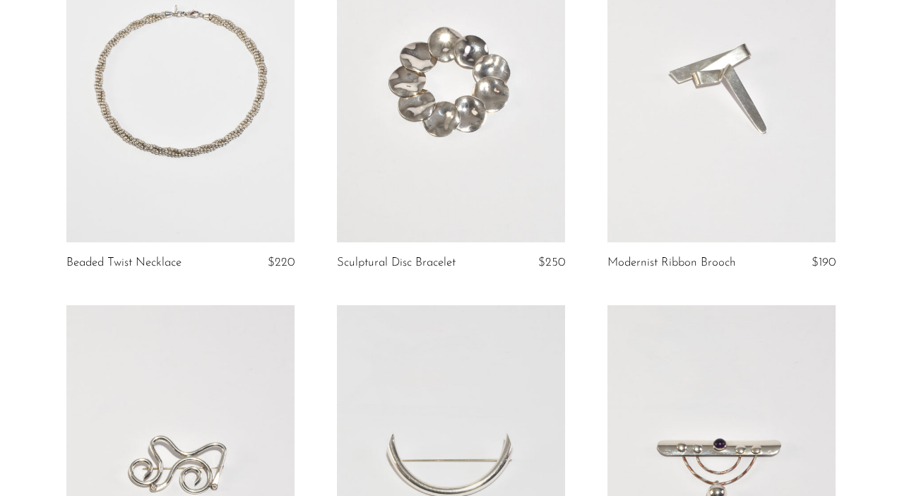
scroll to position [2526, 0]
click at [749, 119] on link at bounding box center [722, 81] width 228 height 319
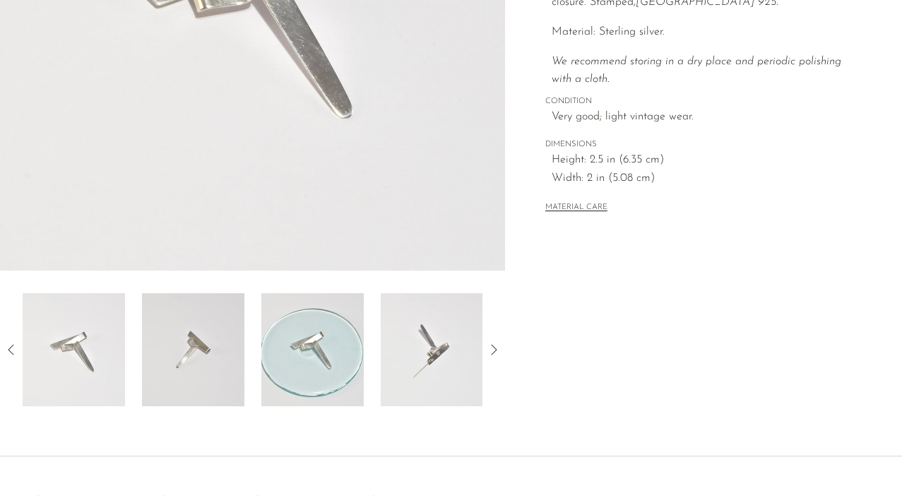
click at [229, 333] on img at bounding box center [193, 349] width 102 height 113
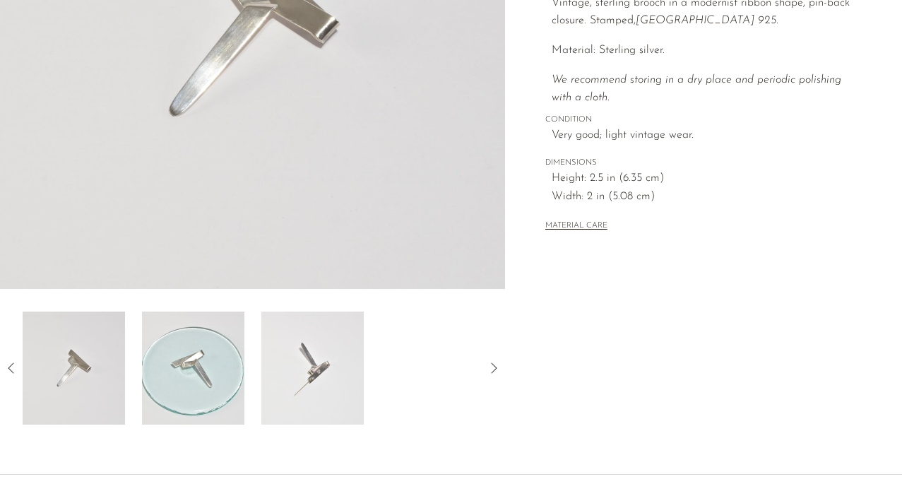
scroll to position [307, 0]
click at [206, 353] on img at bounding box center [193, 366] width 102 height 113
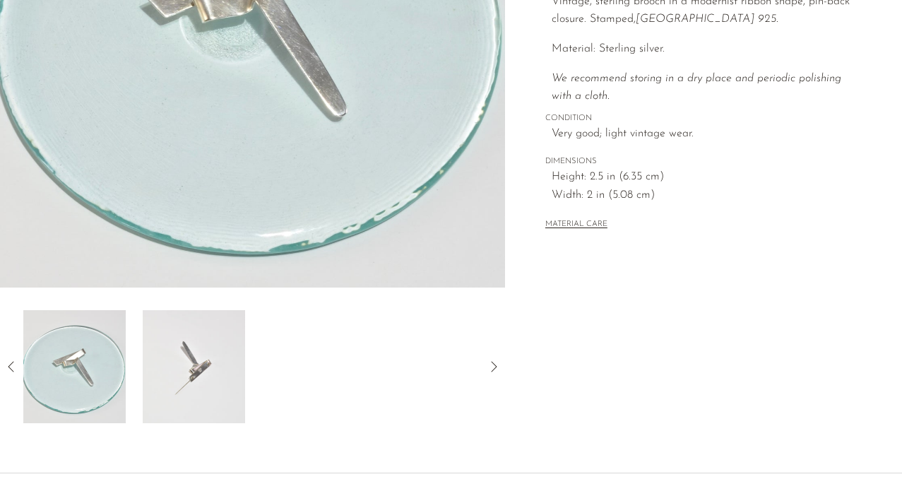
click at [204, 380] on img at bounding box center [194, 366] width 102 height 113
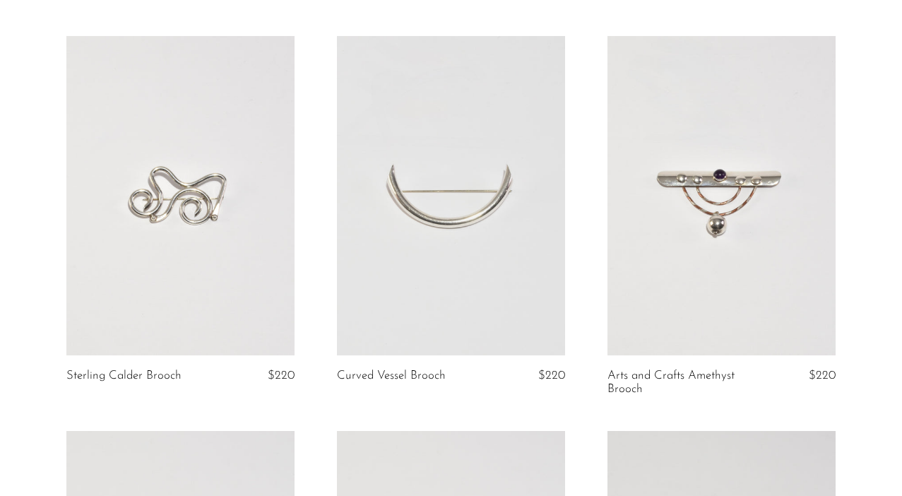
scroll to position [2796, 0]
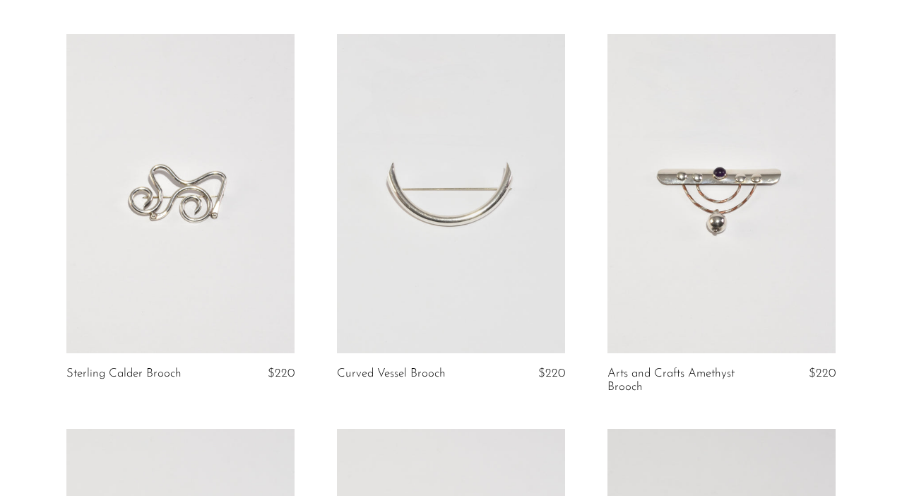
click at [187, 194] on link at bounding box center [180, 193] width 228 height 319
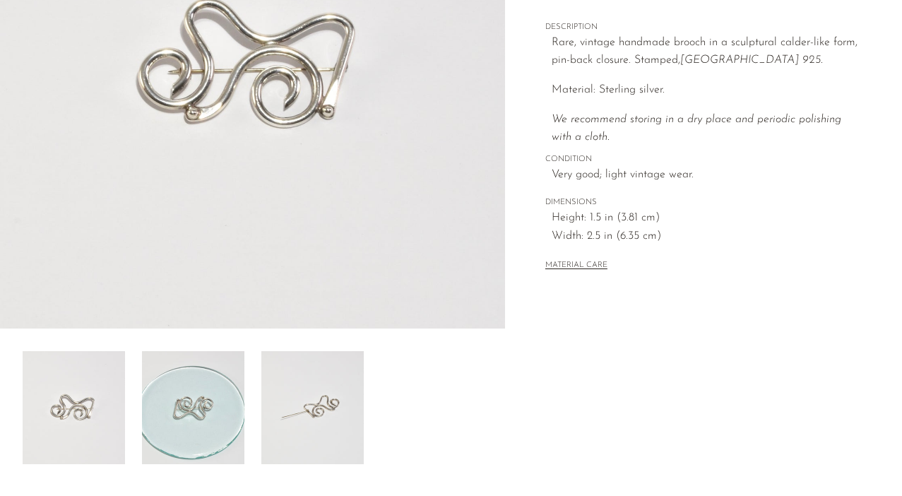
scroll to position [340, 0]
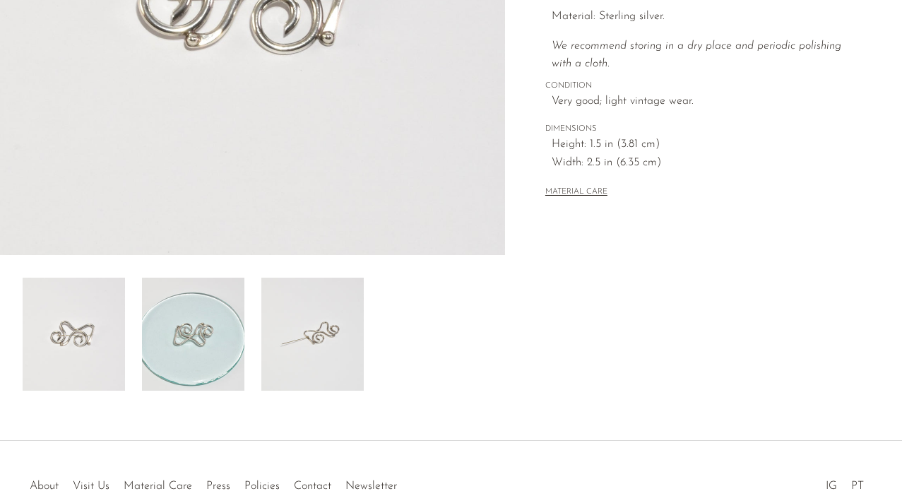
click at [188, 324] on img at bounding box center [193, 334] width 102 height 113
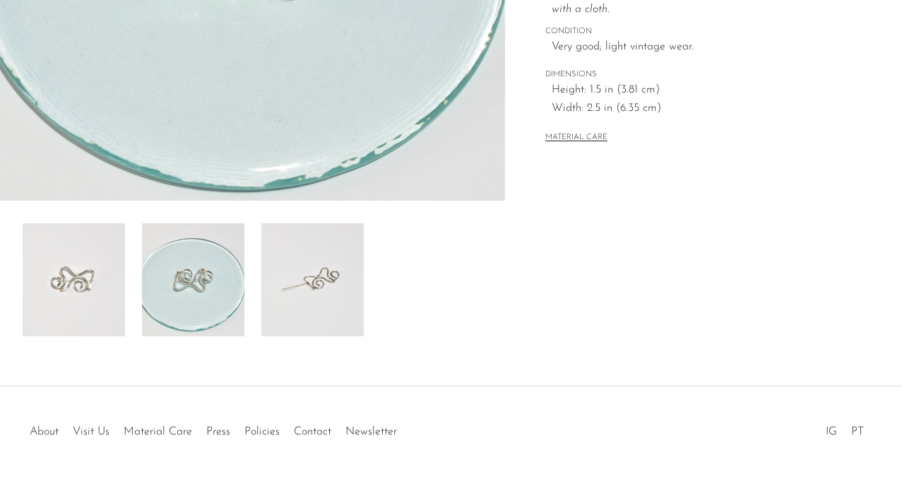
scroll to position [408, 0]
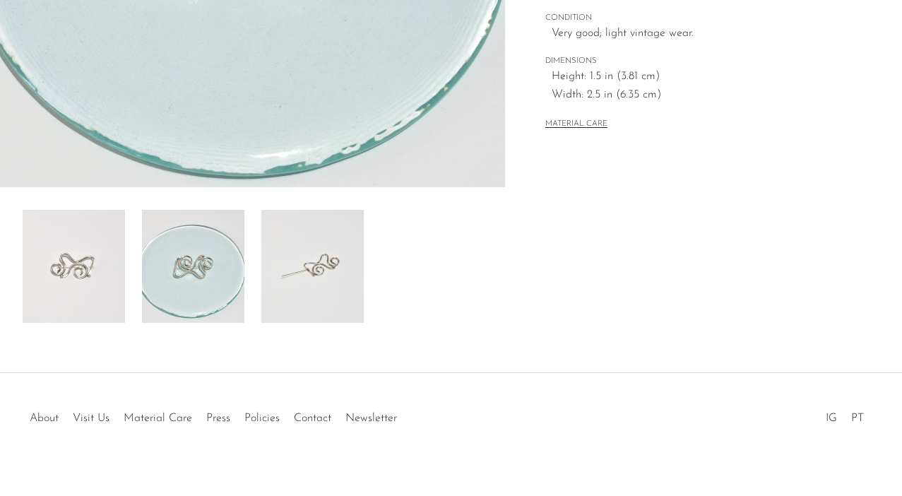
click at [297, 302] on img at bounding box center [312, 266] width 102 height 113
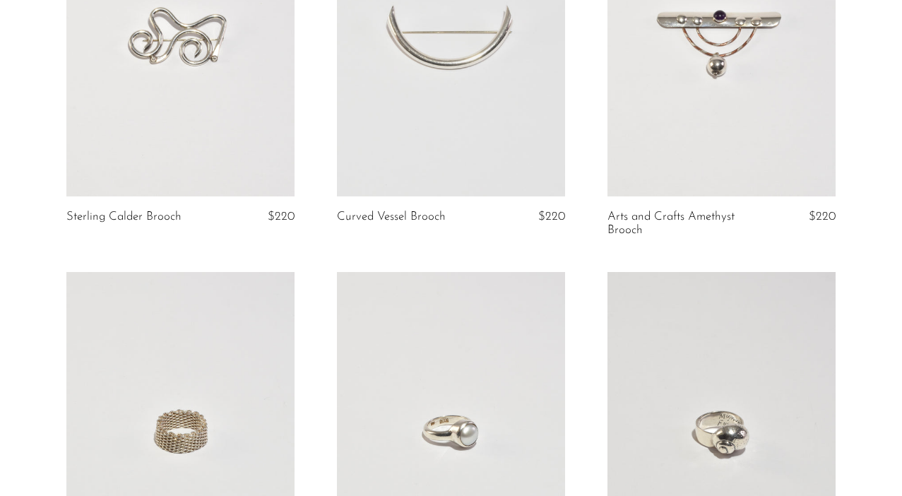
scroll to position [2952, 0]
click at [443, 100] on link at bounding box center [451, 37] width 228 height 319
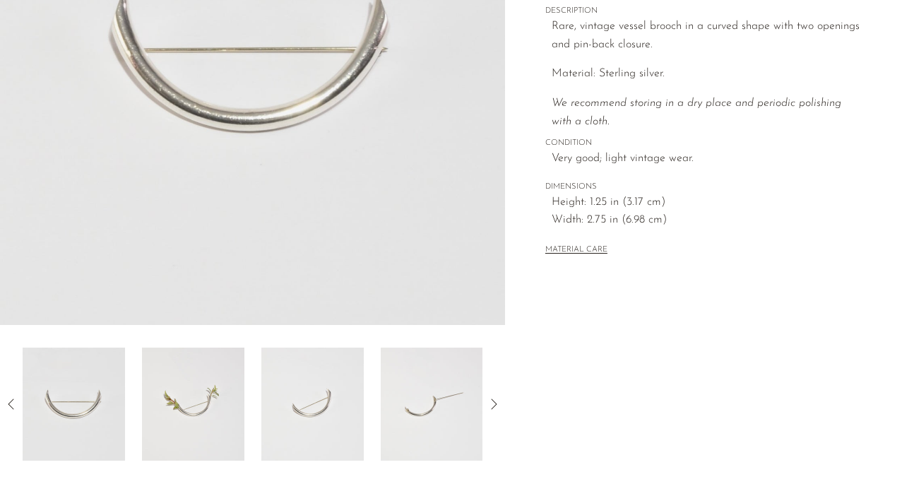
scroll to position [272, 0]
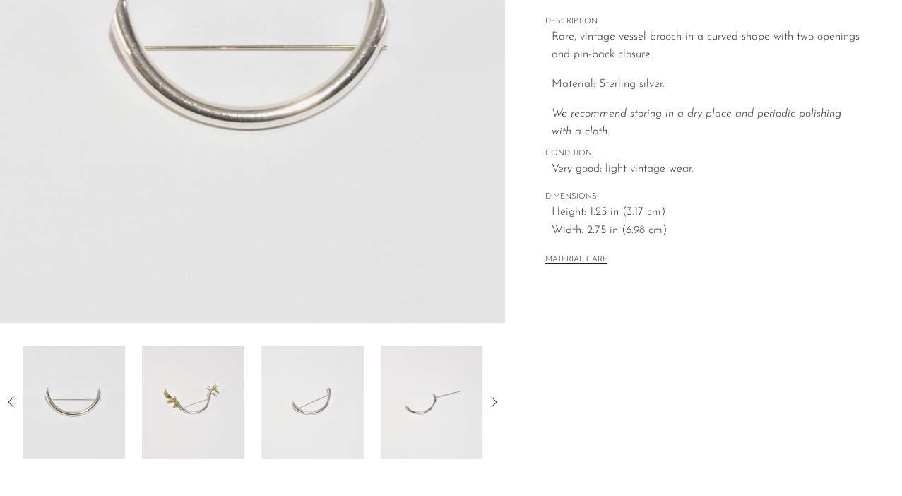
click at [197, 376] on img at bounding box center [193, 401] width 102 height 113
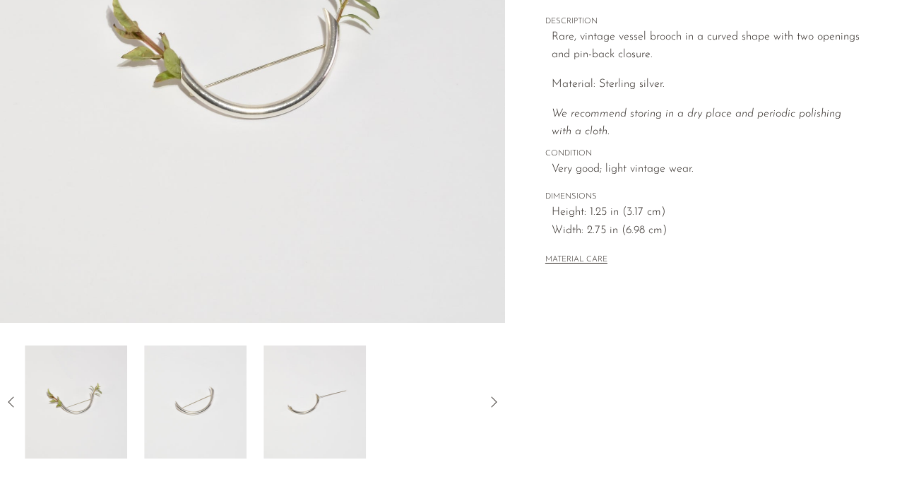
click at [208, 389] on img at bounding box center [195, 401] width 102 height 113
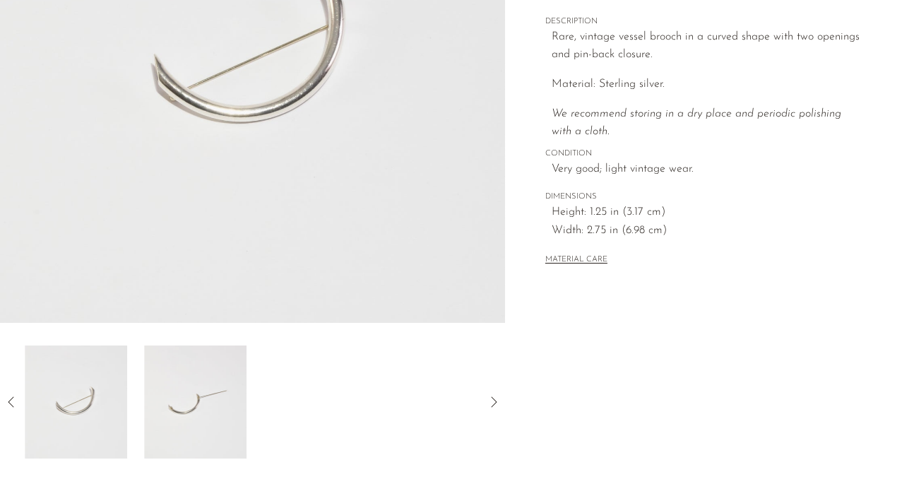
click at [234, 395] on img at bounding box center [195, 401] width 102 height 113
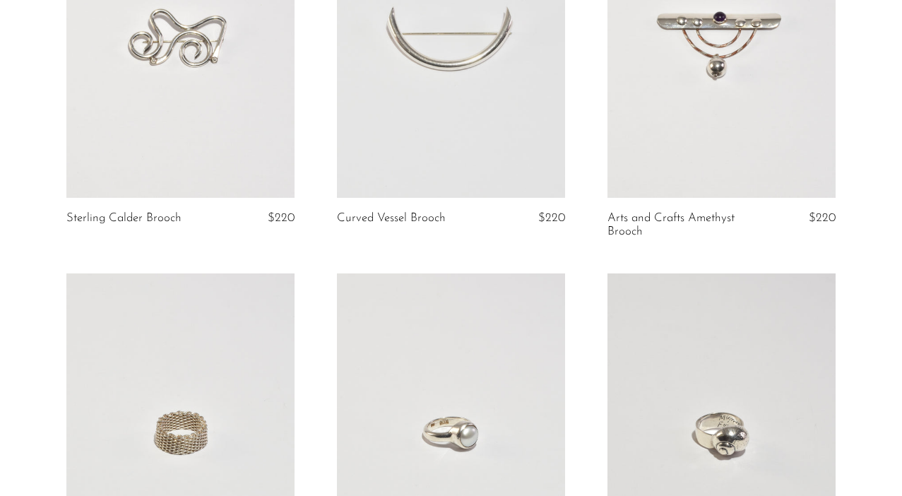
scroll to position [2879, 0]
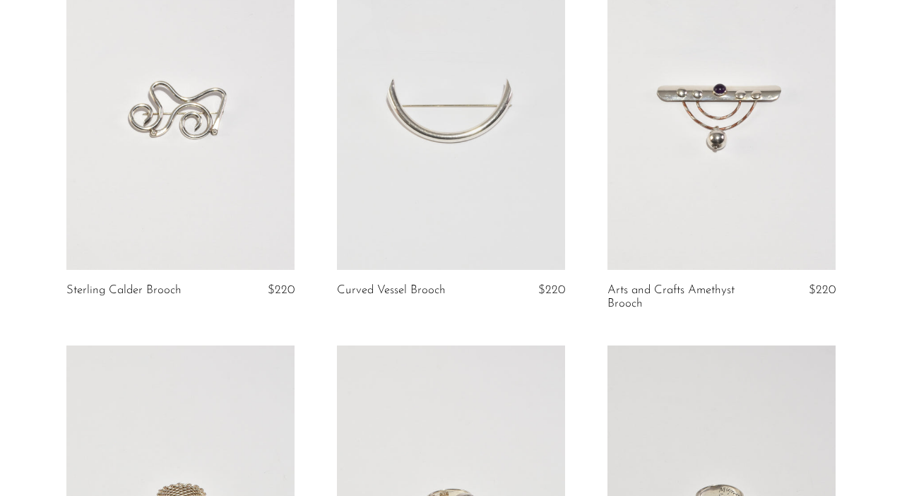
click at [753, 165] on link at bounding box center [722, 110] width 228 height 319
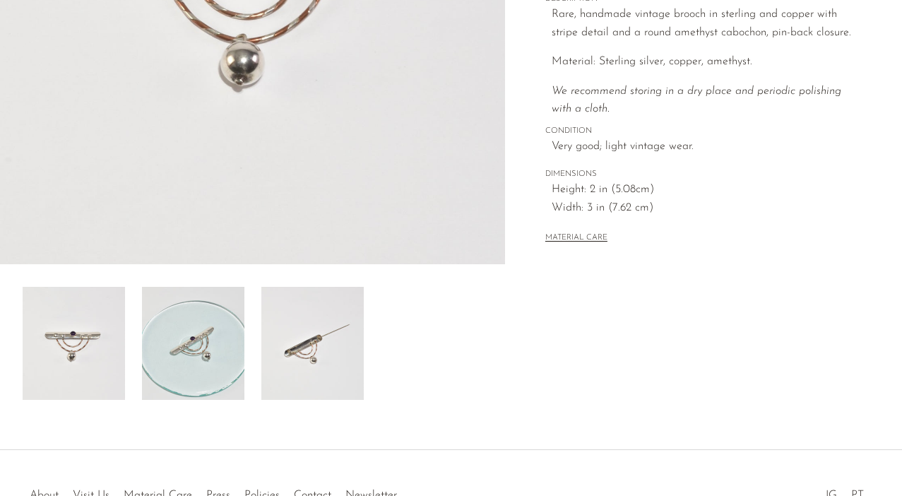
scroll to position [328, 0]
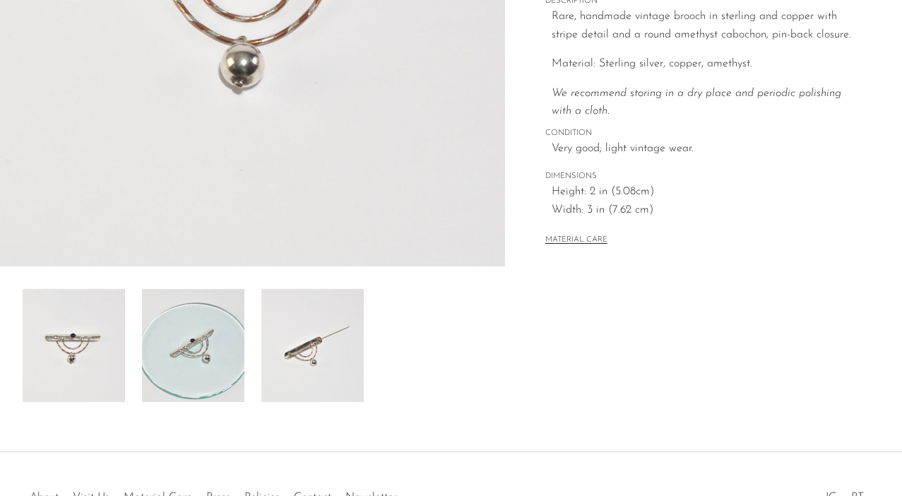
click at [198, 361] on img at bounding box center [193, 345] width 102 height 113
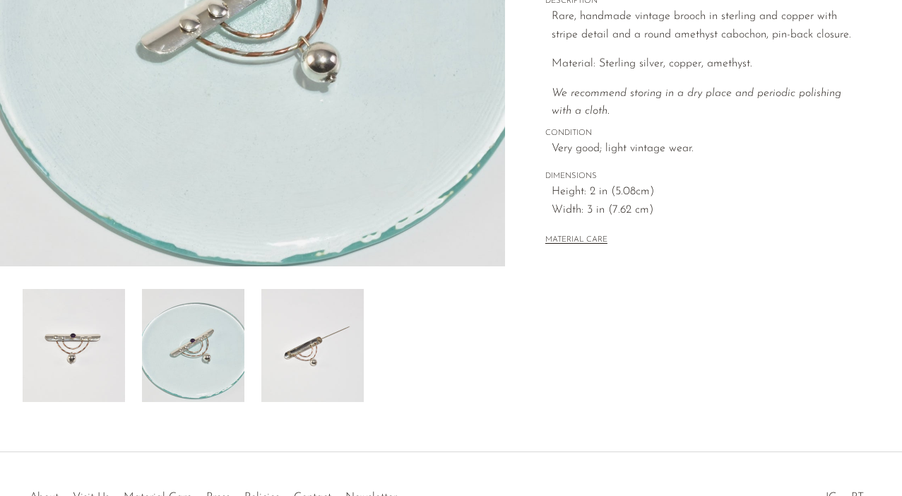
click at [304, 375] on img at bounding box center [312, 345] width 102 height 113
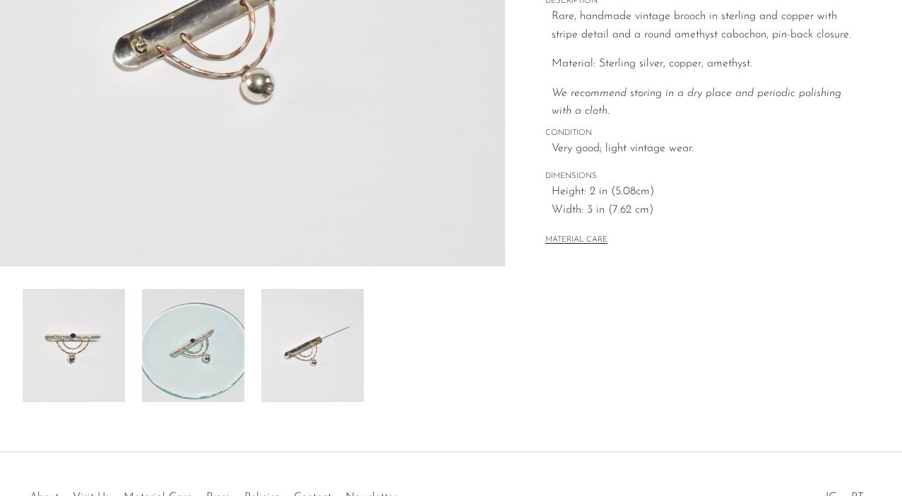
click at [89, 360] on img at bounding box center [74, 345] width 102 height 113
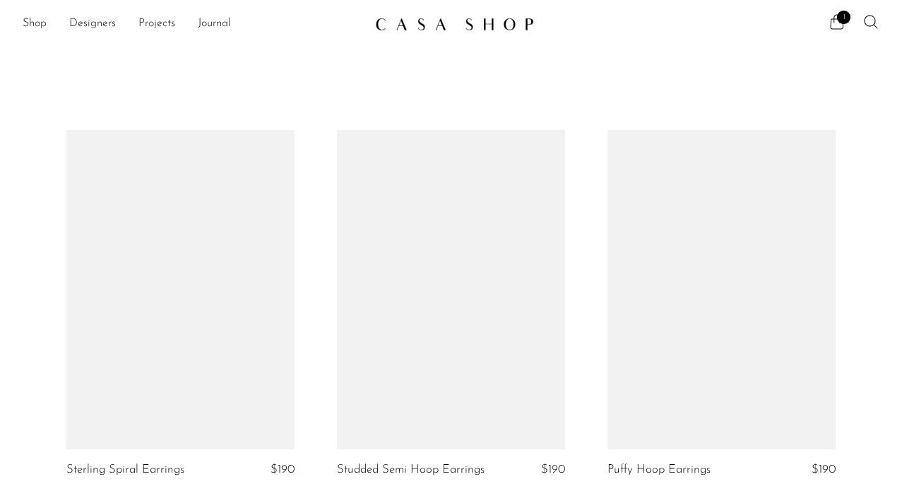
scroll to position [2879, 0]
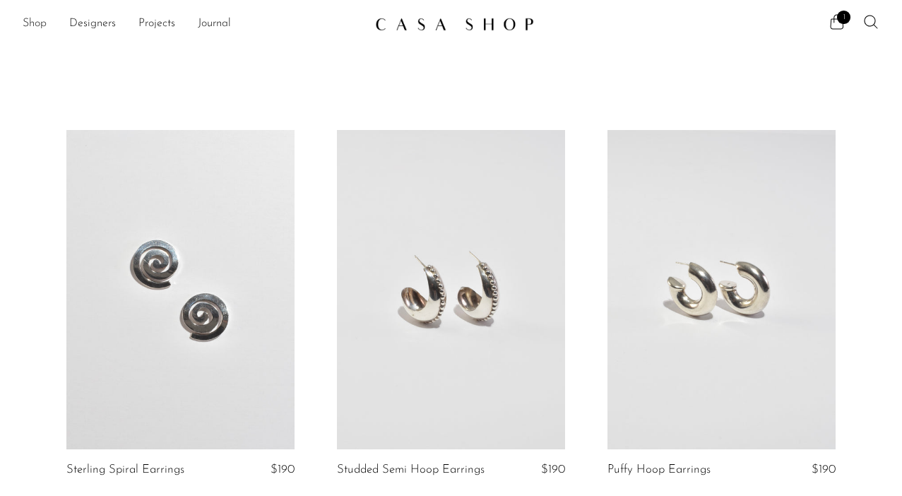
click at [32, 22] on link "Shop" at bounding box center [35, 24] width 24 height 18
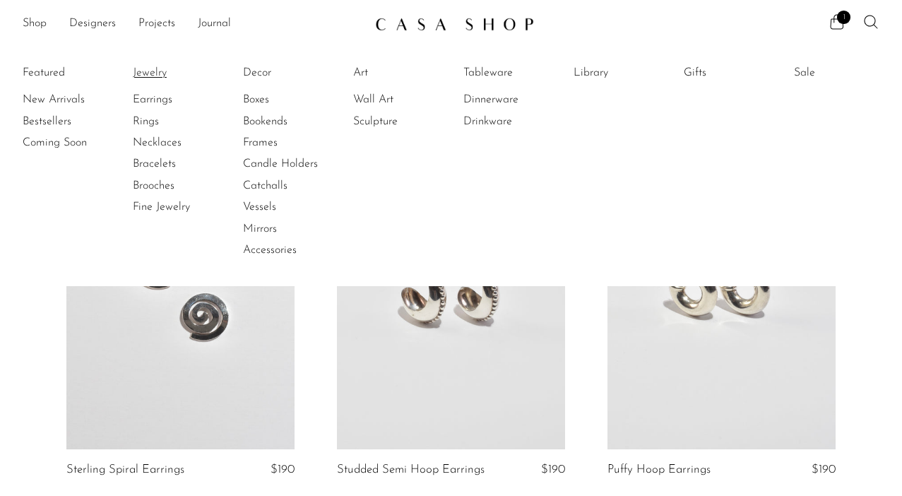
click at [136, 69] on link "Jewelry" at bounding box center [186, 73] width 106 height 16
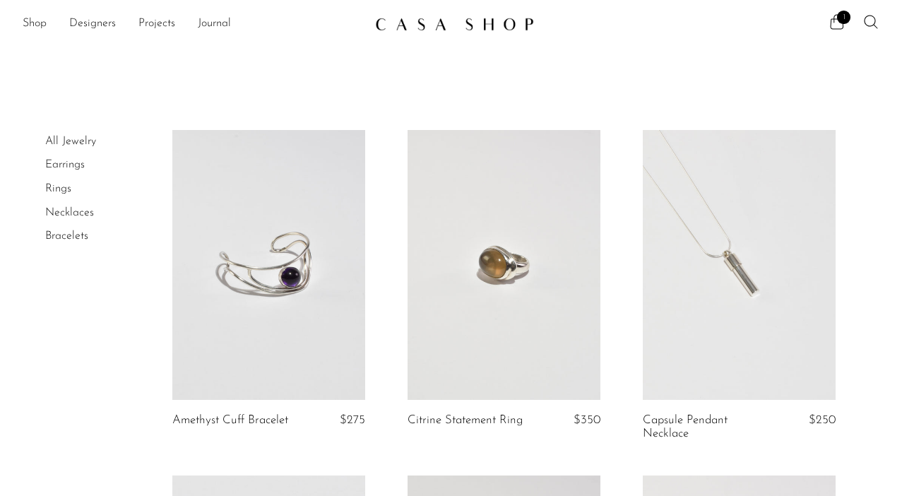
click at [289, 242] on link at bounding box center [268, 265] width 193 height 270
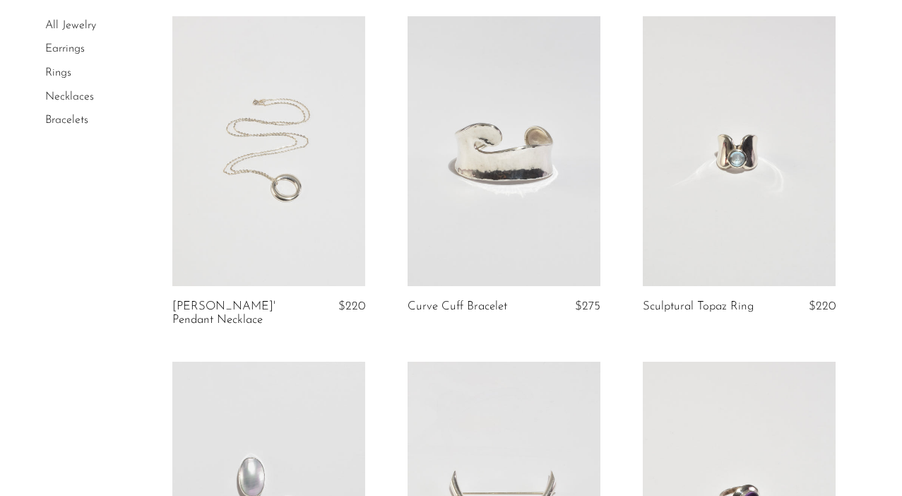
scroll to position [819, 0]
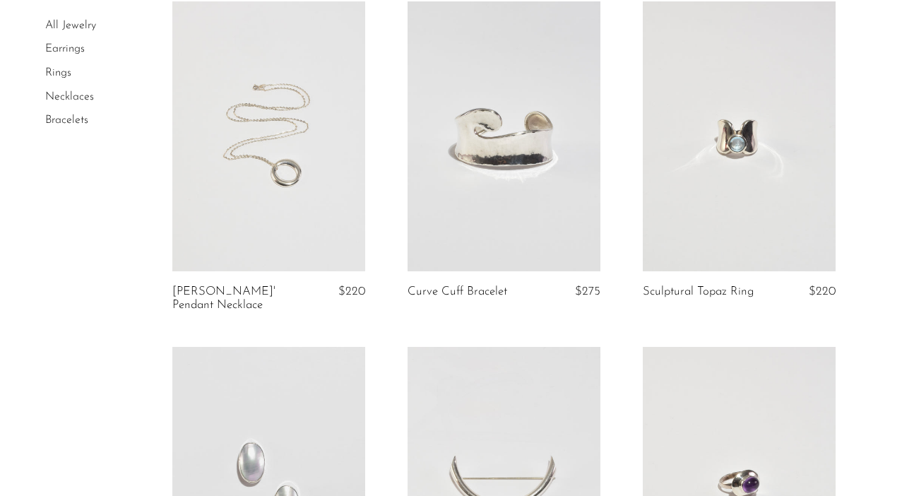
click at [698, 182] on link at bounding box center [739, 136] width 193 height 270
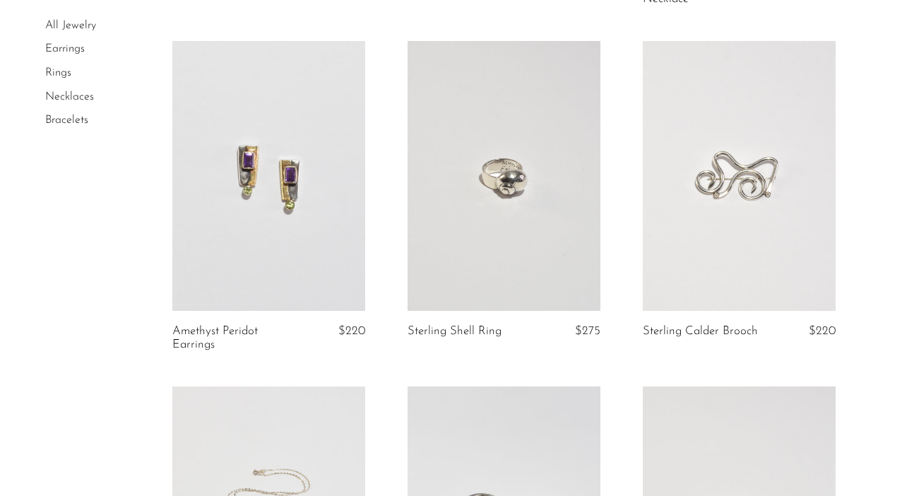
scroll to position [136, 0]
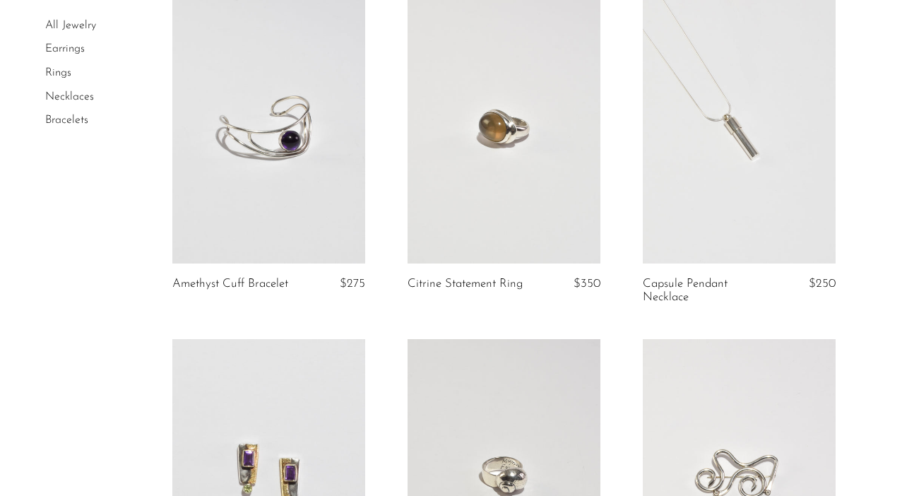
click at [476, 137] on link at bounding box center [504, 129] width 193 height 270
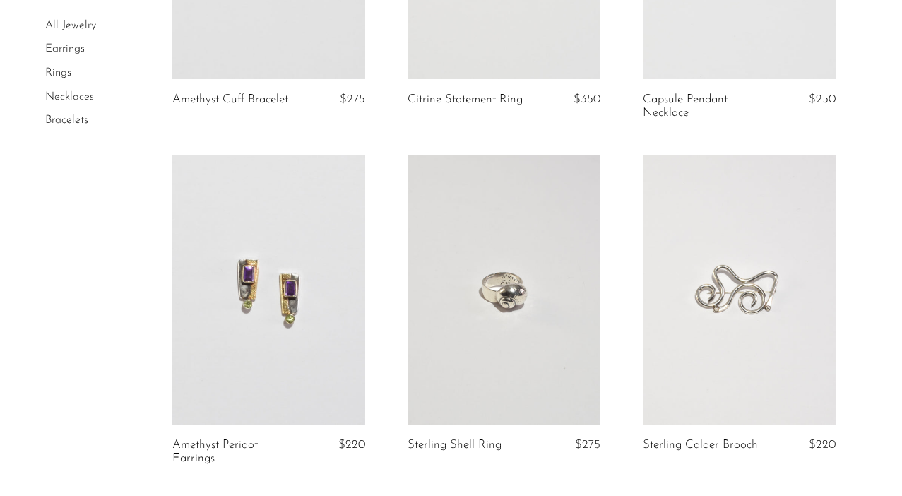
scroll to position [358, 0]
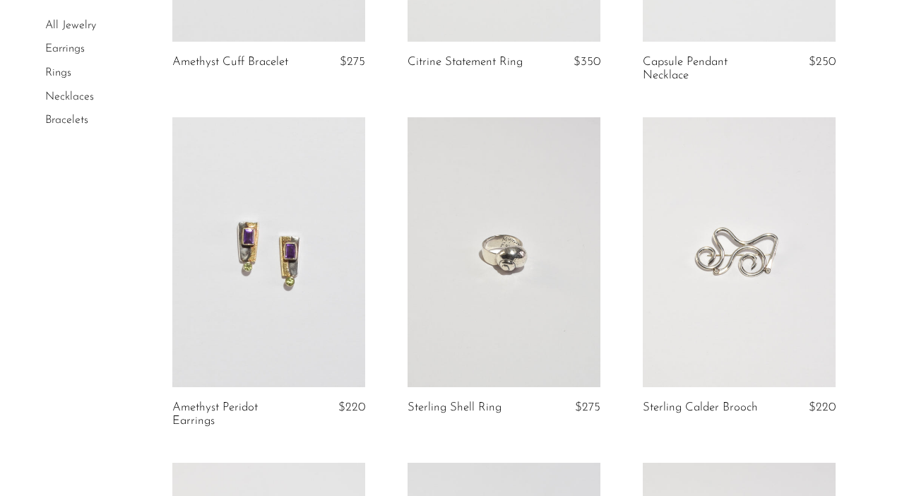
click at [288, 276] on link at bounding box center [268, 252] width 193 height 270
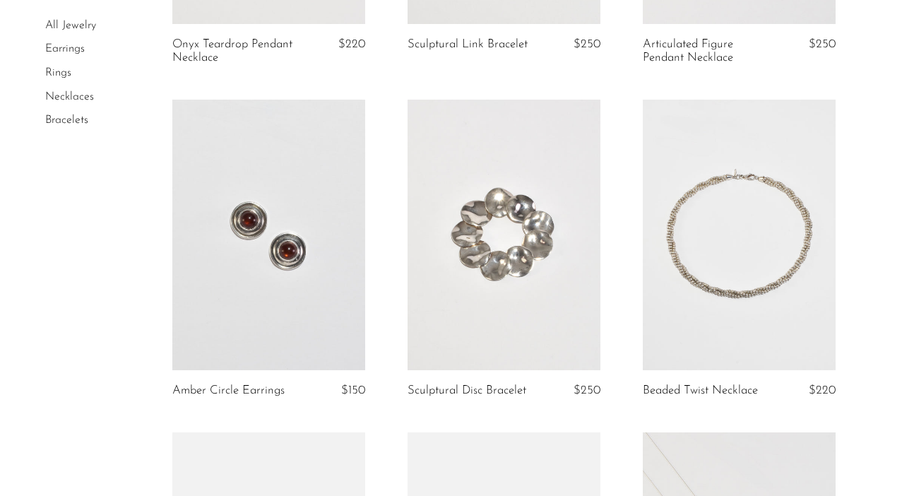
scroll to position [1752, 0]
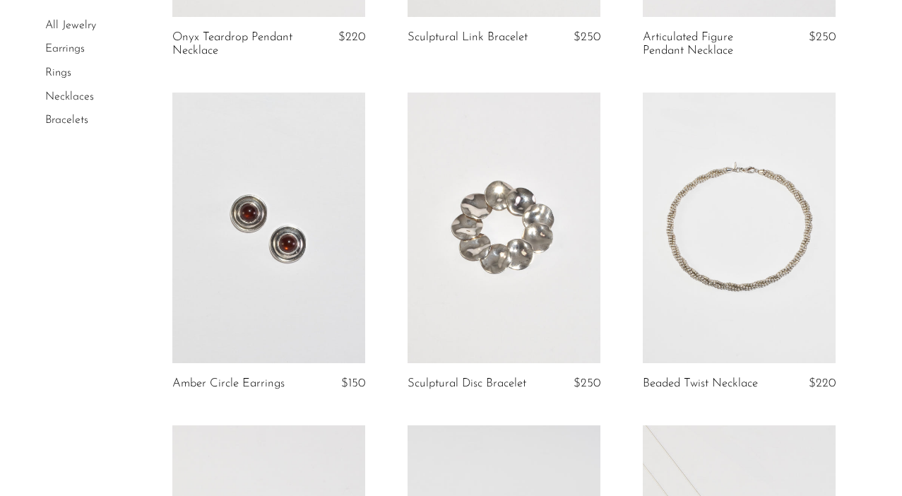
click at [519, 242] on link at bounding box center [504, 228] width 193 height 270
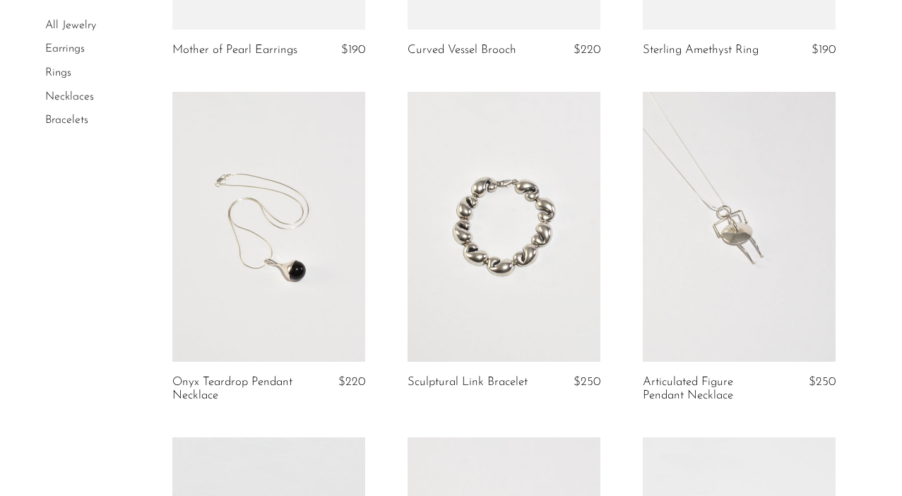
scroll to position [1408, 0]
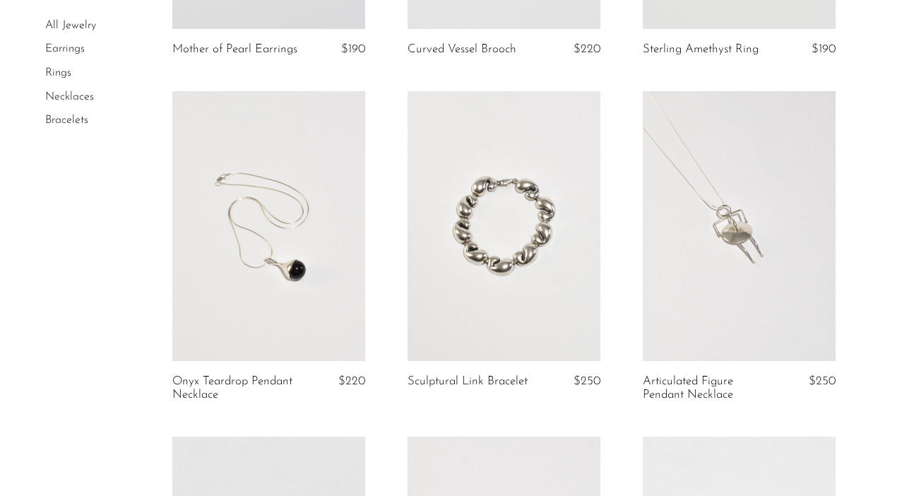
click at [266, 238] on link at bounding box center [268, 226] width 193 height 270
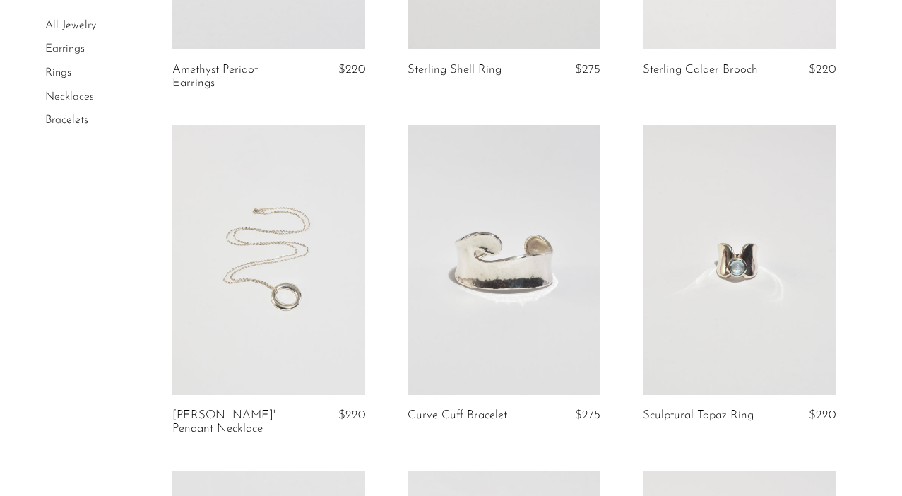
scroll to position [675, 0]
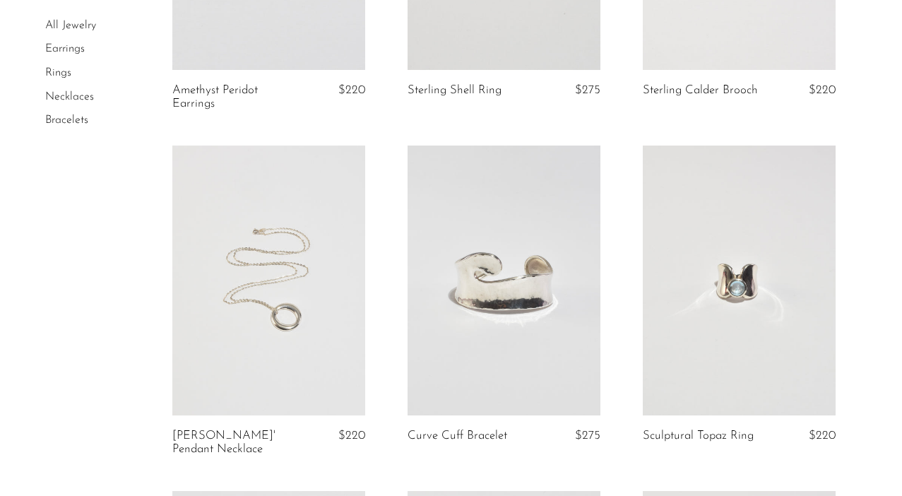
click at [493, 276] on link at bounding box center [504, 281] width 193 height 270
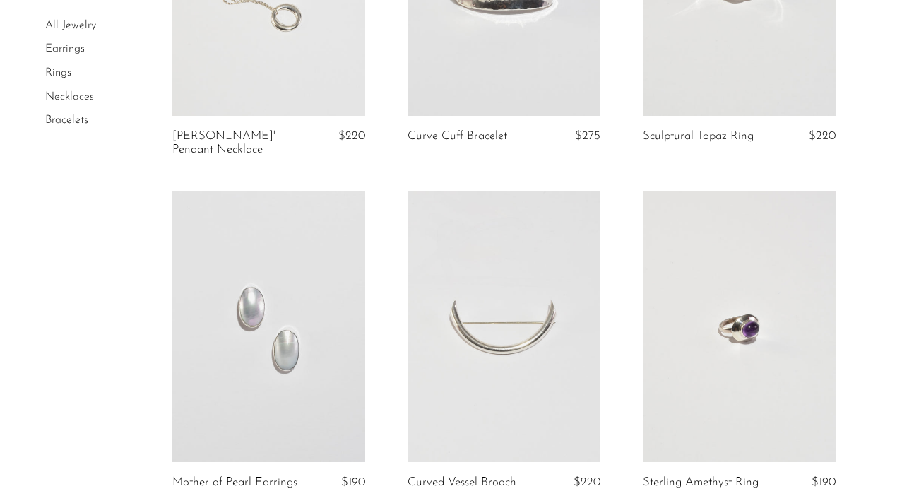
click at [290, 313] on link at bounding box center [268, 326] width 193 height 270
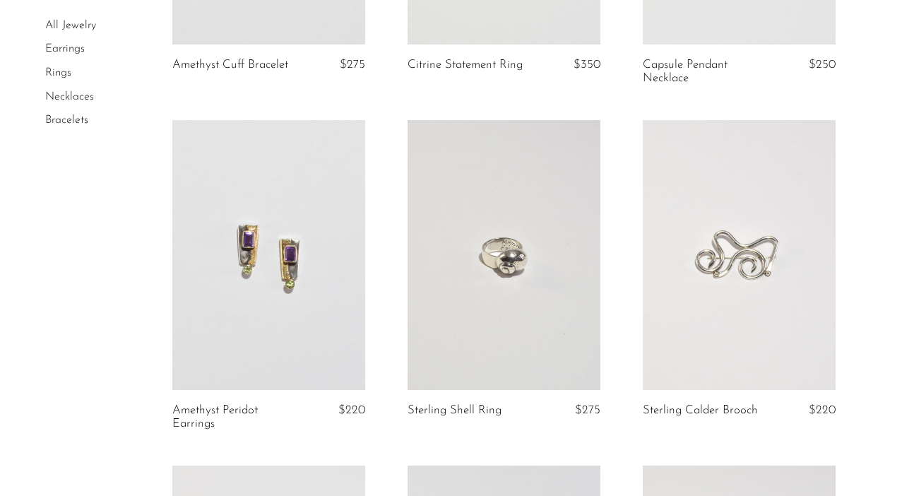
scroll to position [358, 0]
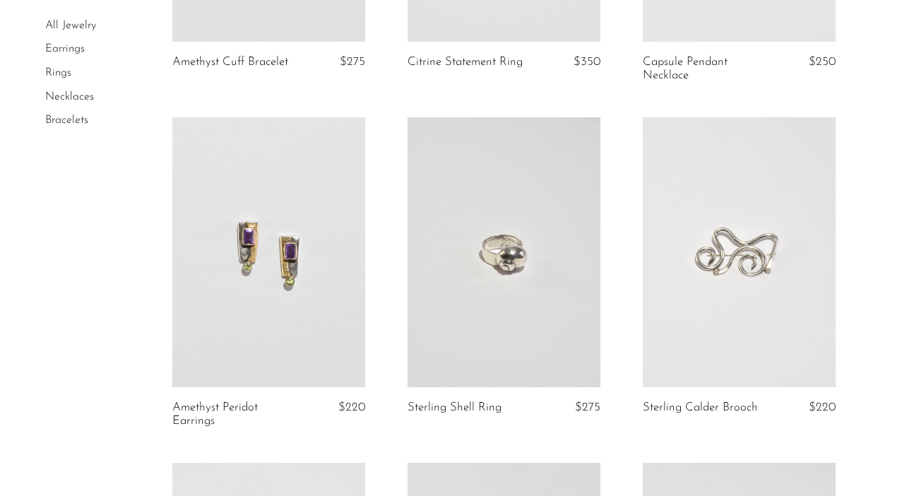
click at [499, 239] on link at bounding box center [504, 252] width 193 height 270
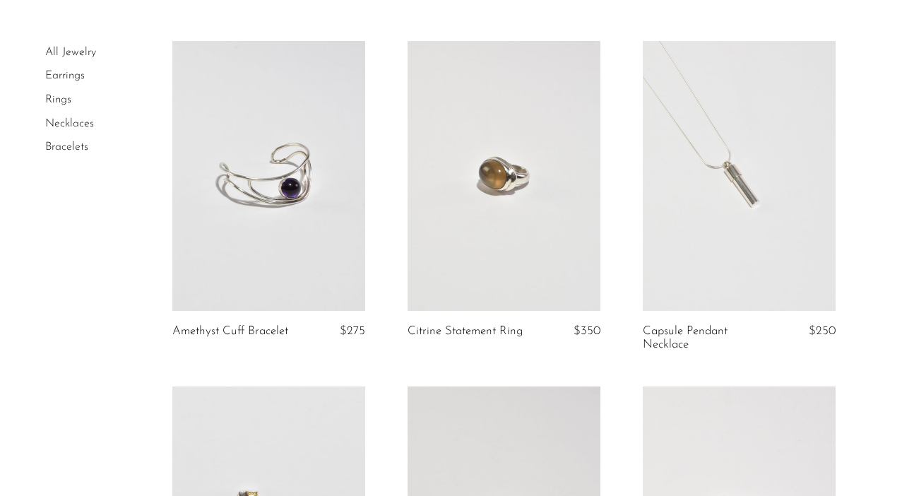
scroll to position [107, 0]
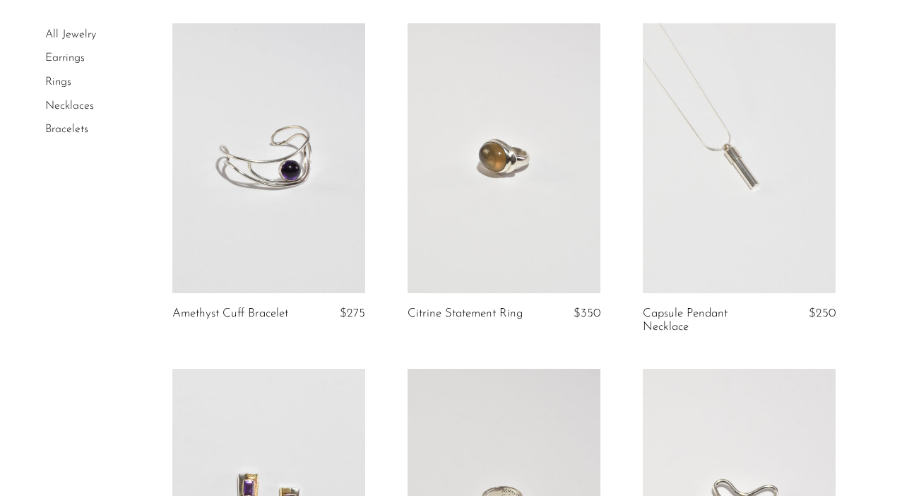
click at [767, 164] on link at bounding box center [739, 158] width 193 height 270
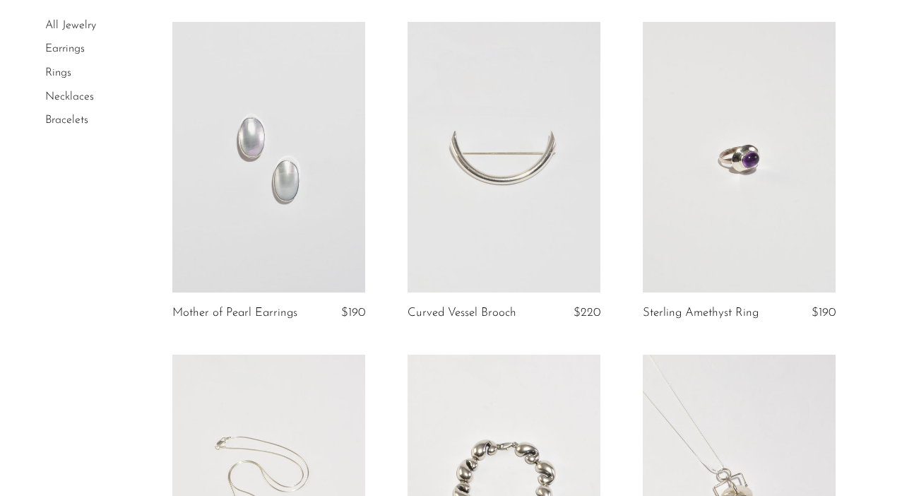
scroll to position [1145, 0]
click at [741, 166] on link at bounding box center [739, 156] width 193 height 270
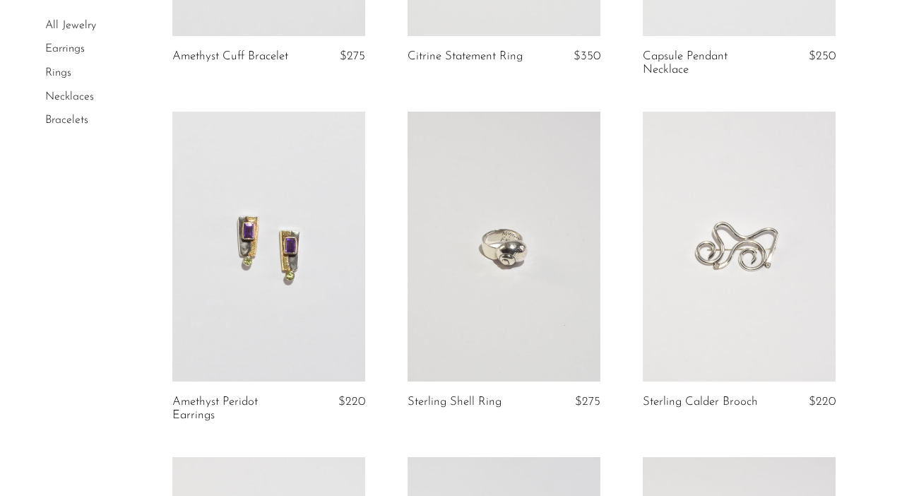
scroll to position [391, 0]
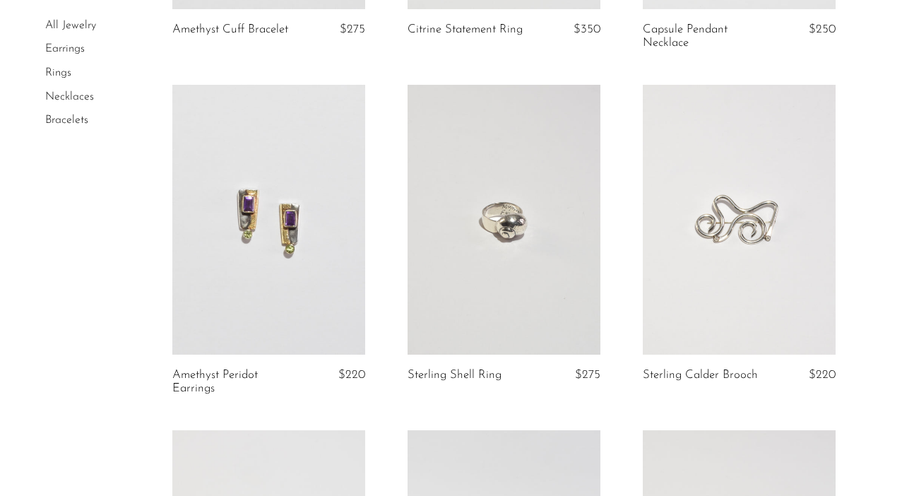
click at [788, 260] on link at bounding box center [739, 220] width 193 height 270
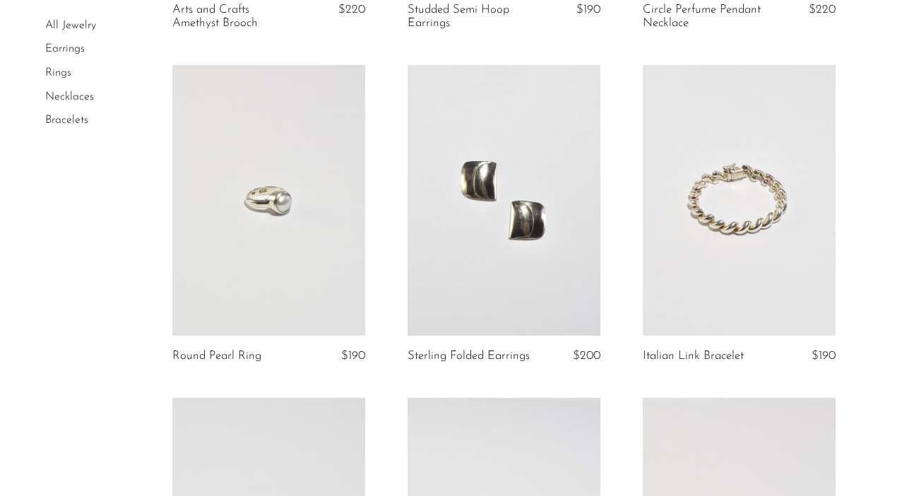
scroll to position [2478, 0]
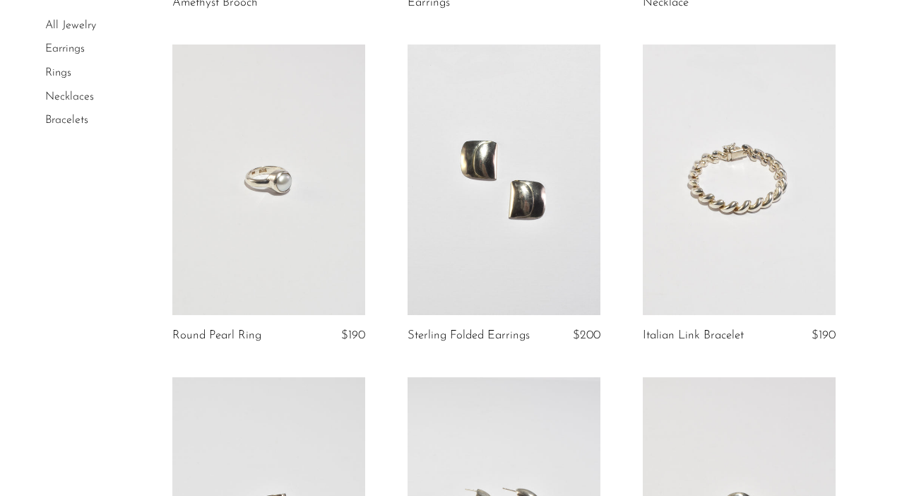
click at [303, 232] on link at bounding box center [268, 180] width 193 height 270
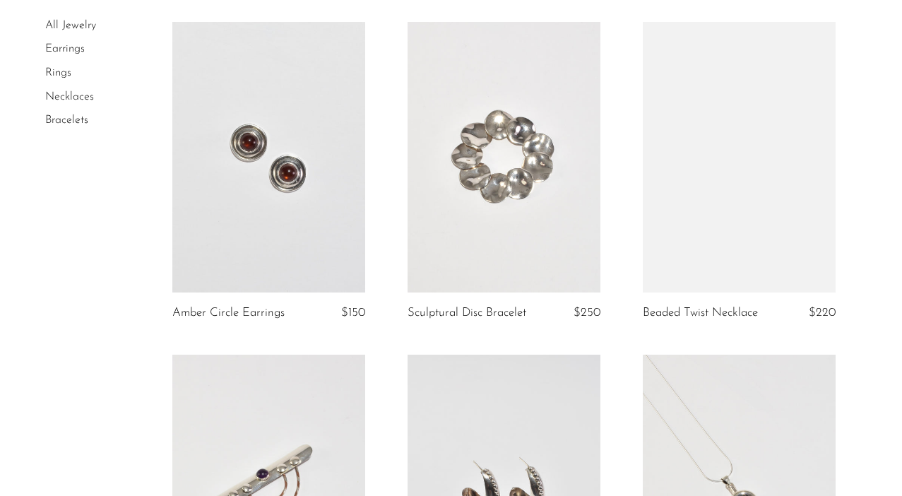
scroll to position [1825, 0]
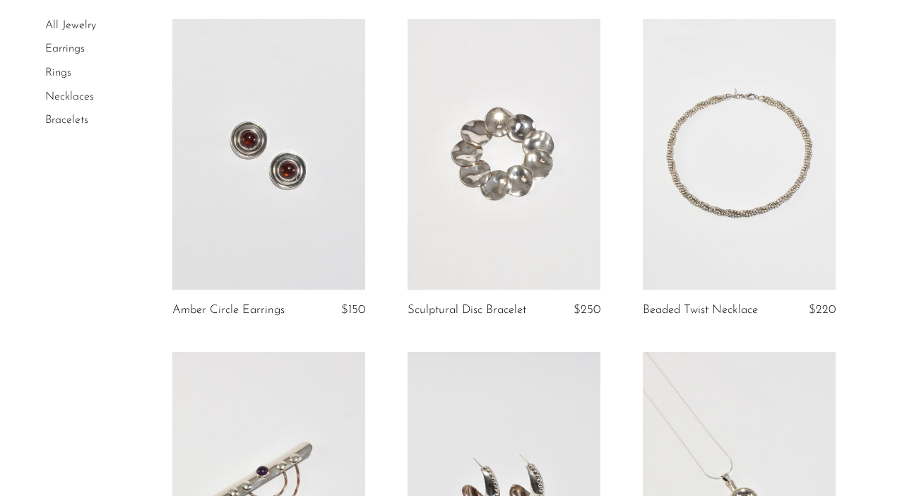
click at [290, 193] on link at bounding box center [268, 154] width 193 height 270
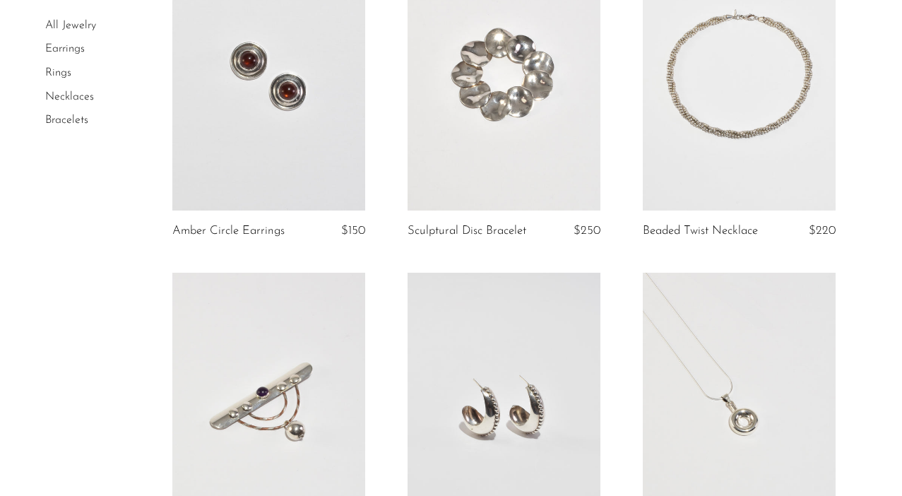
scroll to position [1881, 0]
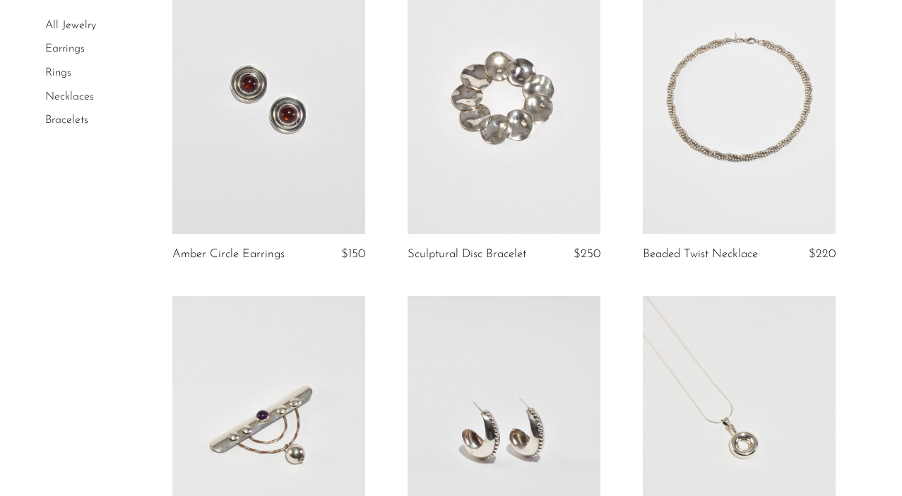
click at [746, 126] on link at bounding box center [739, 98] width 193 height 270
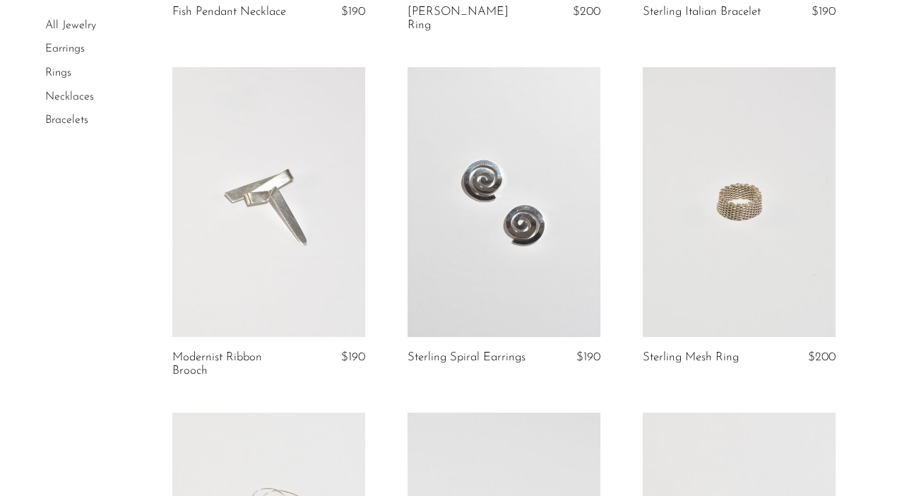
scroll to position [3465, 0]
click at [783, 174] on link at bounding box center [739, 204] width 193 height 270
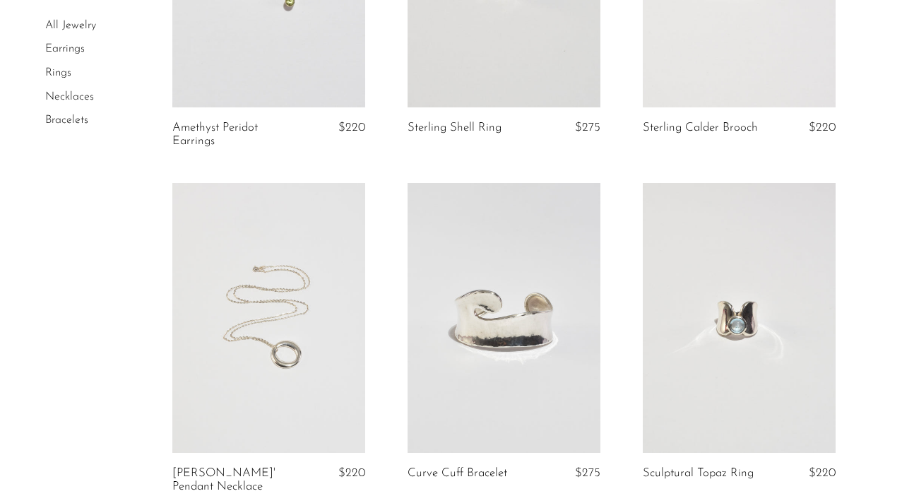
scroll to position [643, 0]
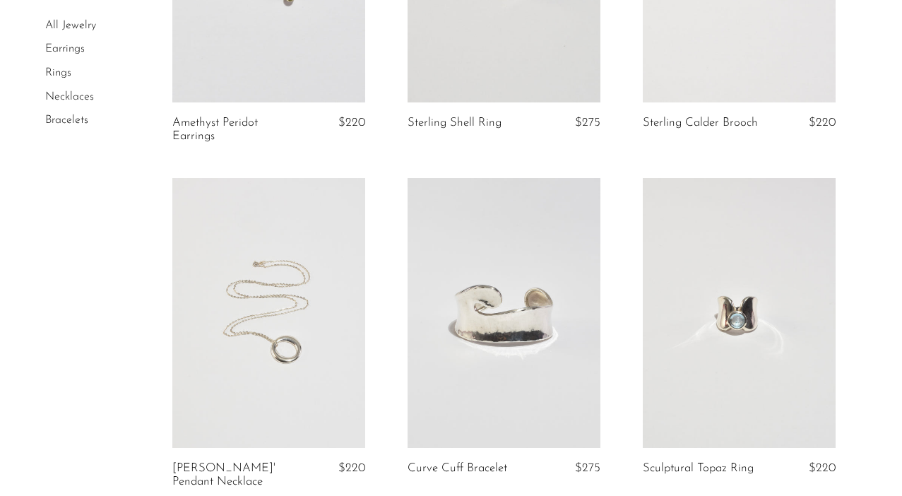
click at [302, 251] on link at bounding box center [268, 313] width 193 height 270
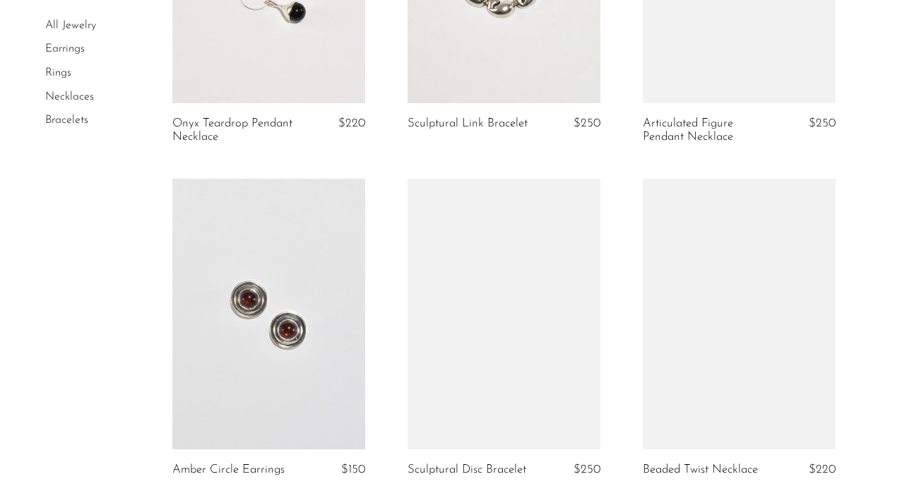
scroll to position [2009, 0]
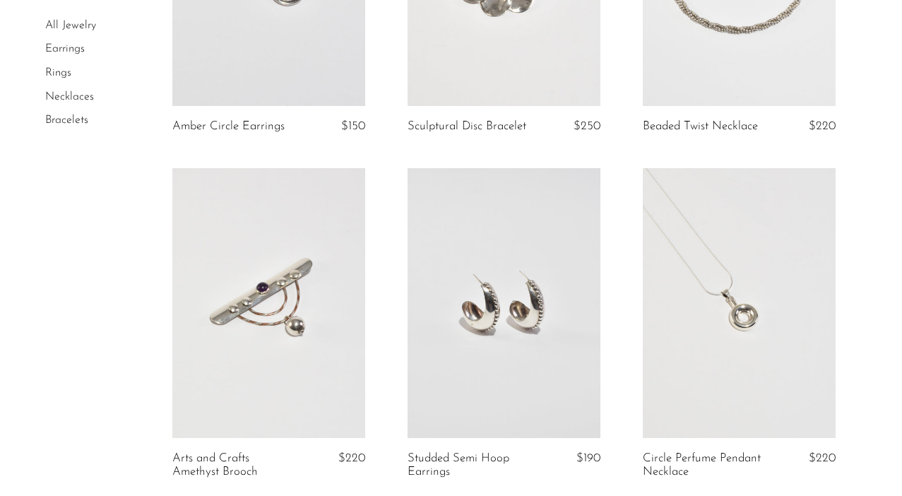
click at [323, 296] on link at bounding box center [268, 303] width 193 height 270
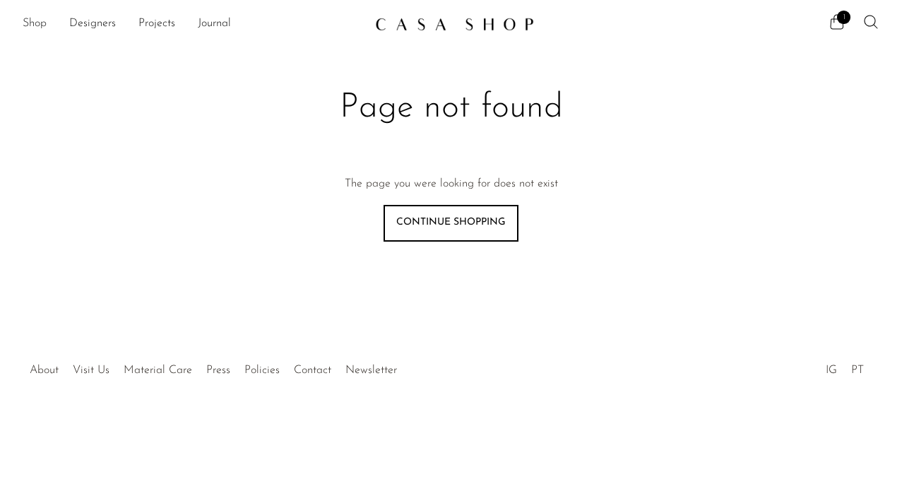
click at [35, 22] on link "Shop" at bounding box center [35, 24] width 24 height 18
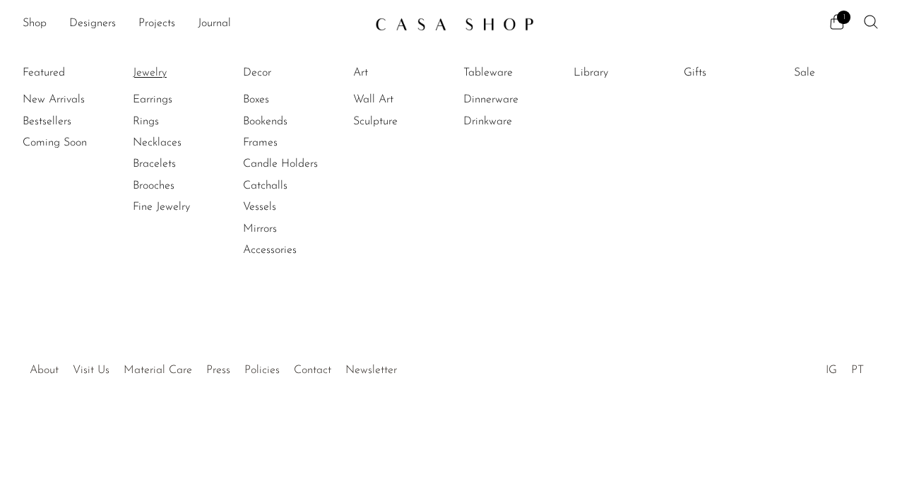
click at [150, 69] on link "Jewelry" at bounding box center [186, 73] width 106 height 16
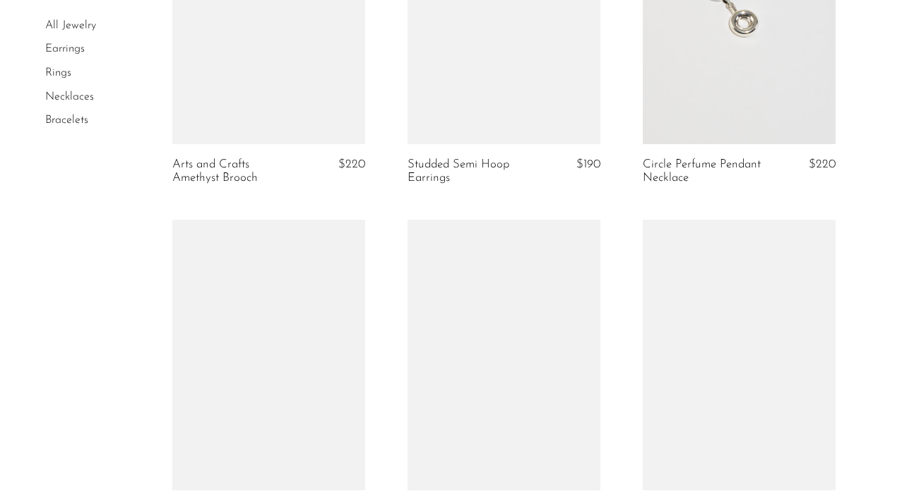
scroll to position [2300, 0]
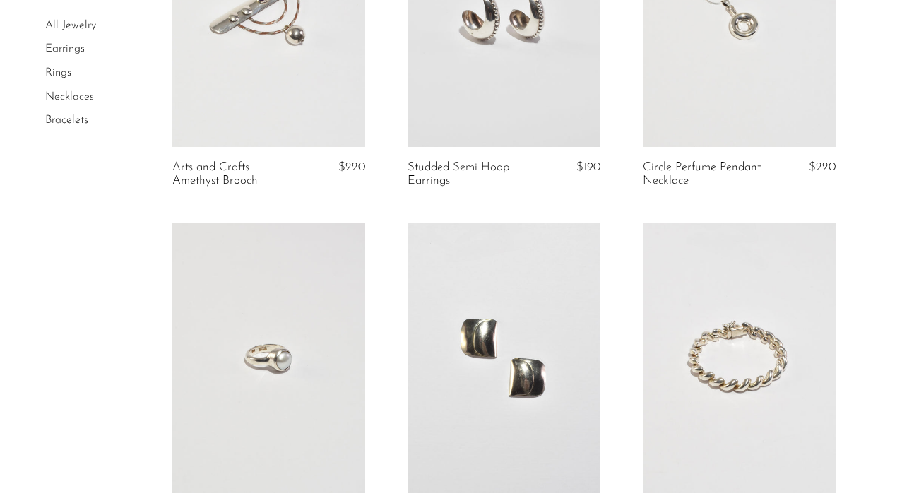
click at [302, 61] on link at bounding box center [268, 12] width 193 height 270
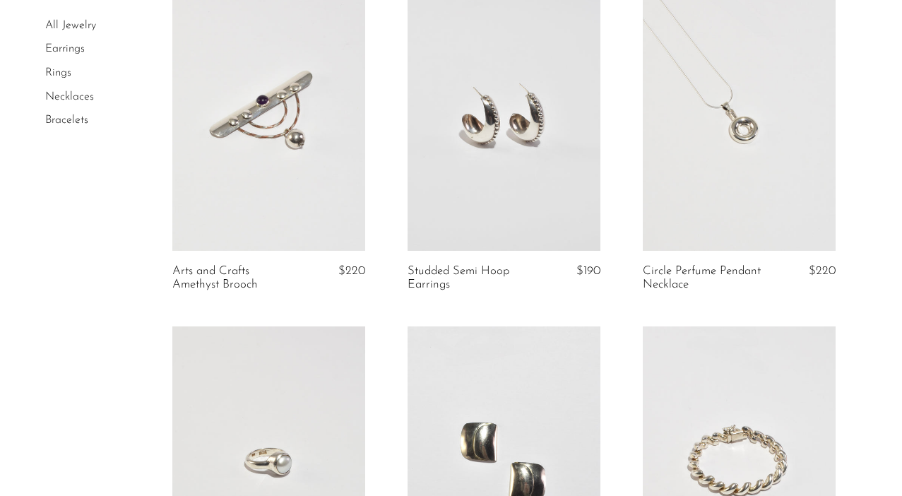
scroll to position [2194, 0]
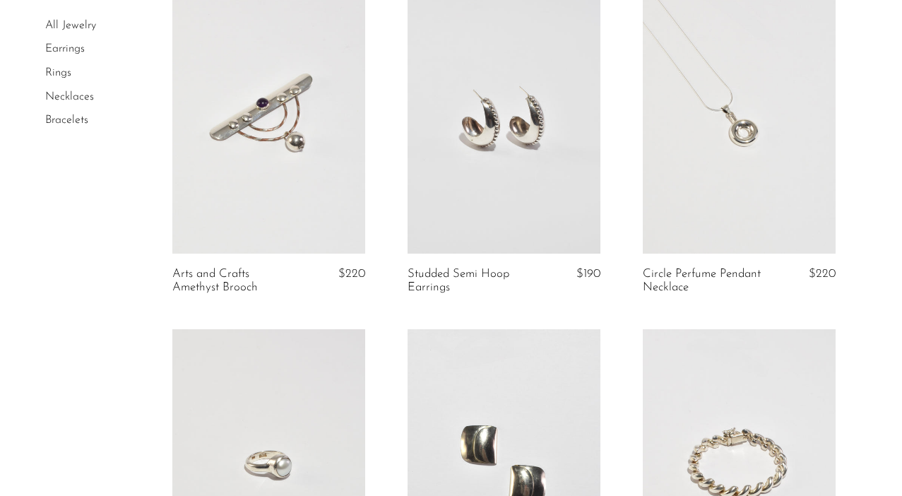
click at [509, 152] on link at bounding box center [504, 119] width 193 height 270
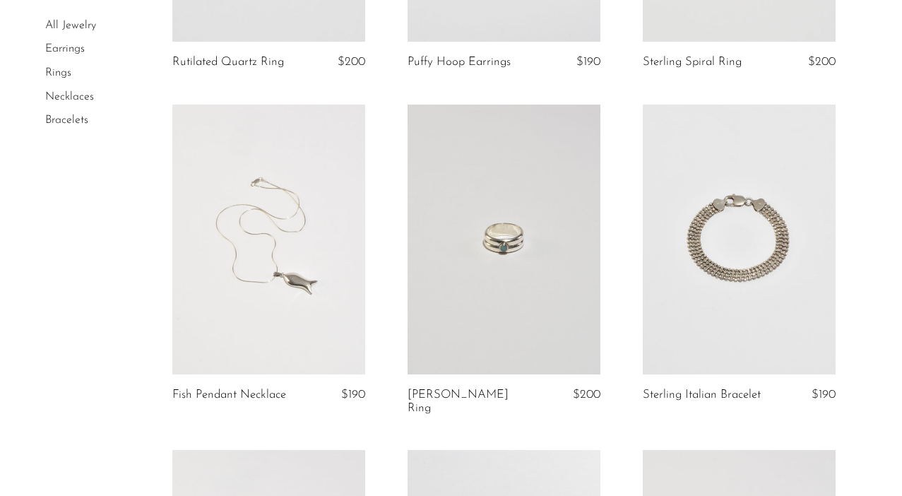
scroll to position [3094, 0]
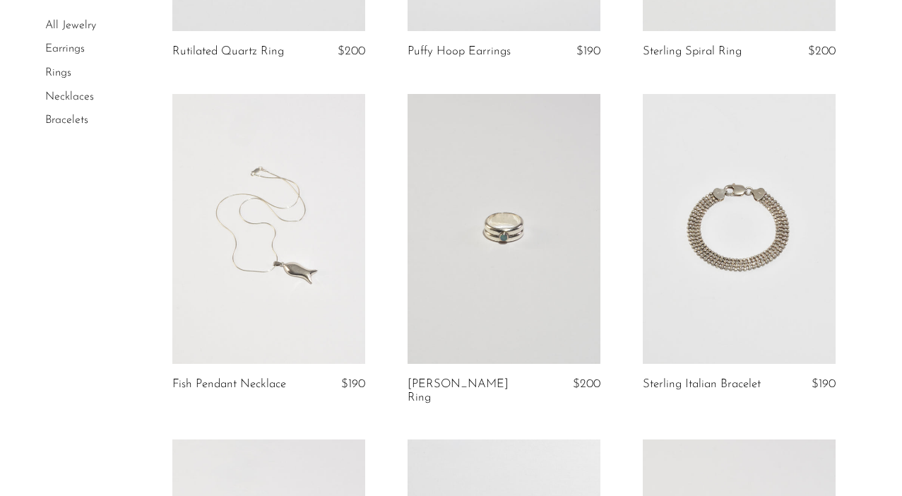
click at [533, 237] on link at bounding box center [504, 229] width 193 height 270
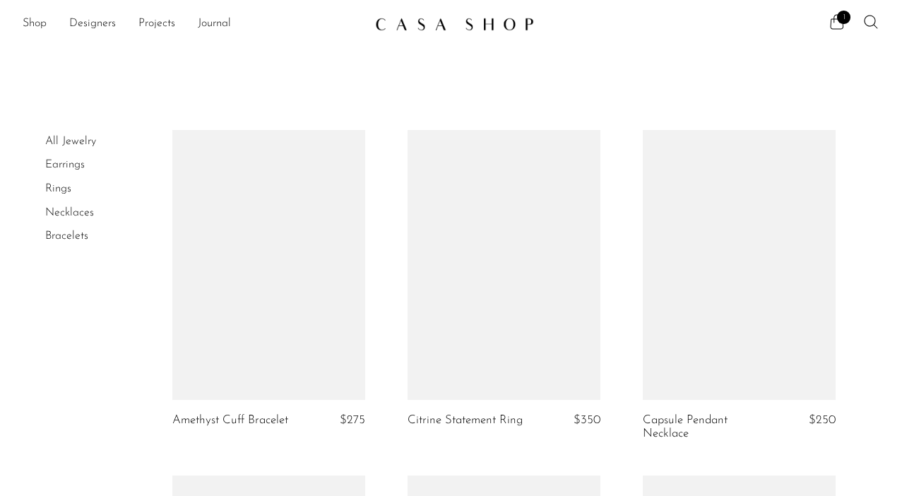
scroll to position [3094, 0]
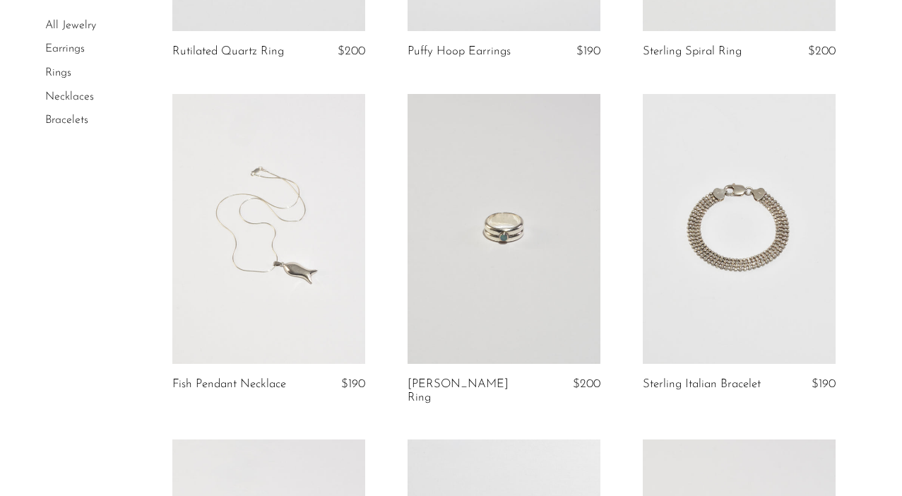
click at [273, 262] on link at bounding box center [268, 229] width 193 height 270
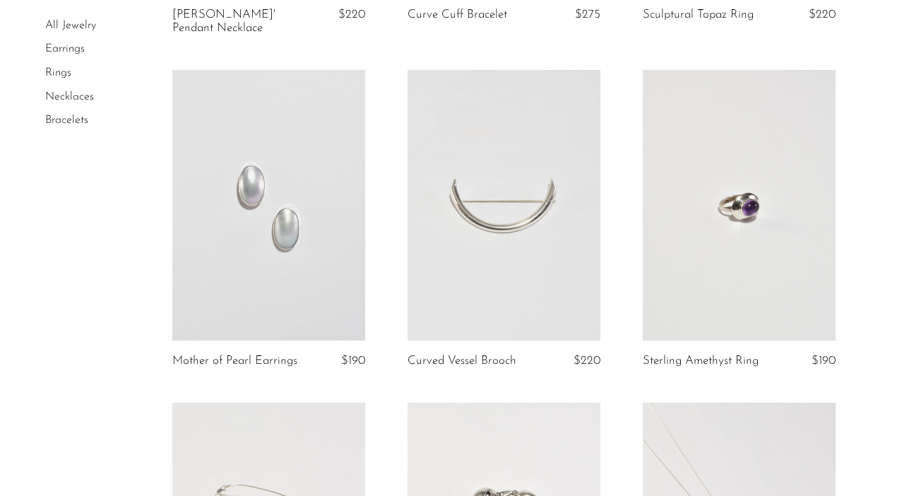
scroll to position [1097, 0]
click at [502, 196] on link at bounding box center [504, 204] width 193 height 270
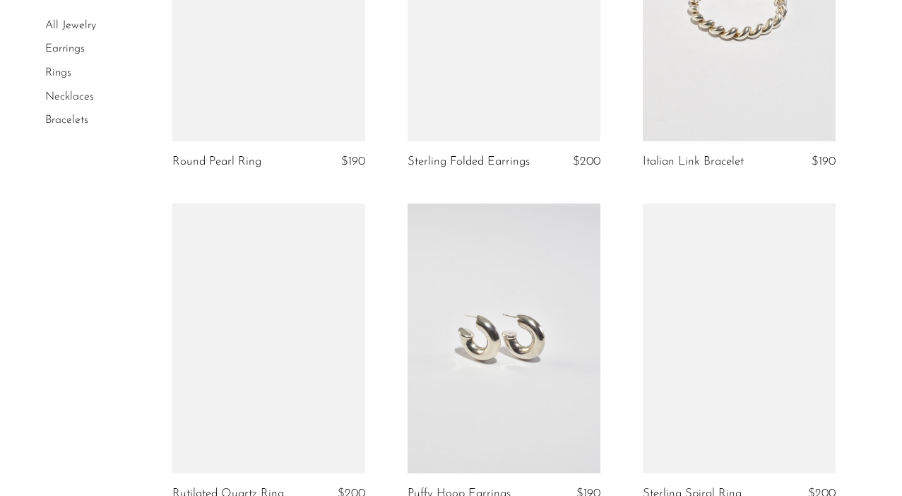
scroll to position [2721, 0]
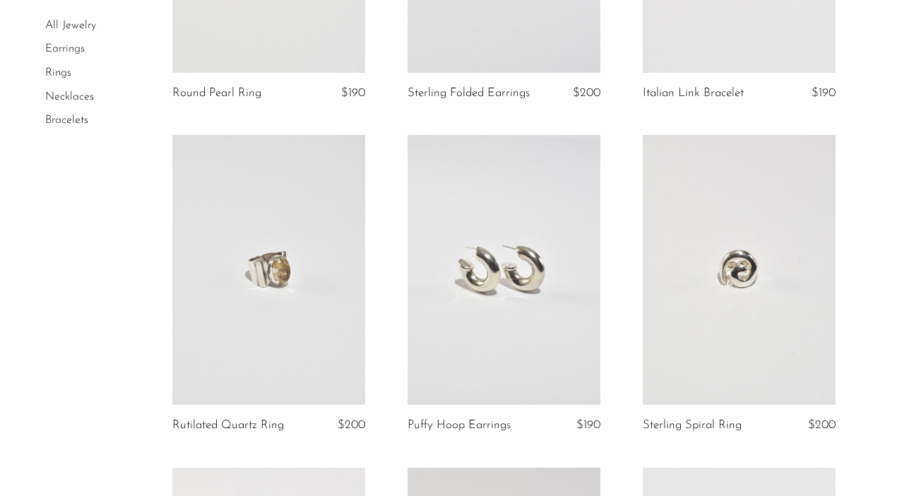
click at [276, 278] on link at bounding box center [268, 270] width 193 height 270
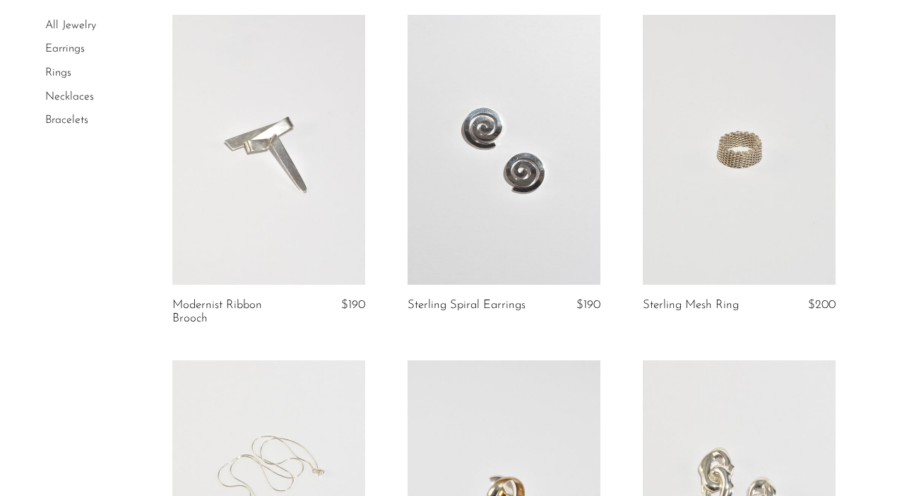
scroll to position [3518, 0]
click at [283, 170] on link at bounding box center [268, 151] width 193 height 270
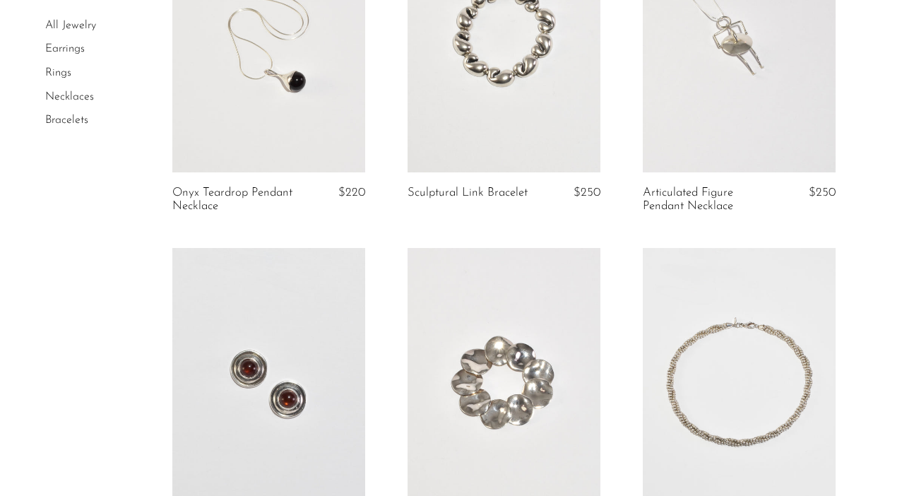
scroll to position [1587, 0]
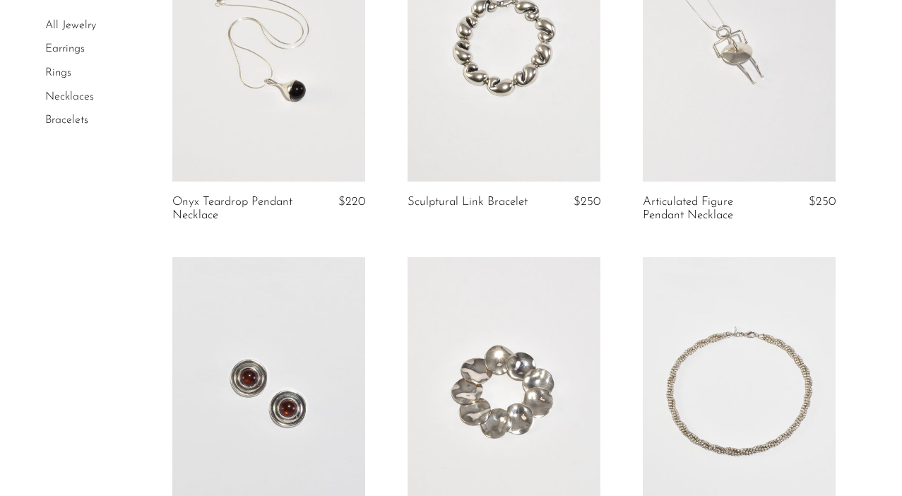
click at [691, 140] on link at bounding box center [739, 47] width 193 height 270
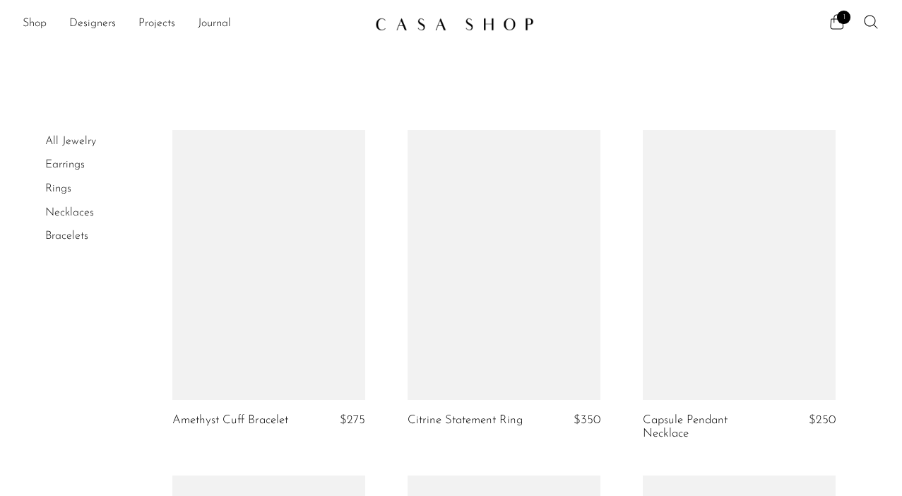
scroll to position [1587, 0]
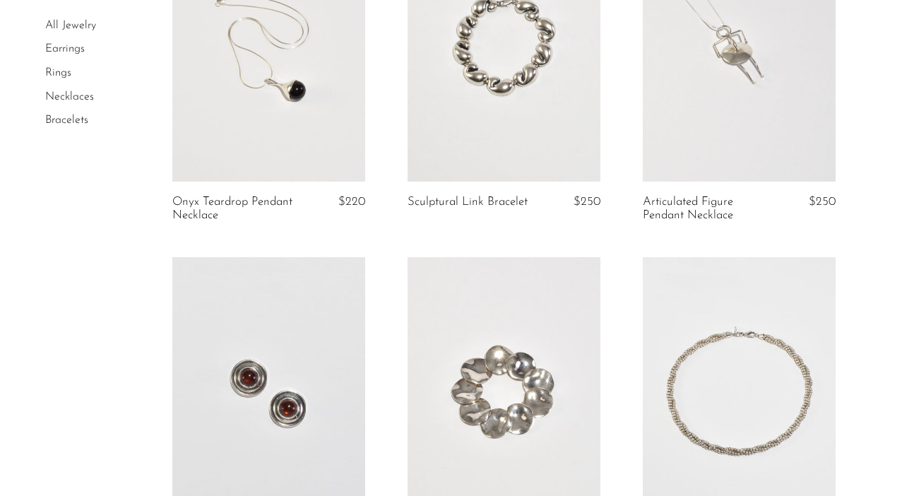
click at [492, 93] on link at bounding box center [504, 47] width 193 height 270
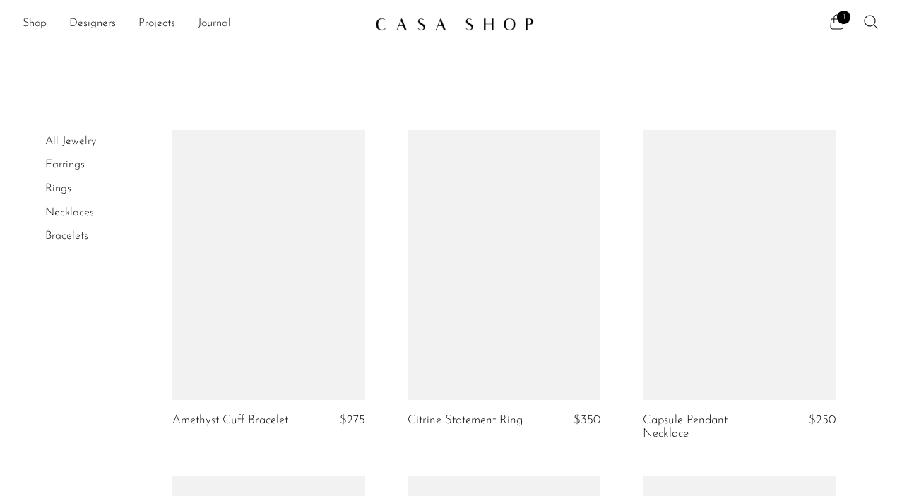
scroll to position [1587, 0]
